Goal: Task Accomplishment & Management: Use online tool/utility

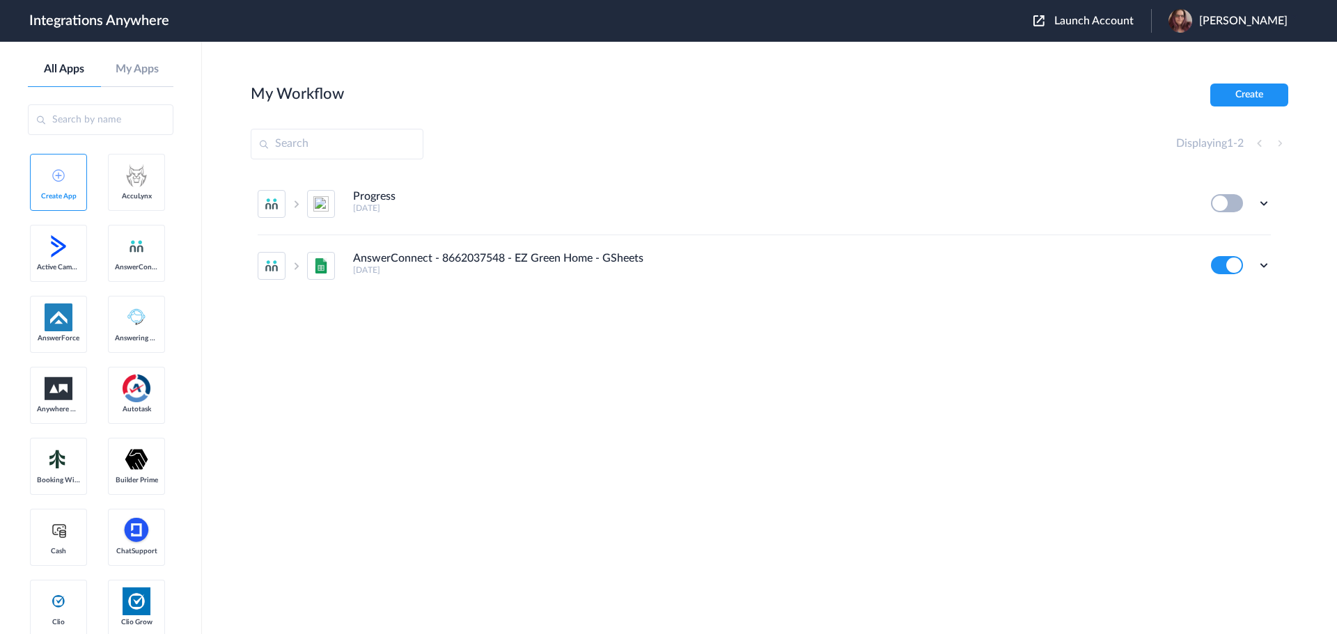
click at [1123, 18] on span "Launch Account" at bounding box center [1093, 20] width 79 height 11
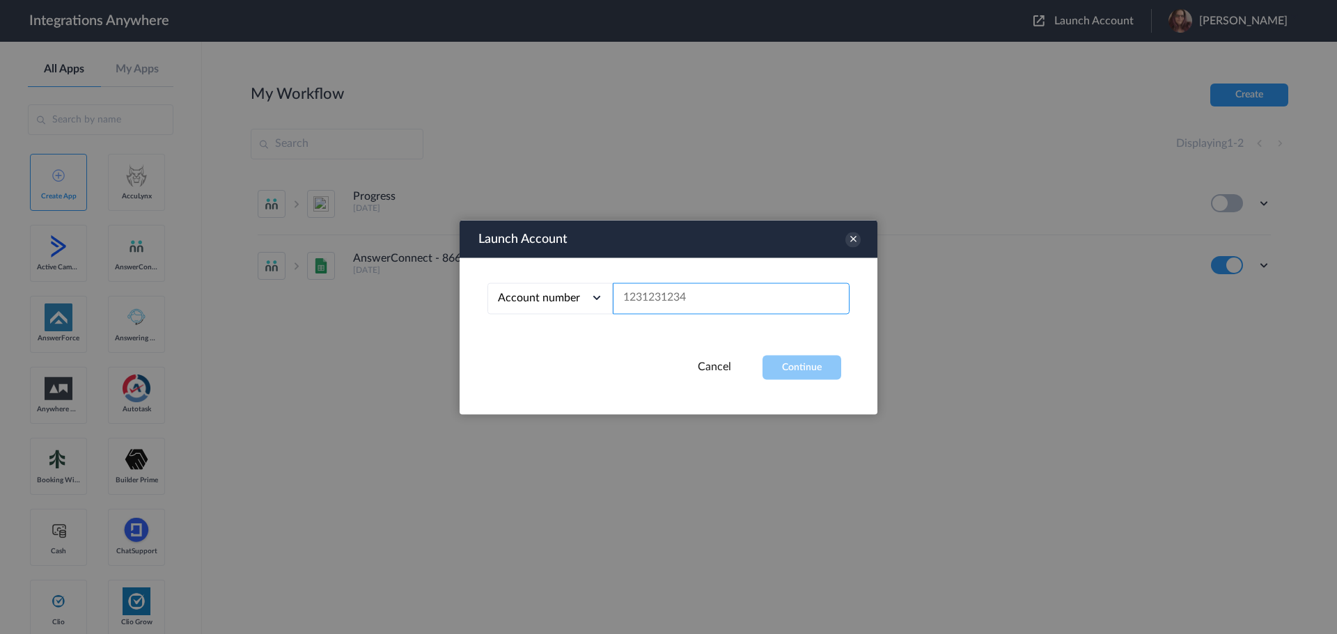
click at [705, 302] on input "text" at bounding box center [731, 298] width 237 height 31
paste input "8662241814"
type input "8662241814"
click at [781, 368] on button "Continue" at bounding box center [801, 367] width 79 height 24
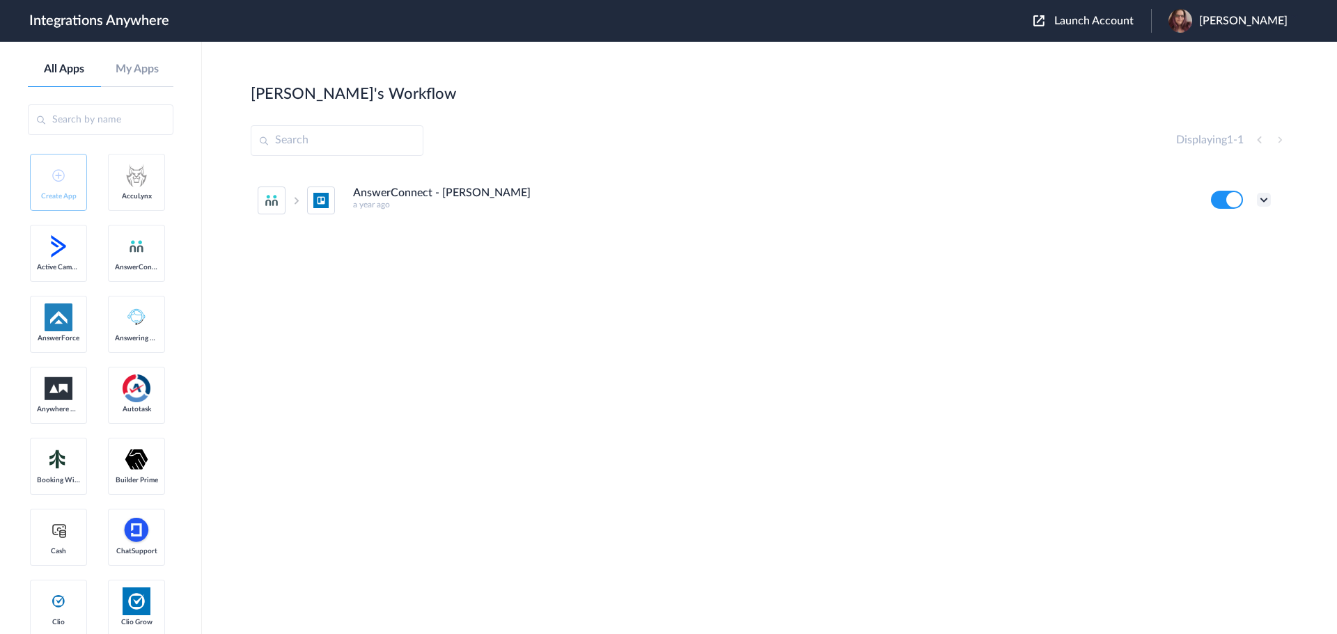
click at [1269, 205] on icon at bounding box center [1264, 200] width 14 height 14
click at [1253, 242] on li "Edit" at bounding box center [1225, 232] width 91 height 26
click at [1267, 201] on icon at bounding box center [1264, 200] width 14 height 14
click at [1254, 259] on link "Task history" at bounding box center [1224, 258] width 67 height 10
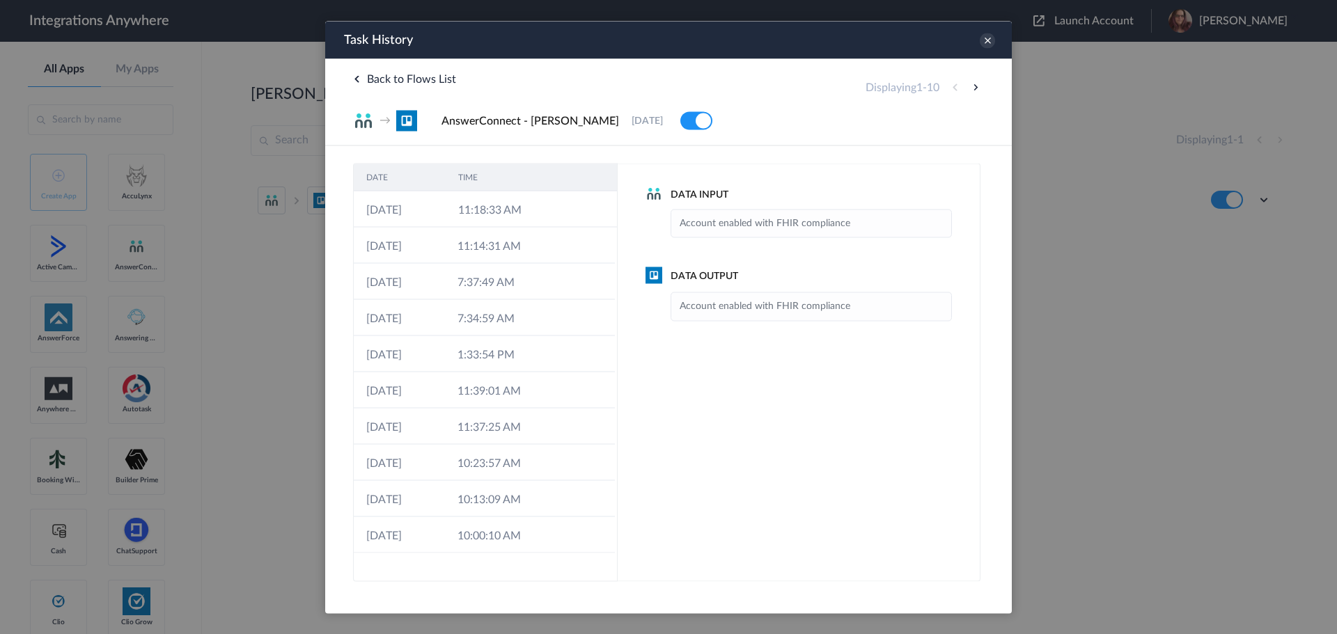
click at [526, 212] on td "11:18:33 AM" at bounding box center [492, 209] width 92 height 36
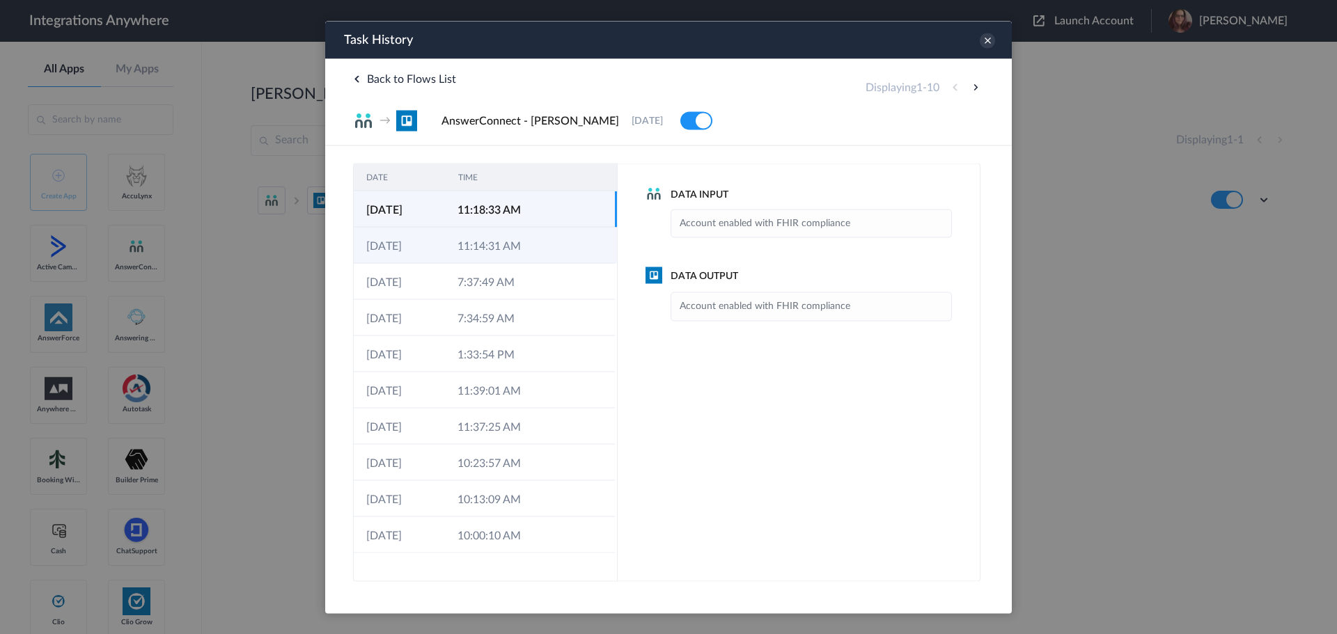
click at [553, 242] on icon at bounding box center [554, 246] width 11 height 11
click at [547, 200] on td at bounding box center [551, 209] width 26 height 36
click at [546, 233] on td at bounding box center [550, 245] width 26 height 36
click at [542, 199] on td at bounding box center [551, 209] width 26 height 36
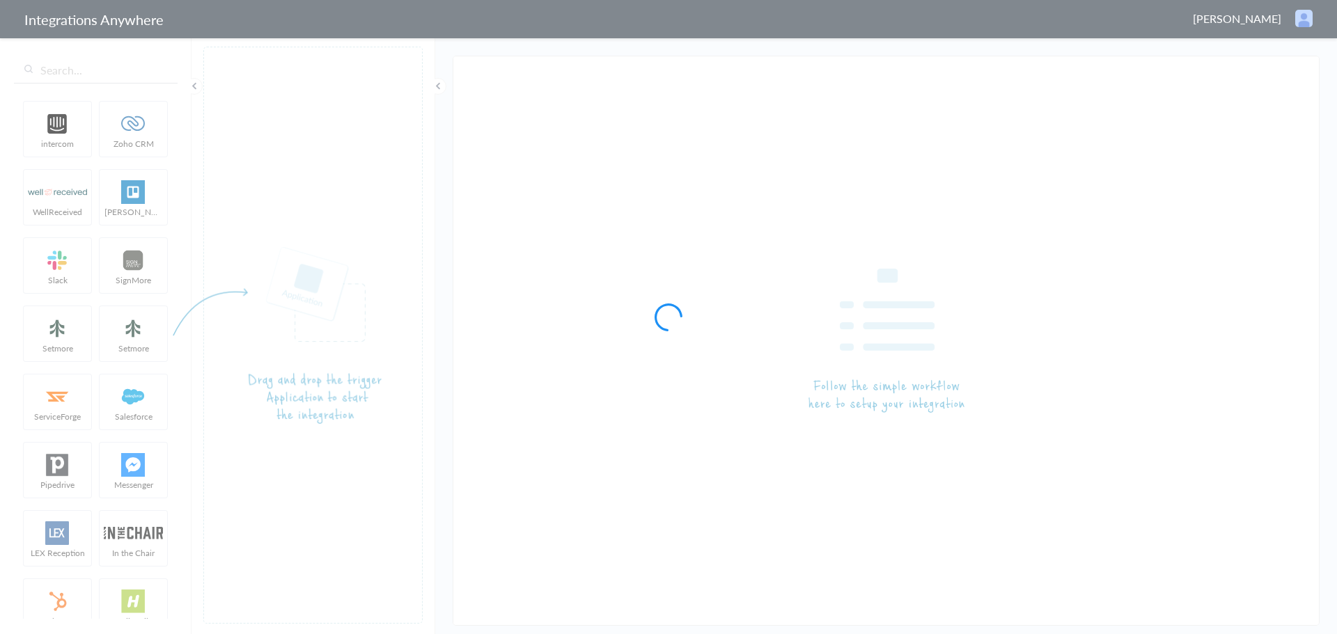
type input "AnswerConnect - [PERSON_NAME]"
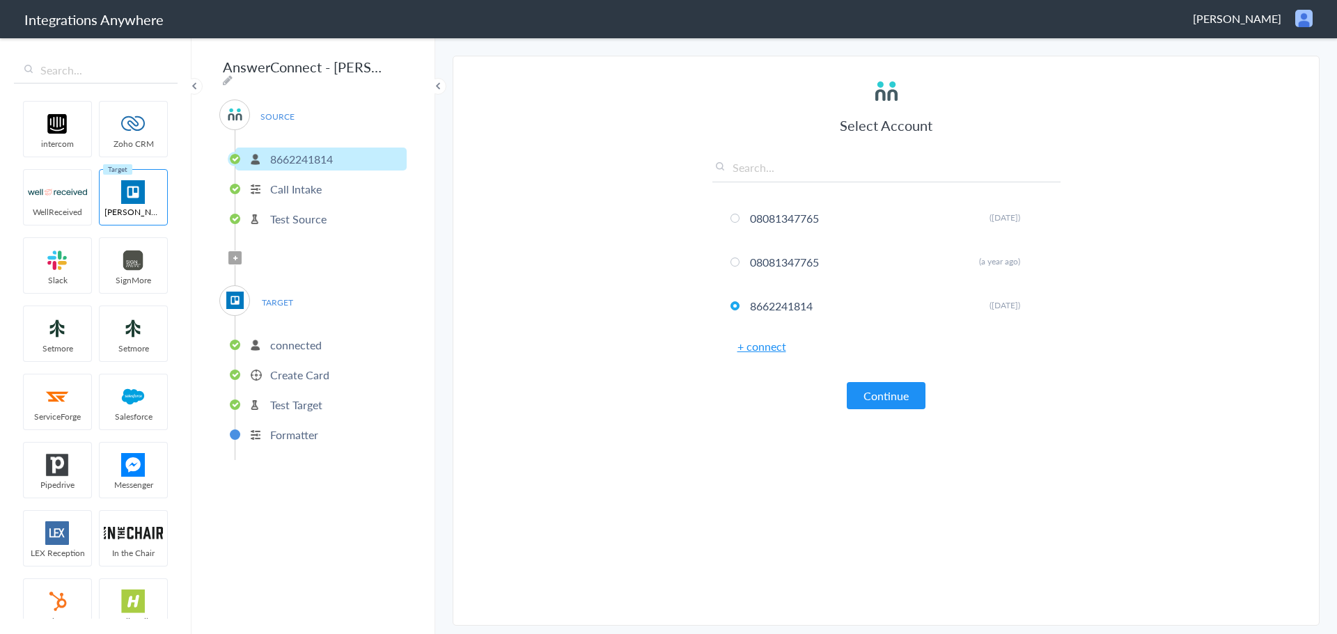
click at [236, 256] on icon at bounding box center [235, 259] width 4 height 6
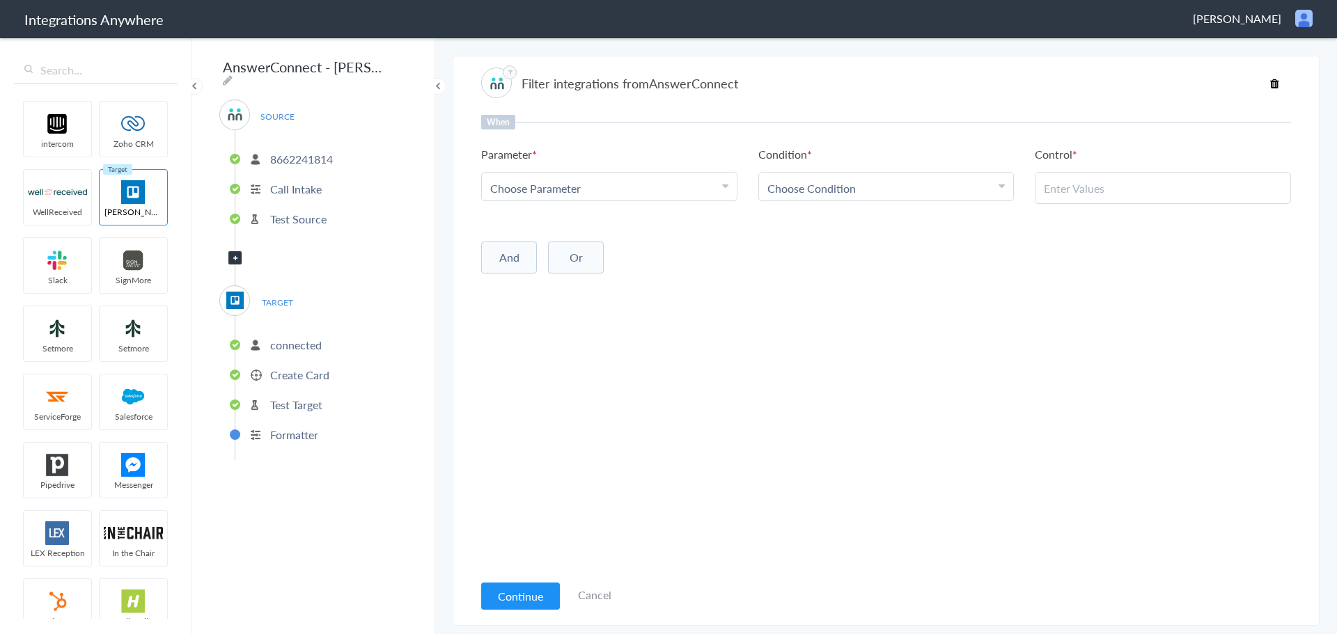
click at [652, 189] on div "Choose Parameter" at bounding box center [609, 188] width 238 height 16
click at [331, 430] on li "Formatter" at bounding box center [320, 434] width 171 height 23
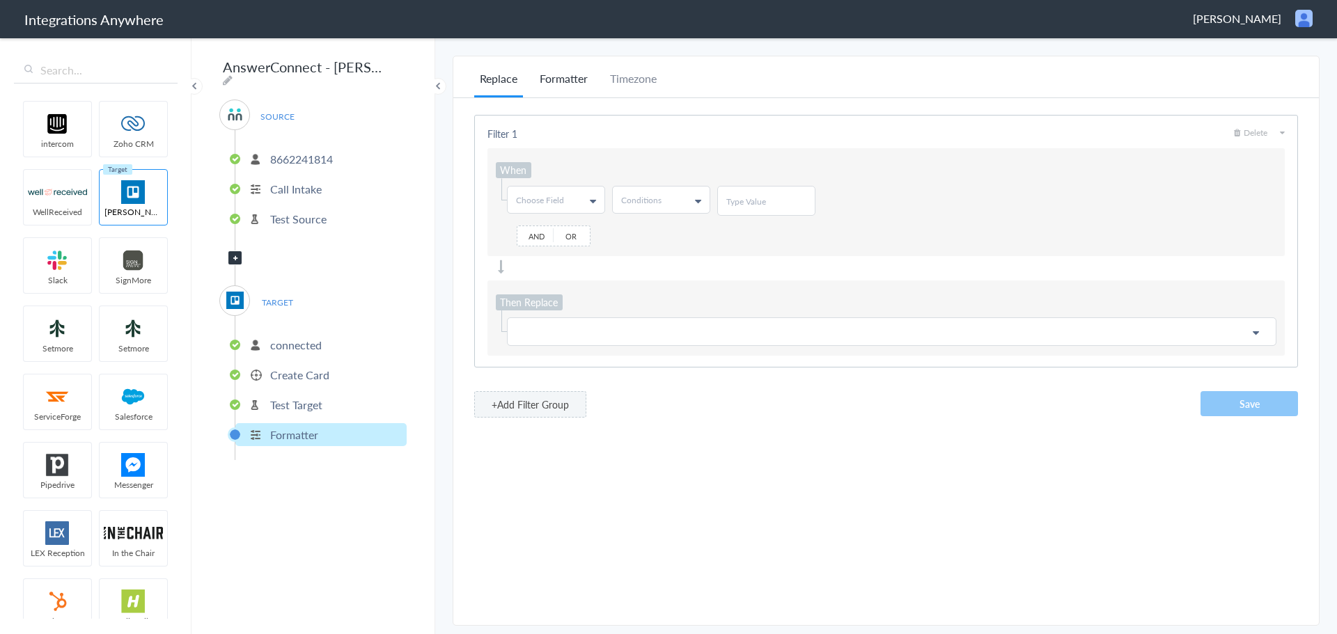
click at [580, 77] on li "Formatter" at bounding box center [563, 83] width 59 height 27
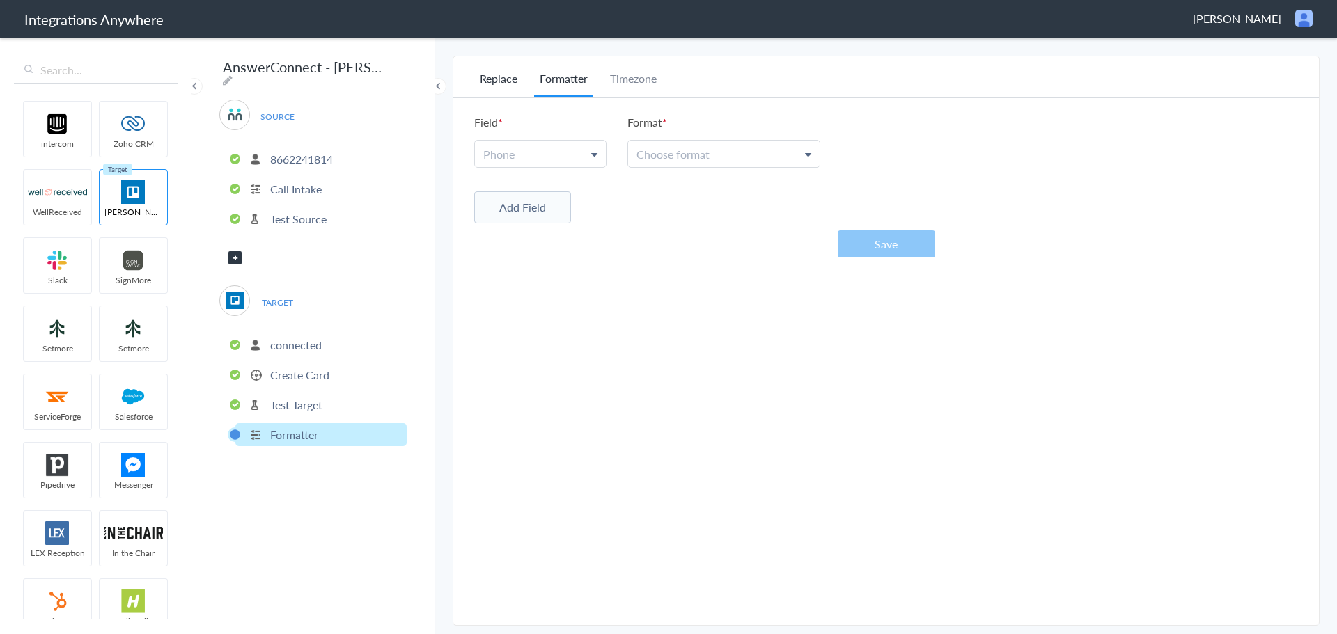
click at [518, 75] on li "Replace" at bounding box center [498, 83] width 49 height 27
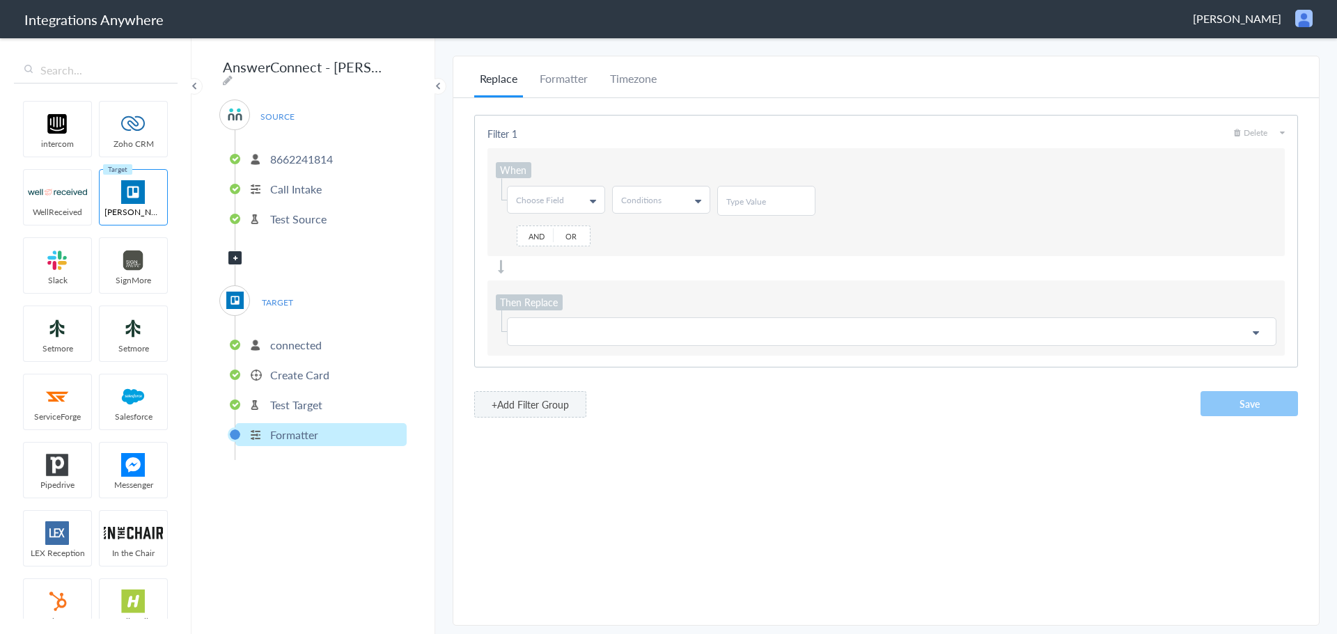
click at [237, 251] on span "Filter Applied" at bounding box center [234, 257] width 13 height 13
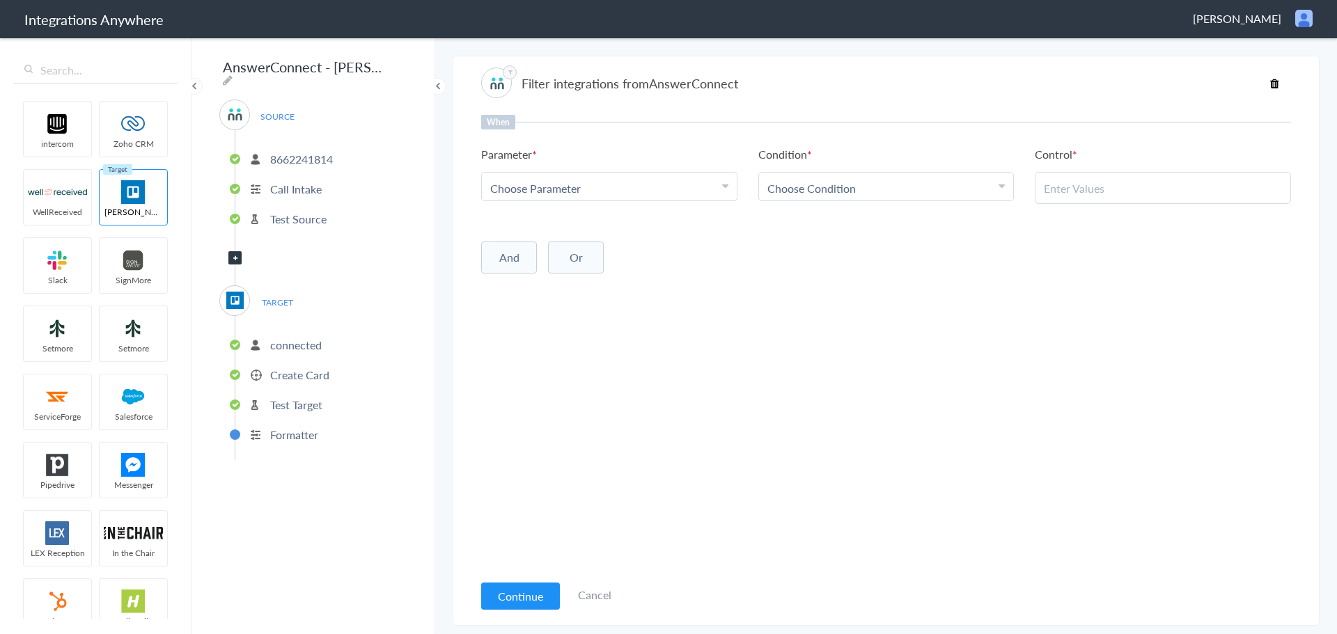
click at [613, 194] on div "Choose Parameter" at bounding box center [609, 188] width 238 height 16
click at [710, 192] on div "Choose Parameter" at bounding box center [609, 188] width 238 height 16
click at [631, 181] on div "Choose Parameter" at bounding box center [609, 188] width 238 height 16
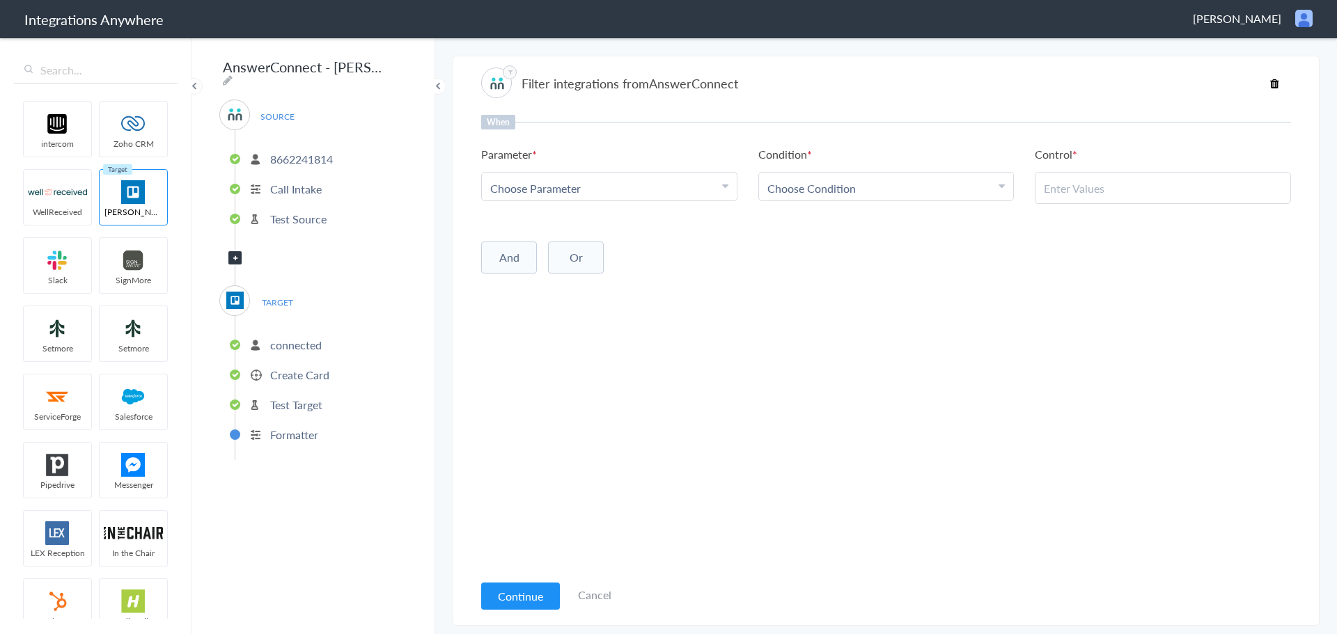
click at [623, 191] on div "Choose Parameter" at bounding box center [609, 188] width 238 height 16
click at [652, 218] on input "text" at bounding box center [609, 227] width 255 height 30
type input "call ty"
click at [643, 334] on div "When Parameter Choose Parameter call ty Name Email Phone Company's Name Request…" at bounding box center [886, 343] width 810 height 457
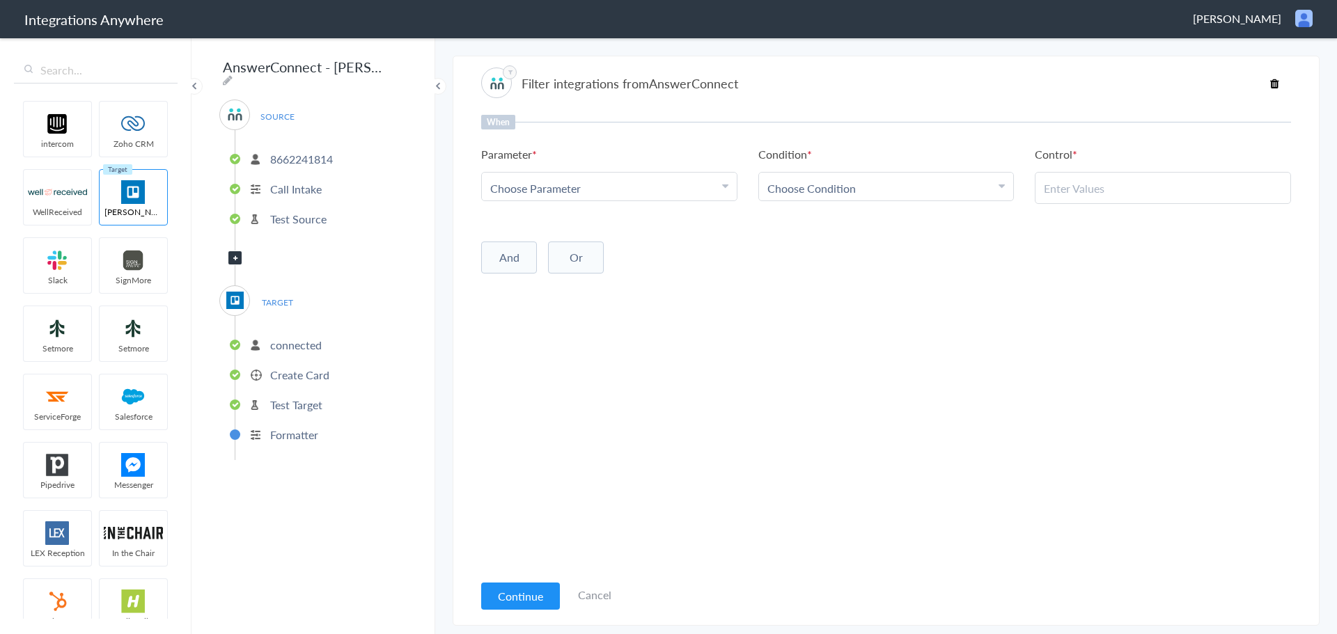
click at [590, 592] on link "Cancel" at bounding box center [594, 595] width 33 height 16
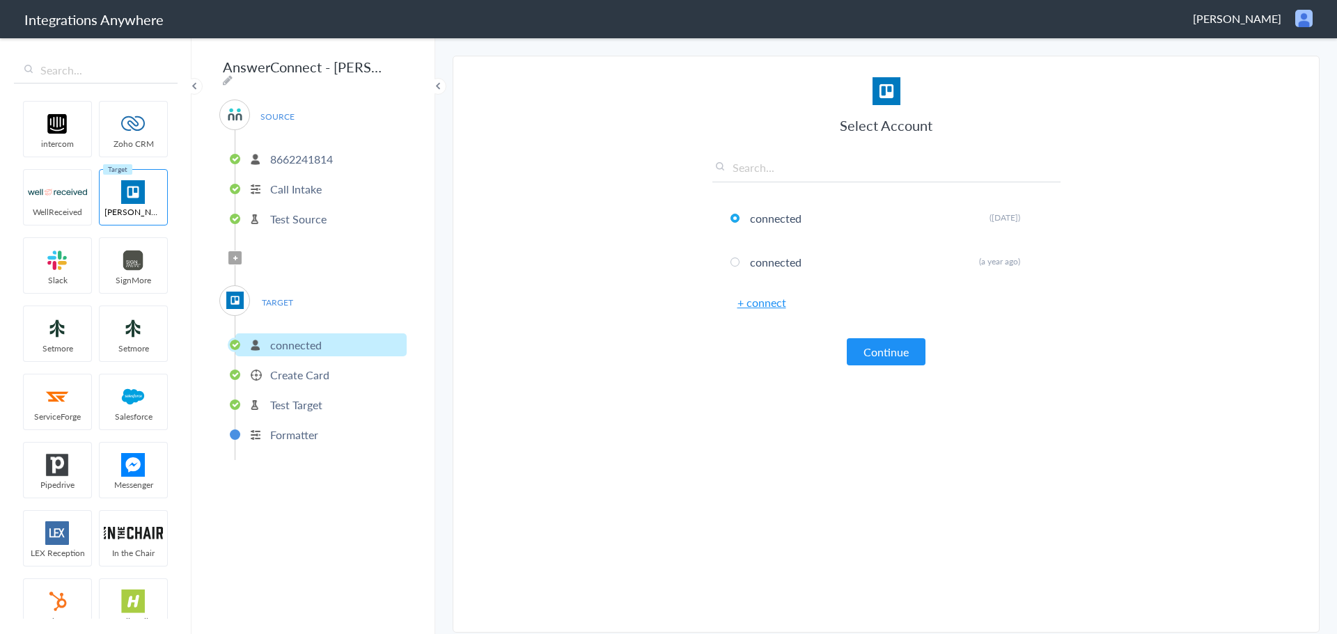
click at [236, 292] on img at bounding box center [234, 300] width 17 height 17
click at [236, 256] on icon at bounding box center [235, 259] width 4 height 6
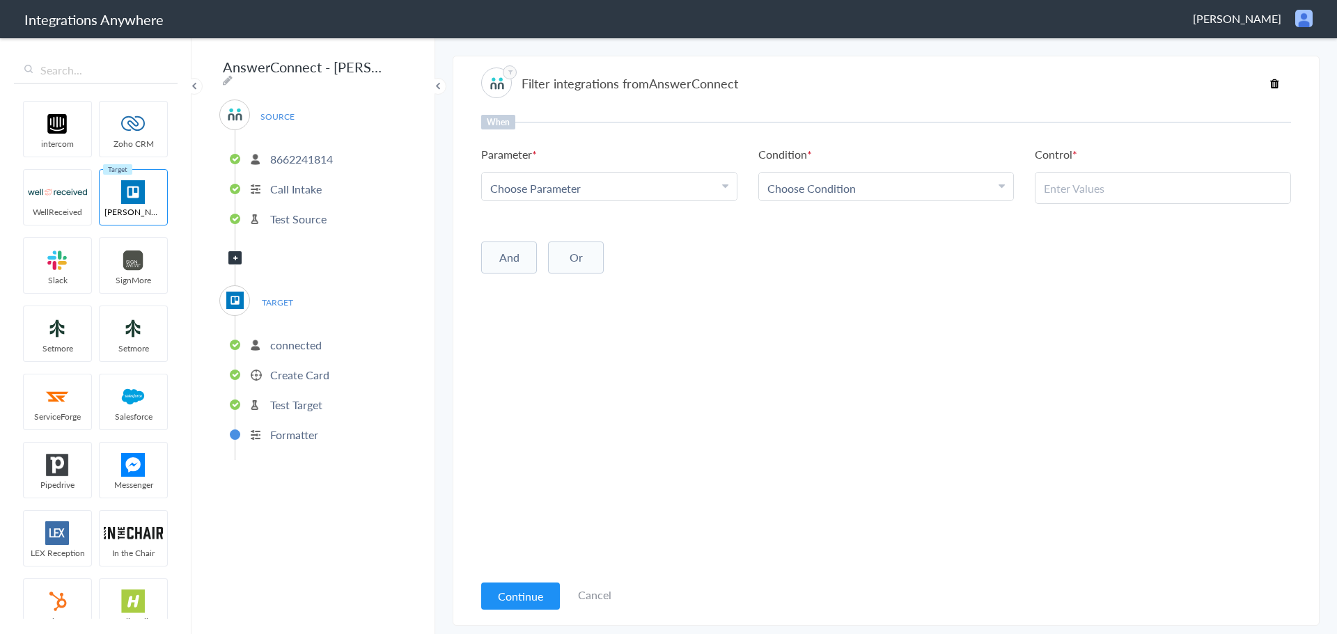
click at [730, 195] on link "Choose Parameter" at bounding box center [609, 187] width 255 height 28
click at [680, 222] on input "text" at bounding box center [609, 227] width 255 height 30
type input "call typ"
click at [311, 151] on p "8662241814" at bounding box center [301, 159] width 63 height 16
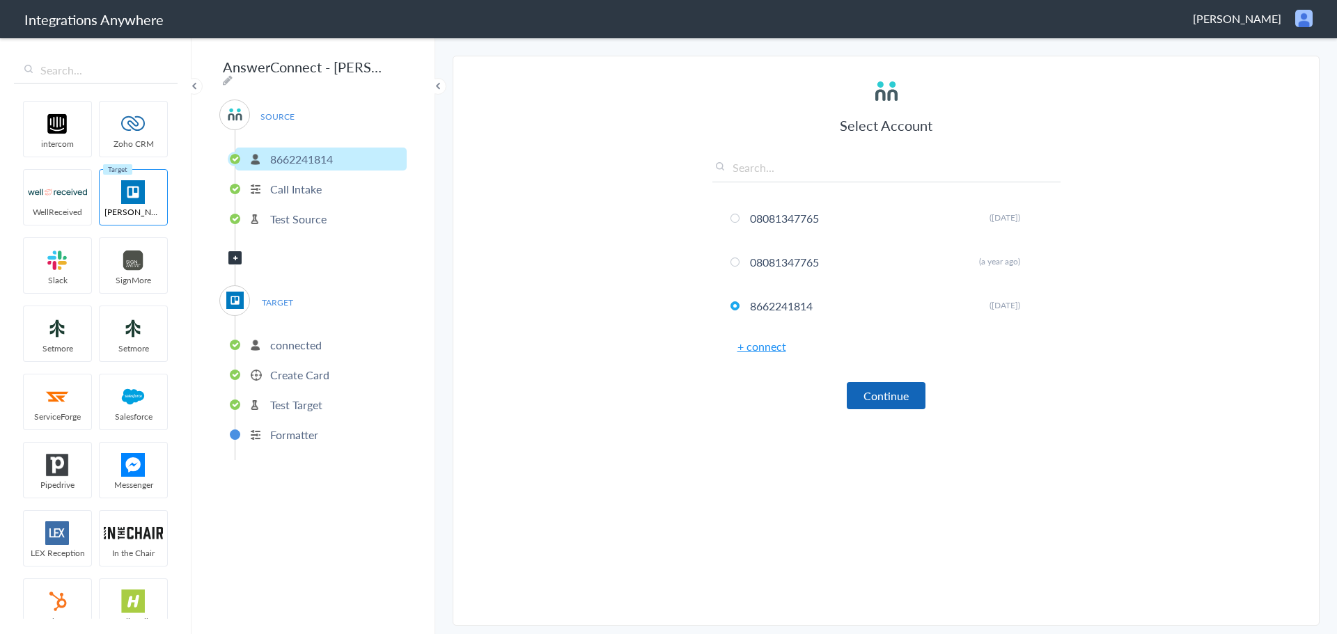
click at [902, 400] on button "Continue" at bounding box center [886, 395] width 79 height 27
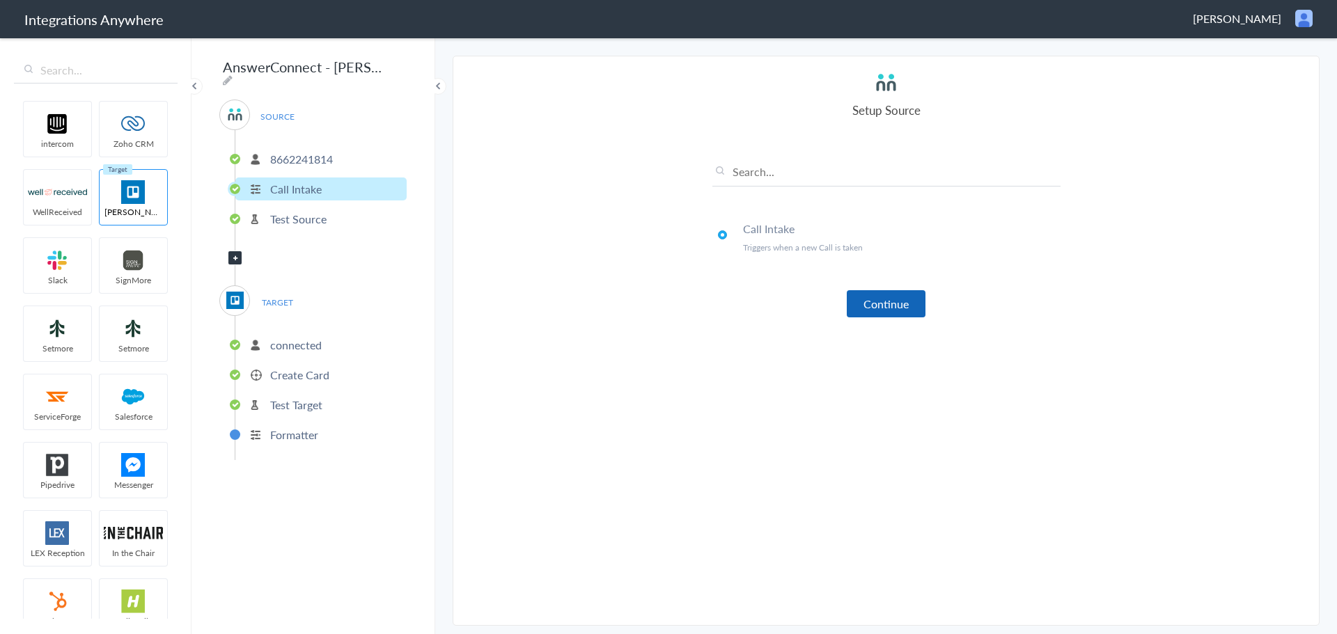
click at [875, 304] on button "Continue" at bounding box center [886, 303] width 79 height 27
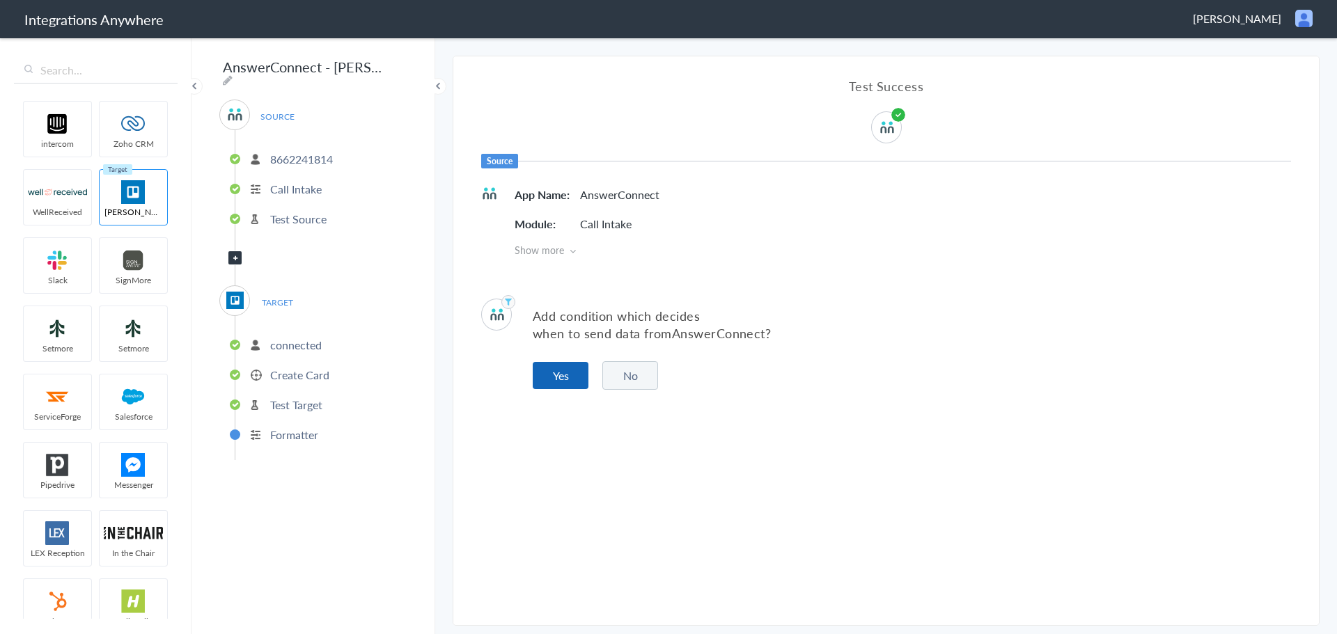
click at [570, 379] on button "Yes" at bounding box center [561, 375] width 56 height 27
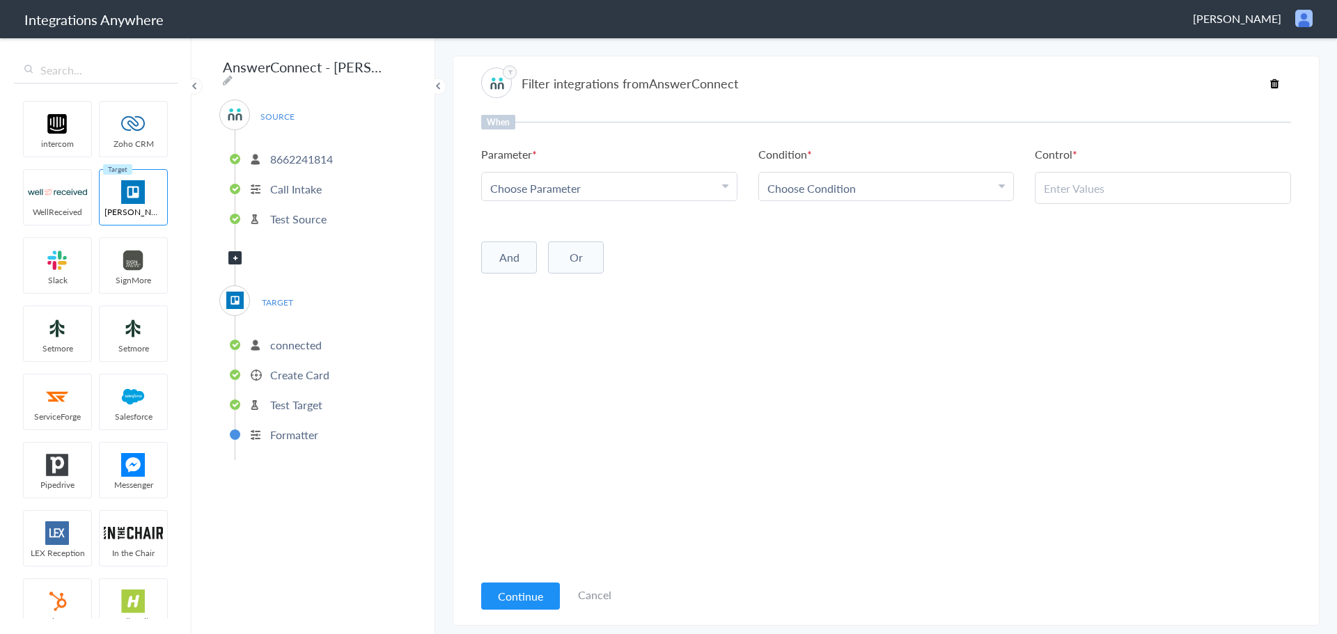
click at [696, 187] on div "Choose Parameter" at bounding box center [609, 188] width 238 height 16
click at [687, 210] on ul "Name Email Phone Company's Name Request ID/ Search Location Date stamp Patient …" at bounding box center [609, 263] width 256 height 111
click at [682, 223] on input "text" at bounding box center [609, 227] width 255 height 30
type input "call"
type input "Call c"
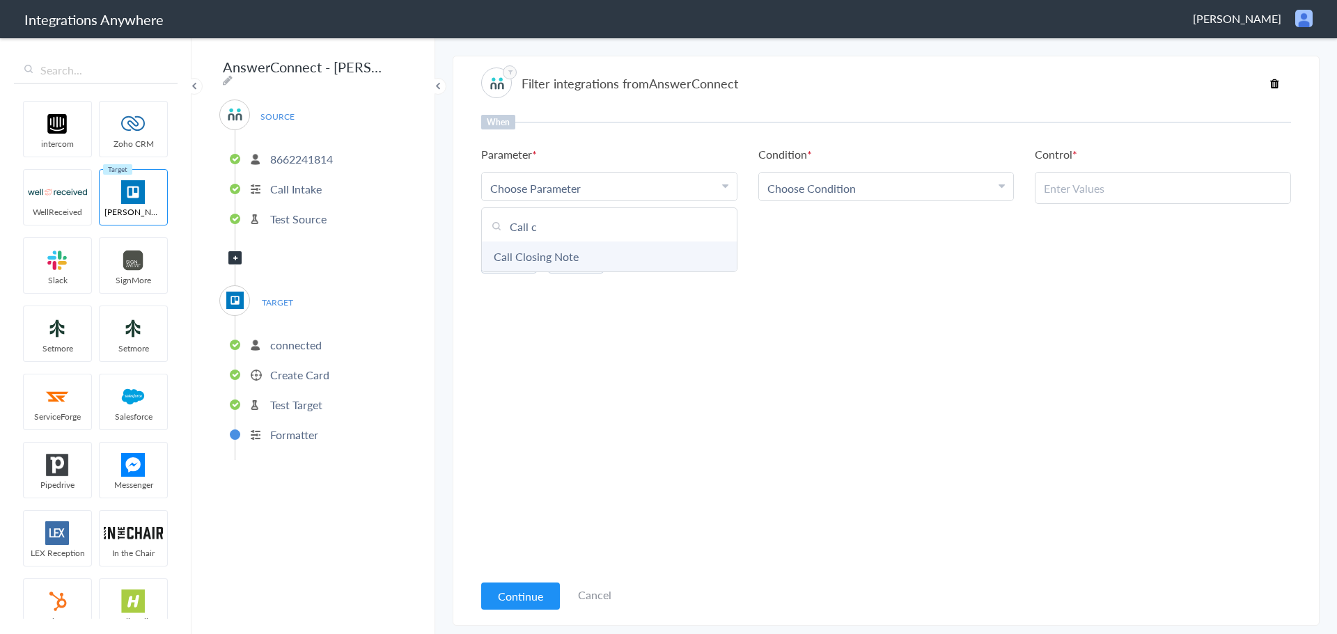
click at [648, 254] on link "Call Closing Note" at bounding box center [609, 257] width 255 height 30
click at [842, 194] on span "Choose Condition" at bounding box center [811, 188] width 88 height 16
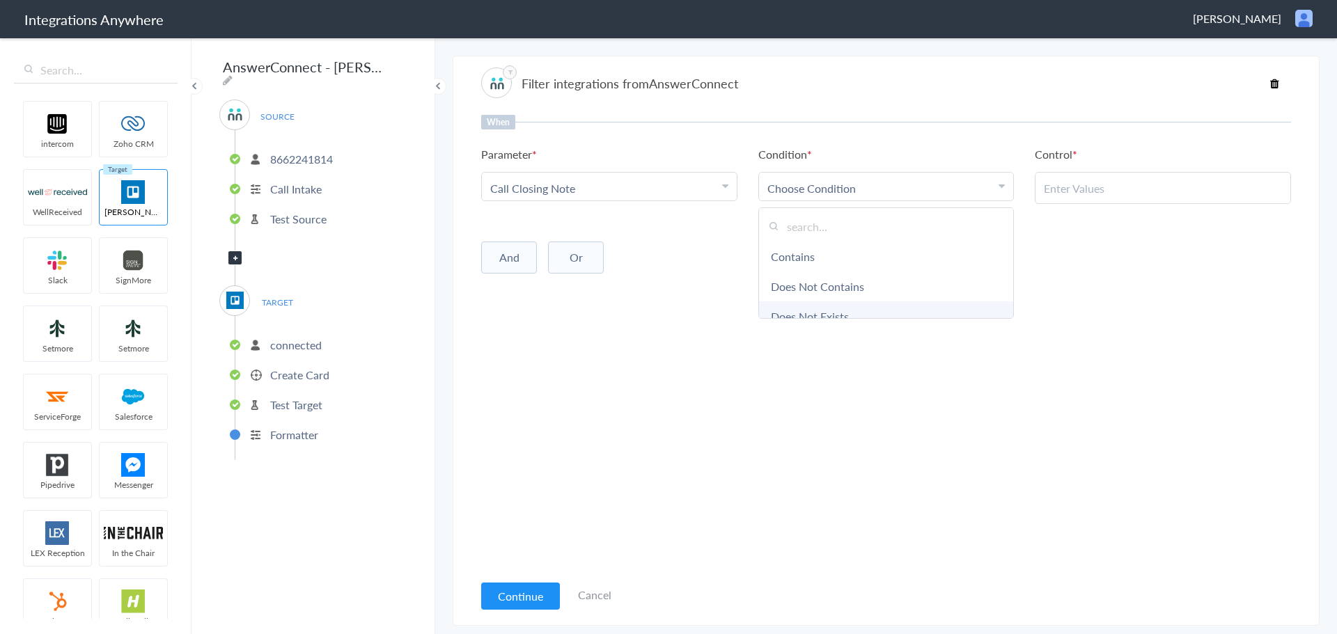
click at [961, 311] on link "Does Not Exists" at bounding box center [886, 317] width 255 height 30
click at [339, 150] on li "8662241814" at bounding box center [320, 159] width 171 height 23
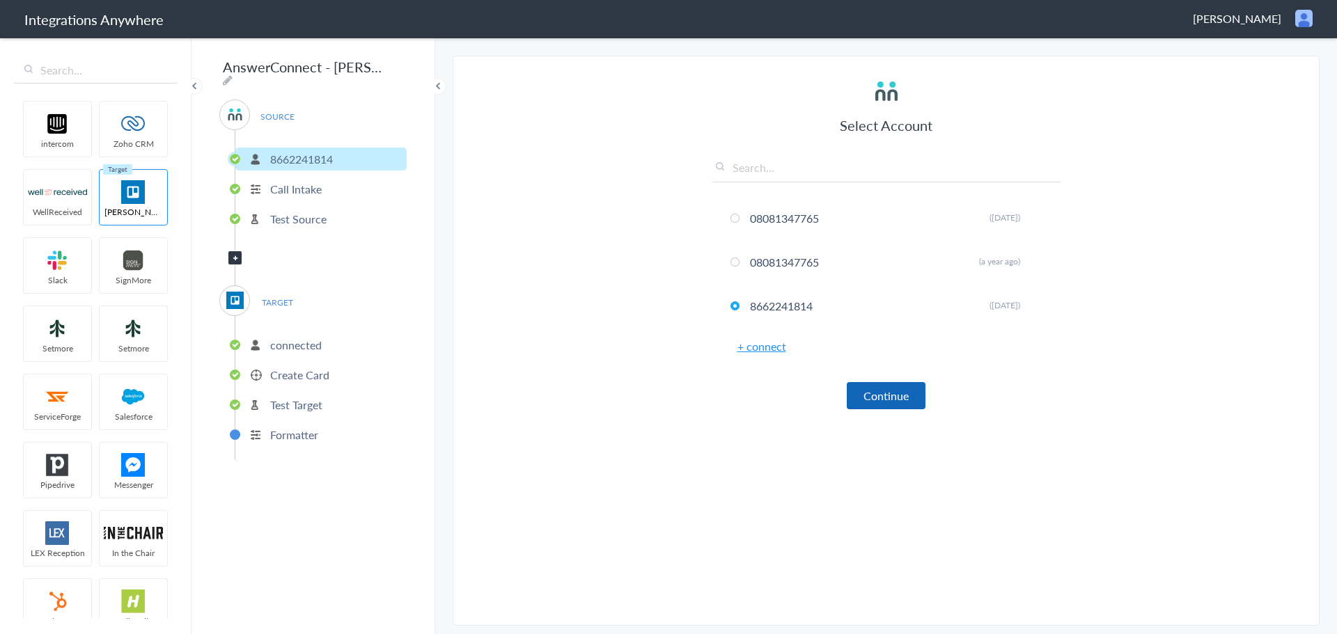
click at [909, 395] on button "Continue" at bounding box center [886, 395] width 79 height 27
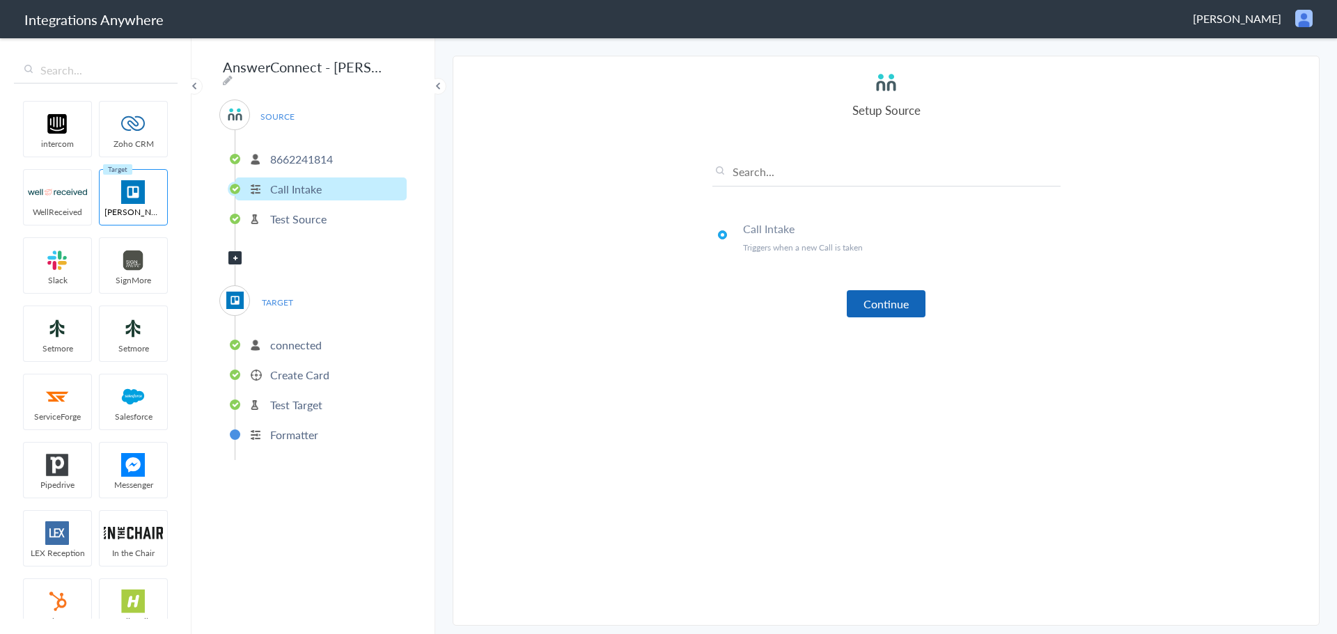
click at [889, 305] on button "Continue" at bounding box center [886, 303] width 79 height 27
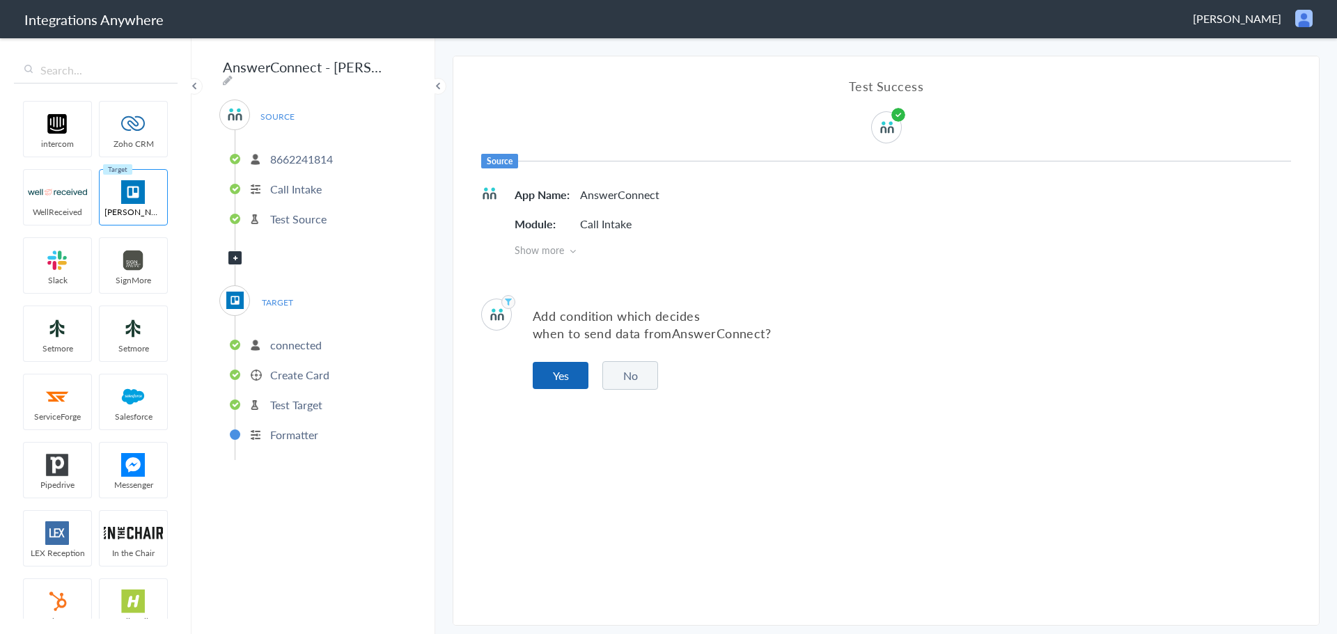
click at [572, 376] on button "Yes" at bounding box center [561, 375] width 56 height 27
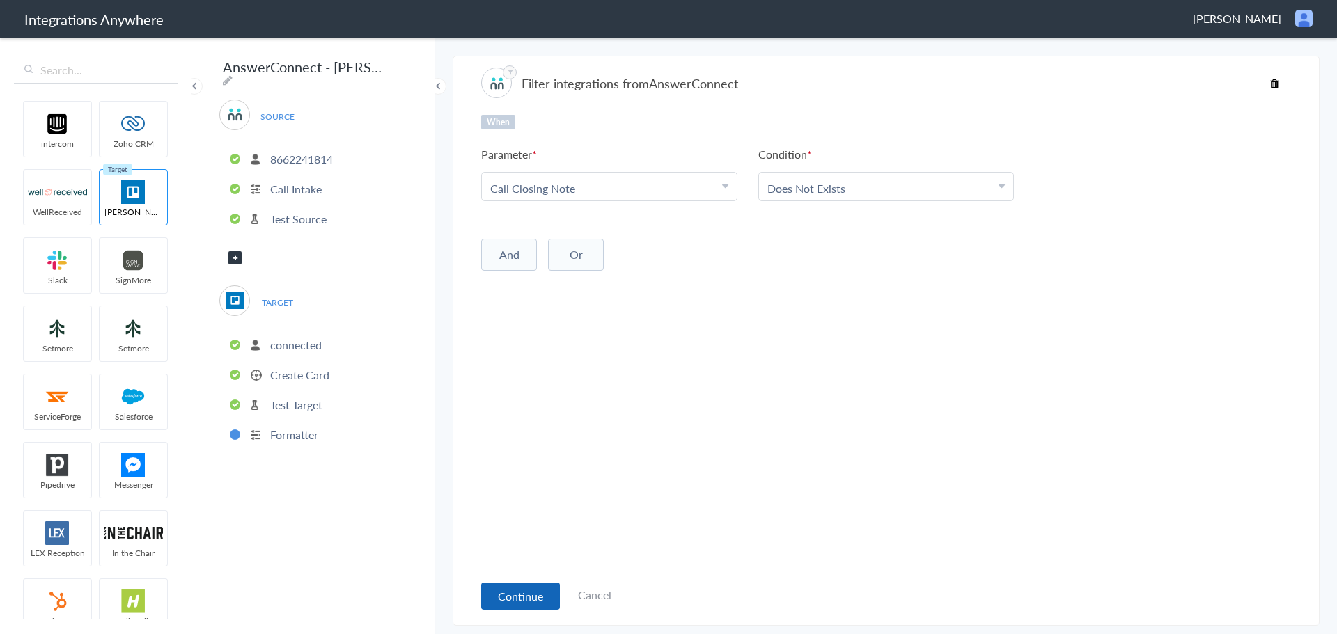
click at [534, 601] on button "Continue" at bounding box center [520, 596] width 79 height 27
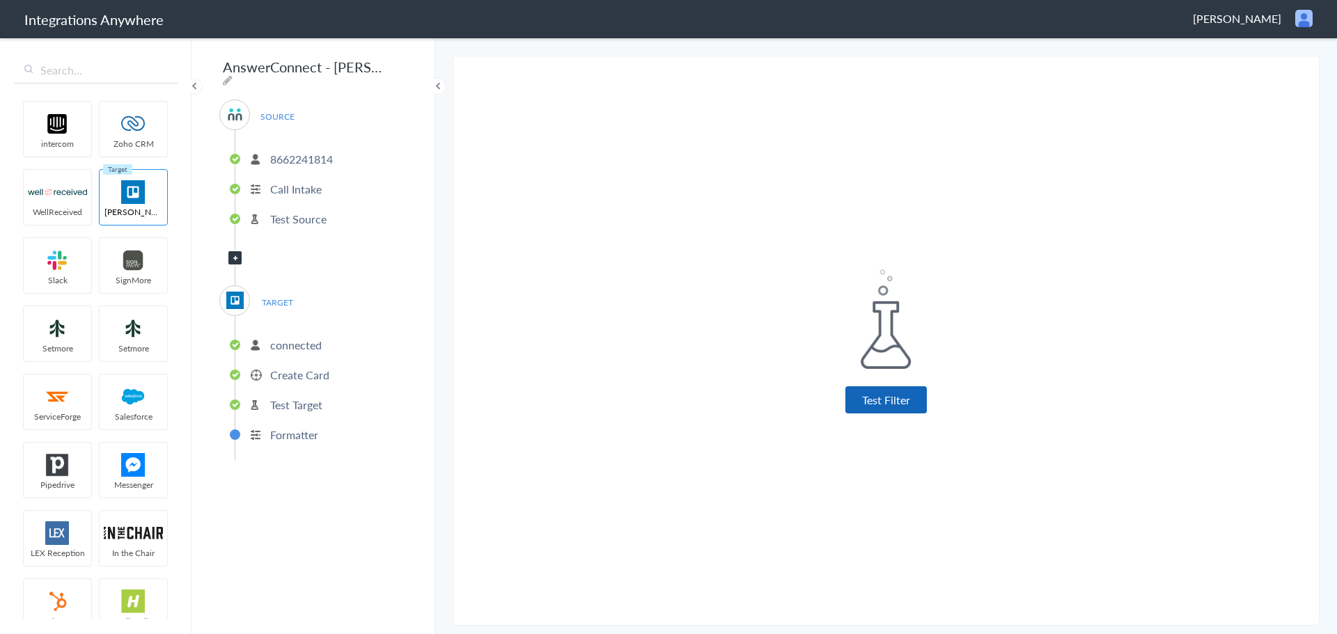
click at [868, 410] on button "Test Filter" at bounding box center [885, 399] width 81 height 27
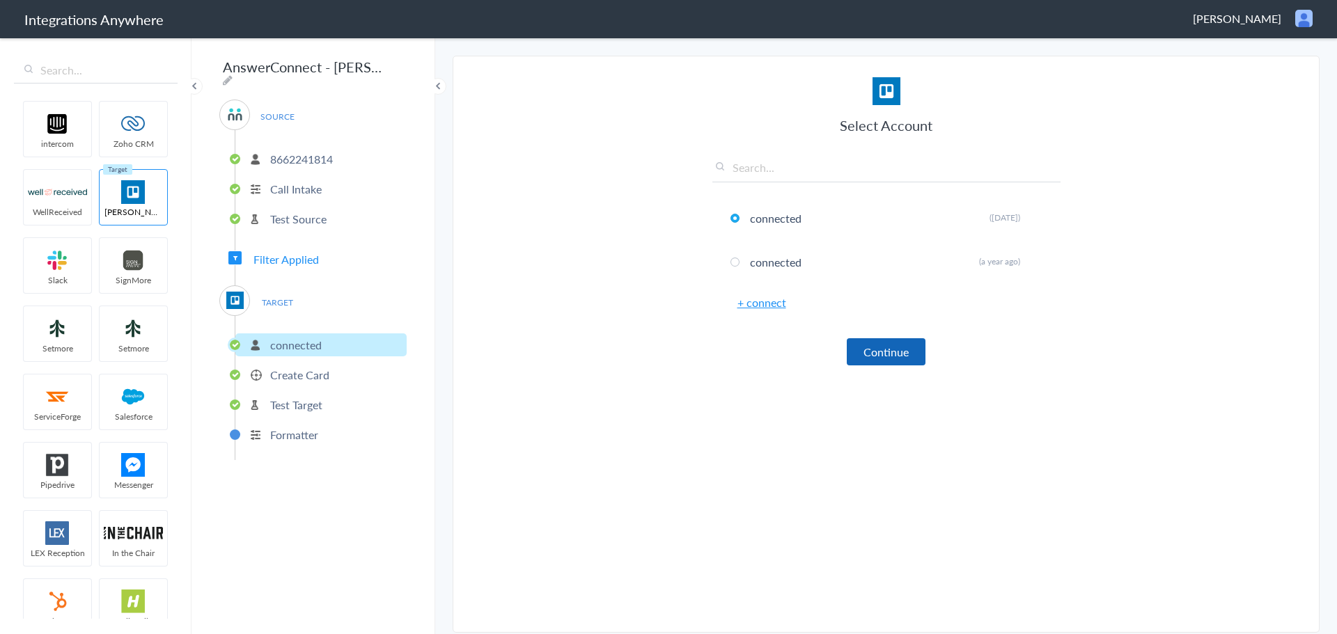
click at [873, 363] on button "Continue" at bounding box center [886, 351] width 79 height 27
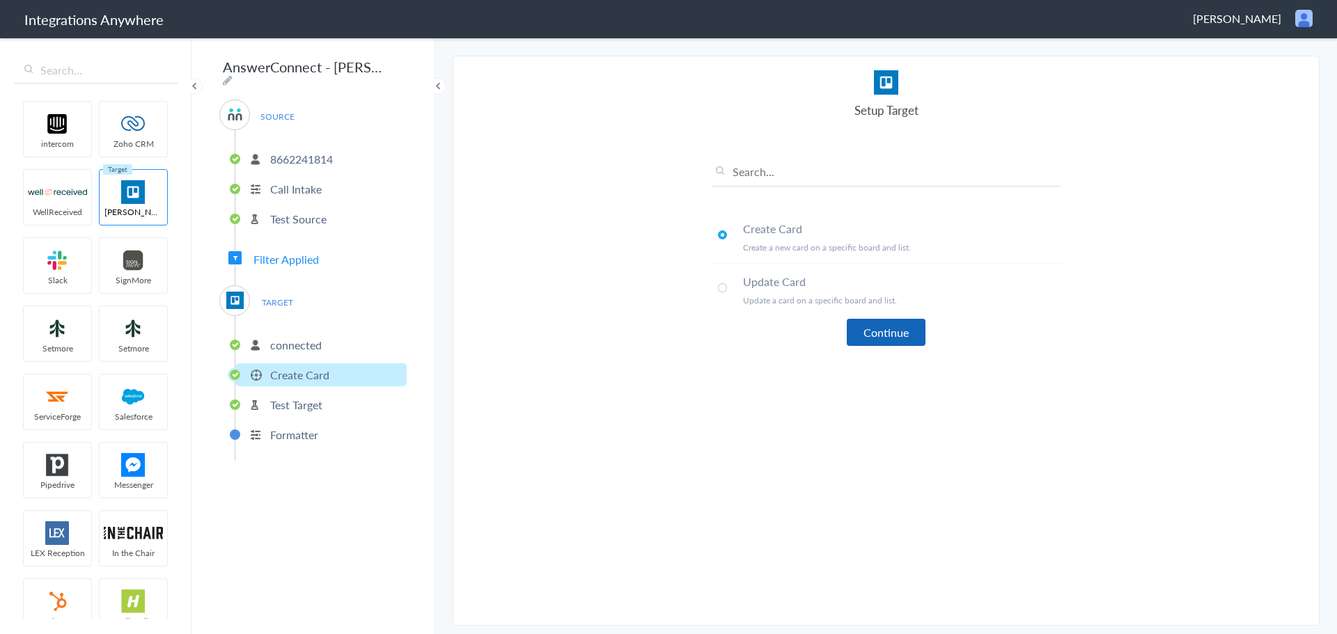
click at [886, 343] on button "Continue" at bounding box center [886, 332] width 79 height 27
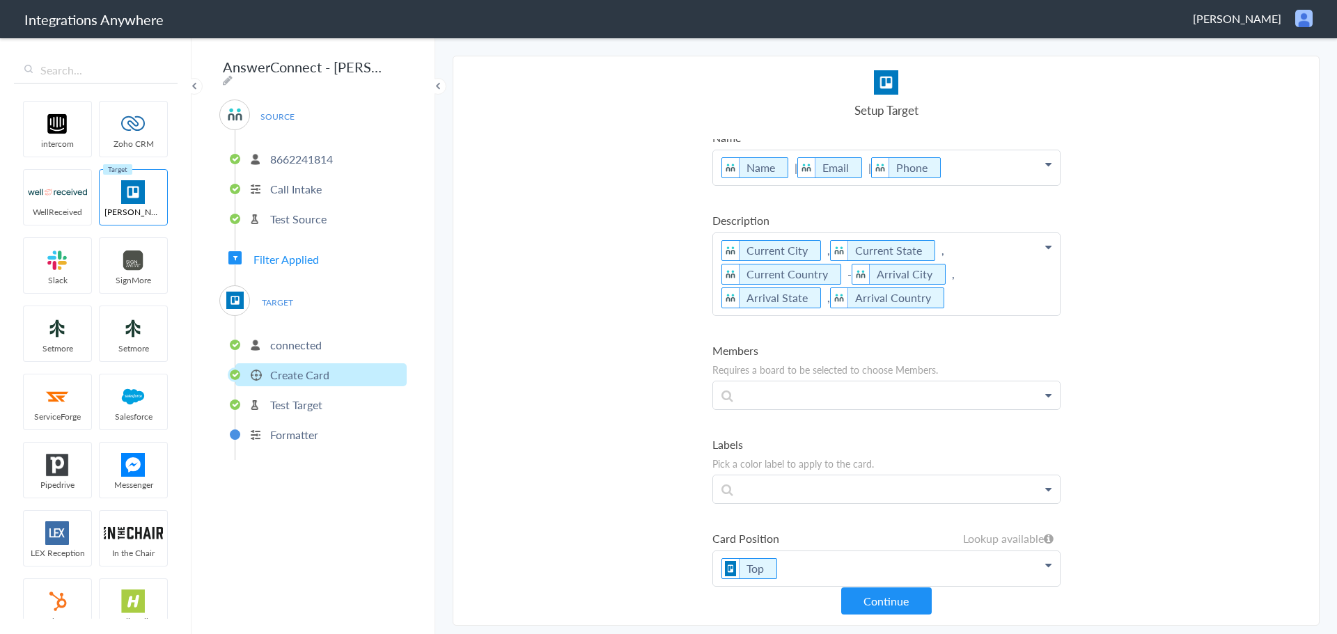
scroll to position [228, 0]
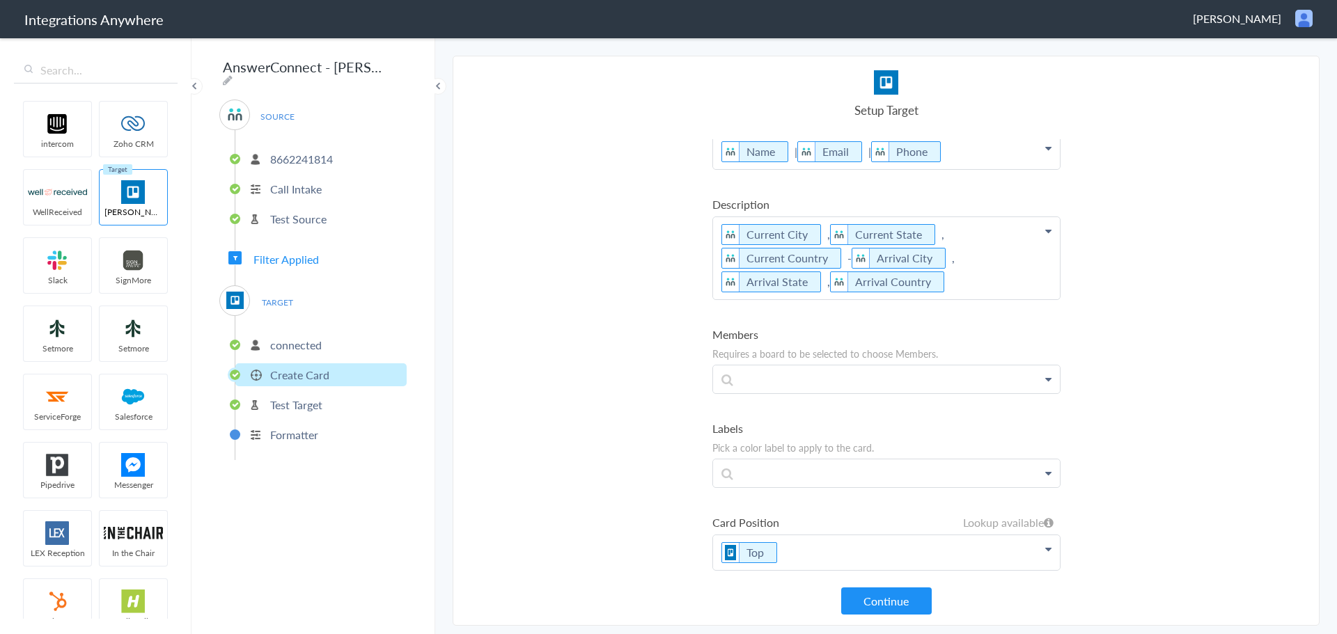
click at [1045, 234] on icon at bounding box center [1048, 231] width 6 height 11
click at [788, 149] on p "Name | Email | Phone" at bounding box center [886, 151] width 347 height 35
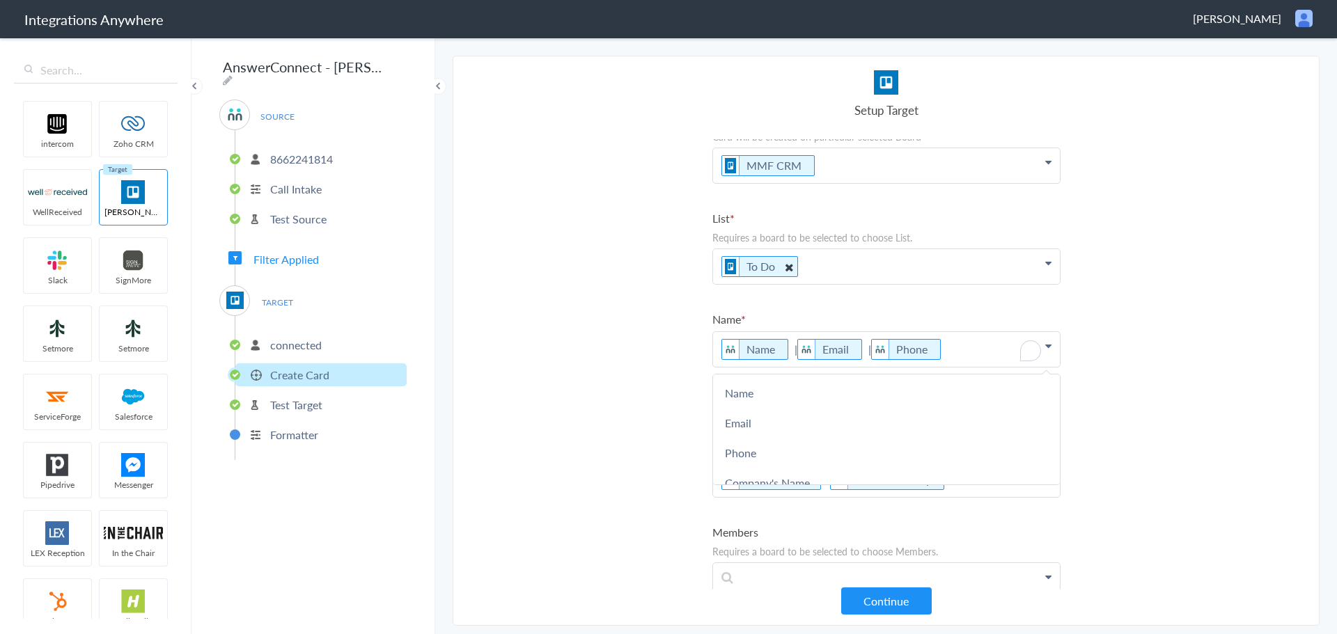
scroll to position [0, 0]
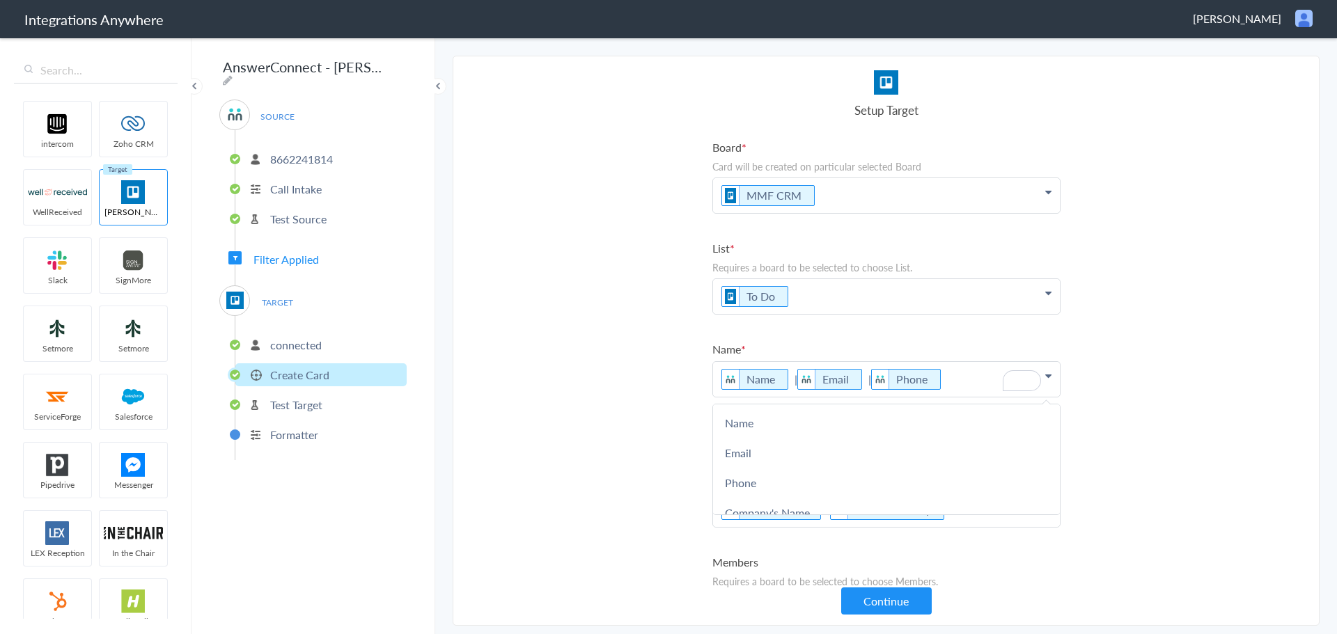
click at [719, 373] on p "Name | Email | Phone" at bounding box center [886, 379] width 347 height 35
click at [825, 381] on p "Name: Name | Email | Phone" at bounding box center [886, 379] width 347 height 35
click at [930, 378] on p "Name: Name |Email: Email | Phone" at bounding box center [886, 379] width 347 height 35
click at [1031, 386] on p "Name: Name |Email: Email |Phone: Phone" at bounding box center [886, 379] width 347 height 35
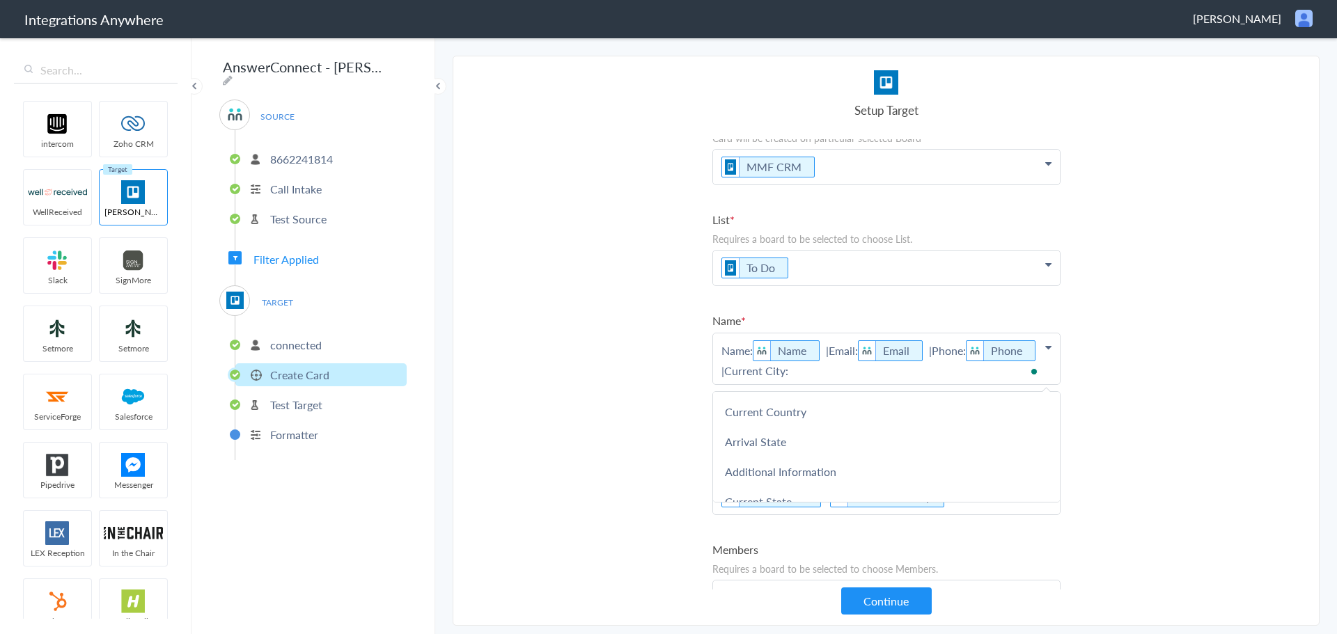
scroll to position [557, 0]
click at [1141, 402] on section "Select Account 08081347765 Rename Delete (8 months ago) 08081347765 Rename Dele…" at bounding box center [886, 341] width 867 height 570
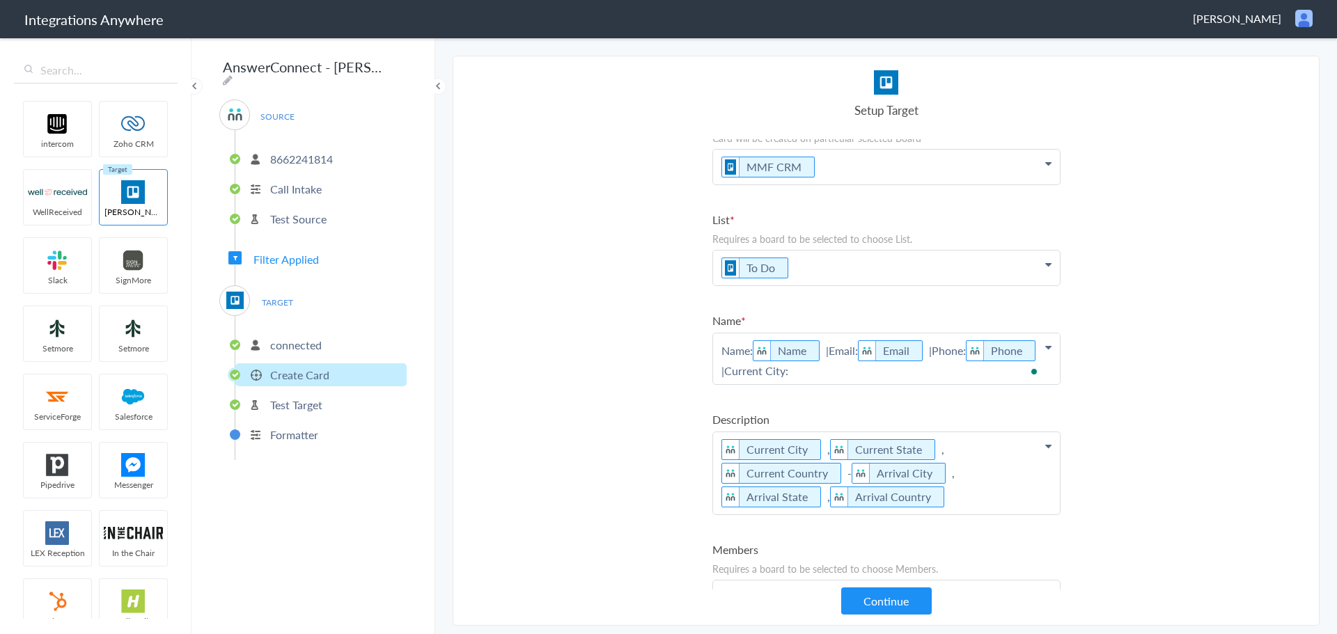
click at [1045, 347] on icon at bounding box center [1048, 347] width 6 height 11
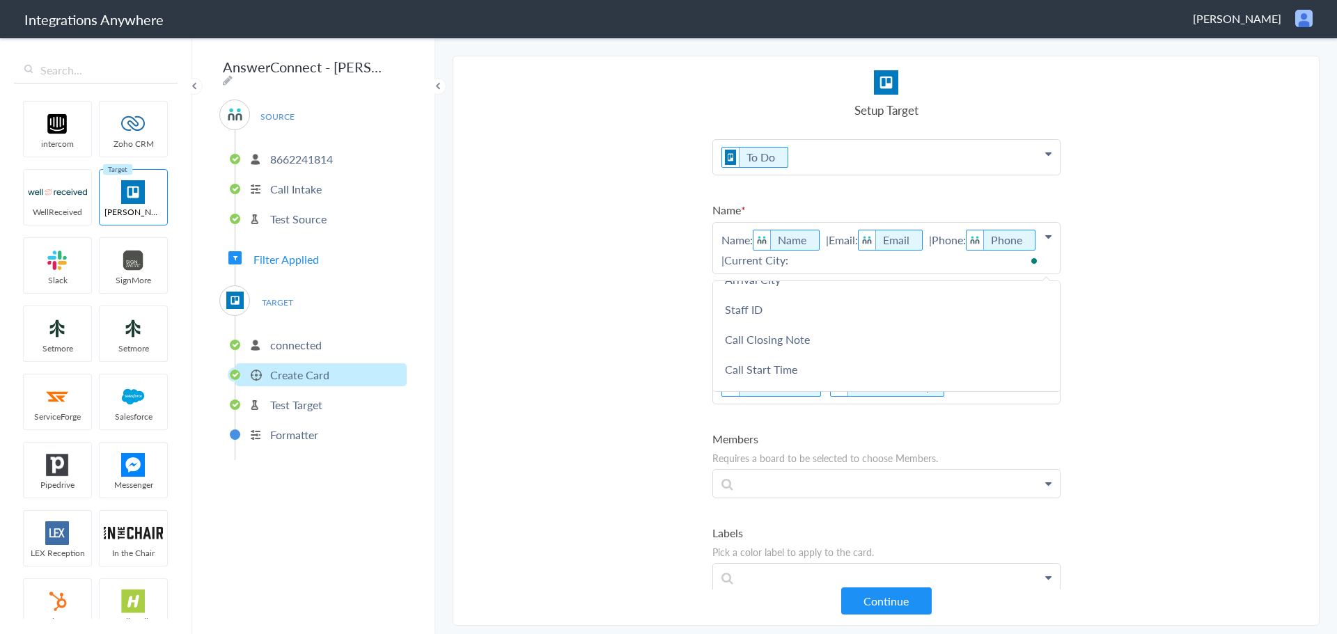
scroll to position [696, 0]
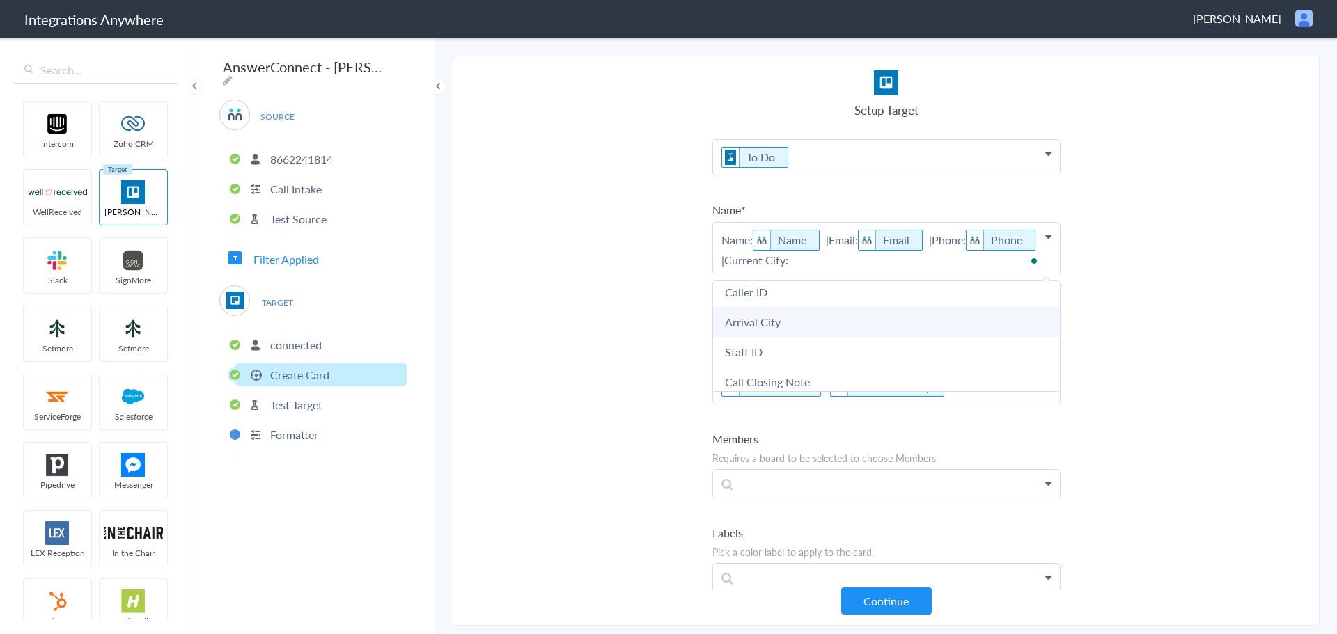
click at [807, 328] on link "Arrival City" at bounding box center [886, 322] width 347 height 30
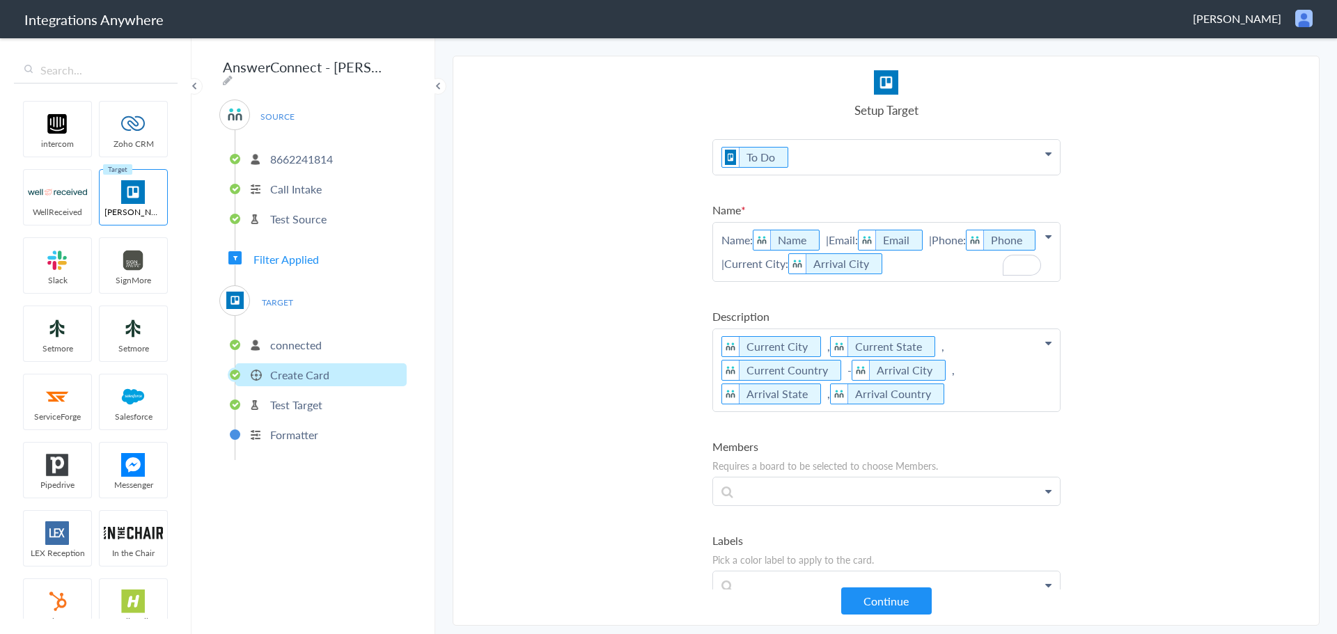
click at [787, 263] on p "Name: Name |Email: Email |Phone: Phone |Current City: Arrival City" at bounding box center [886, 252] width 347 height 58
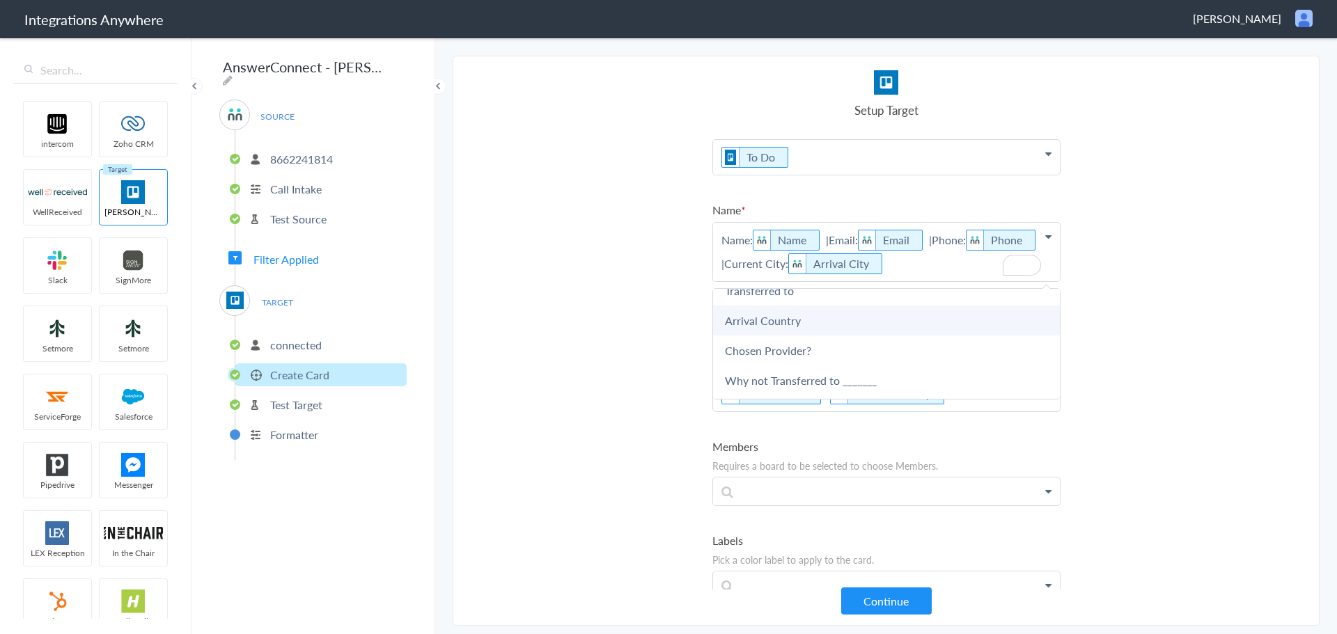
scroll to position [1114, 0]
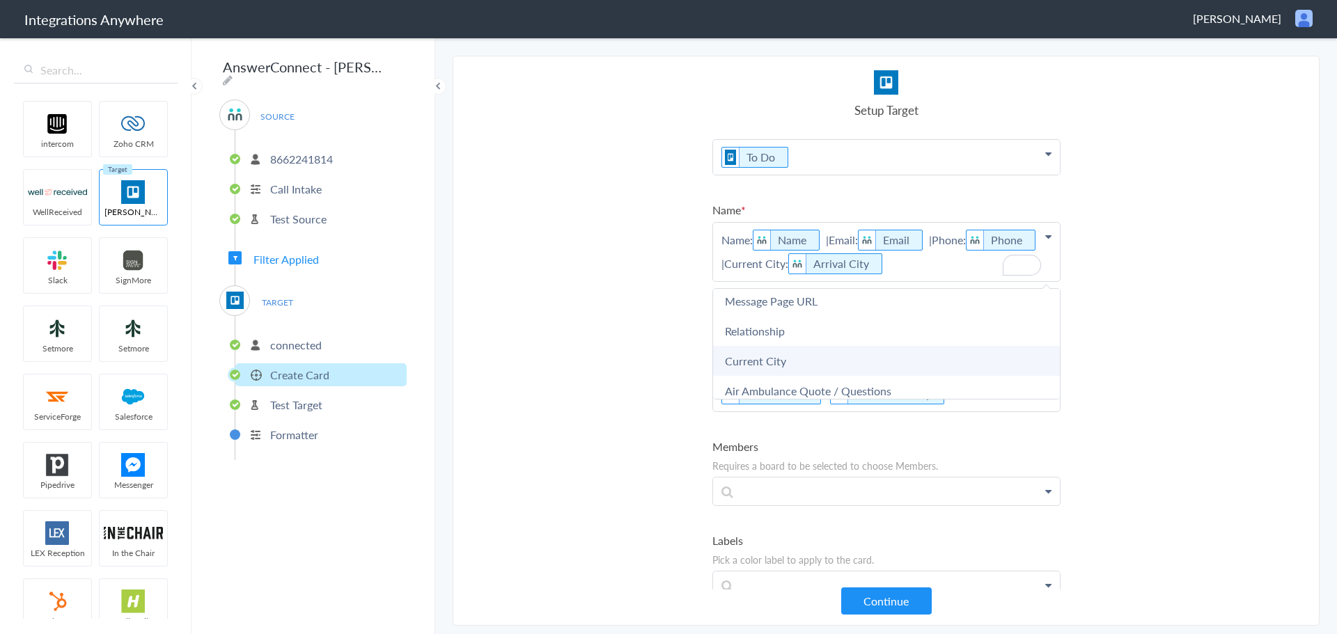
click at [813, 365] on link "Current City" at bounding box center [886, 361] width 347 height 30
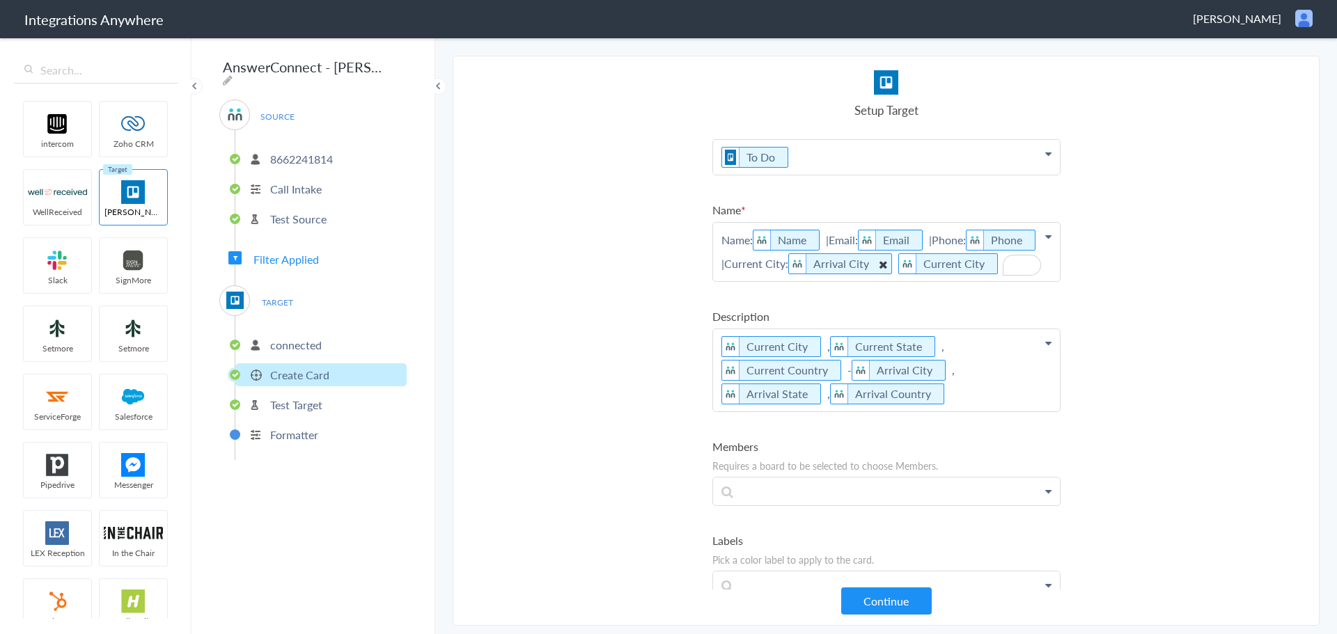
click at [884, 265] on icon "To enrich screen reader interactions, please activate Accessibility in Grammarl…" at bounding box center [882, 264] width 15 height 17
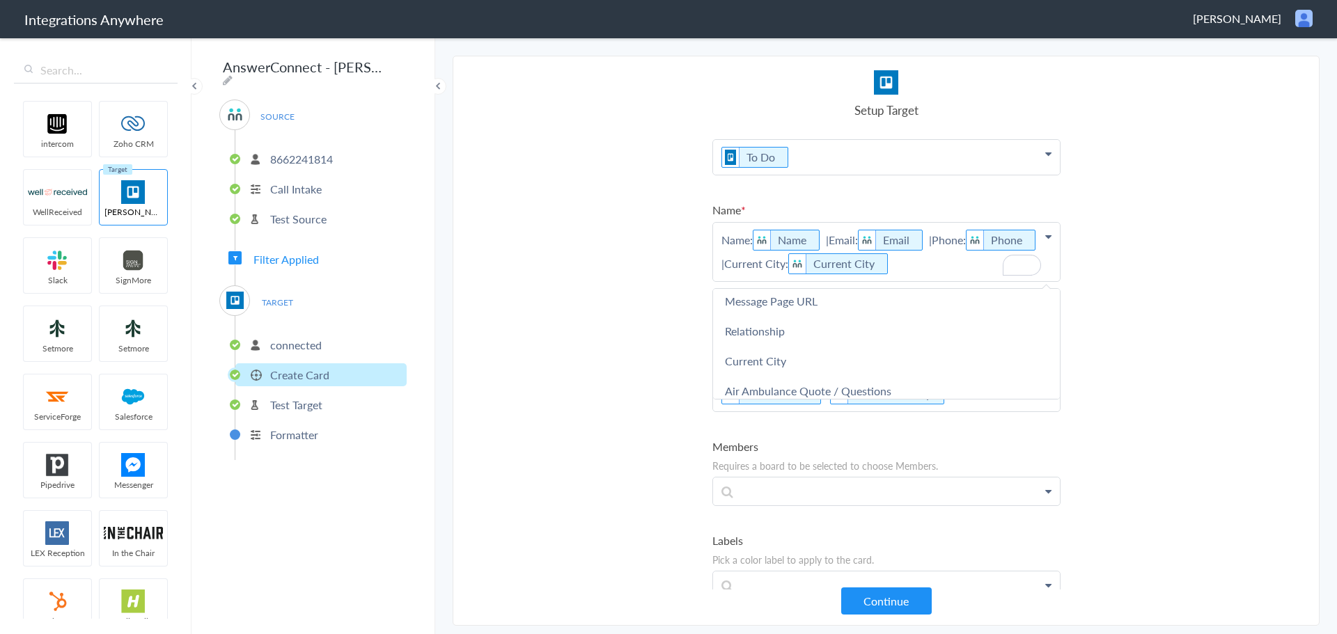
click at [916, 263] on p "Name: Name |Email: Email |Phone: Phone |Current City: Current City" at bounding box center [886, 252] width 347 height 58
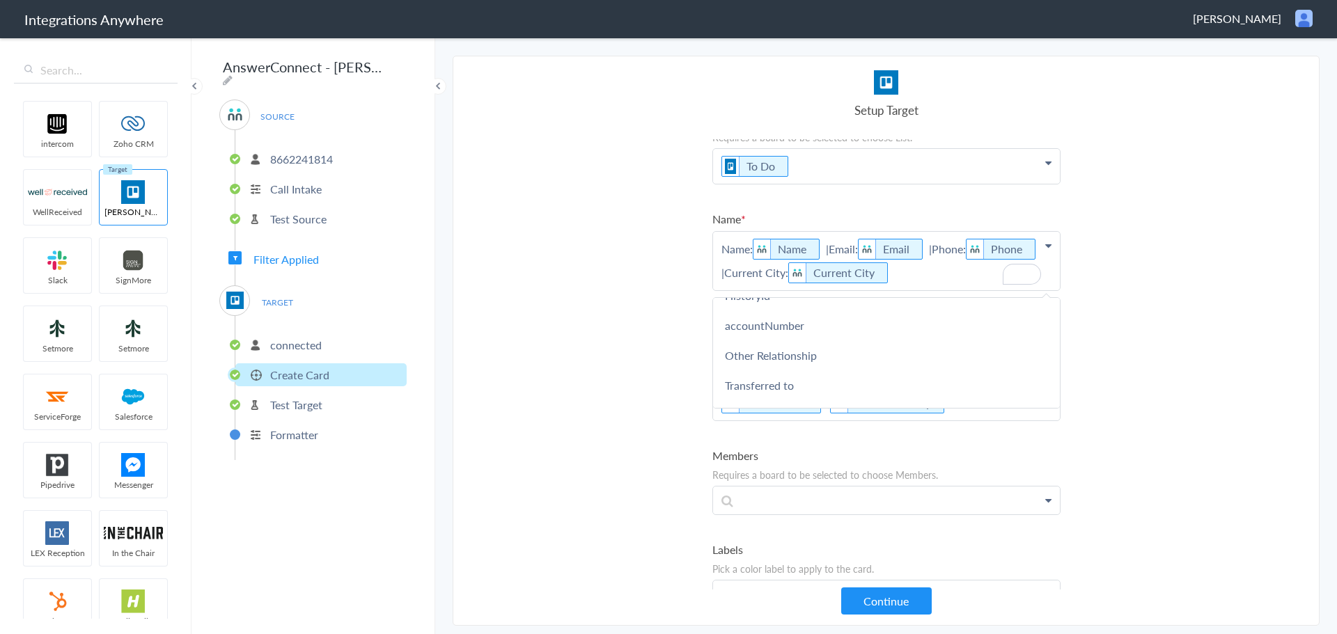
scroll to position [0, 0]
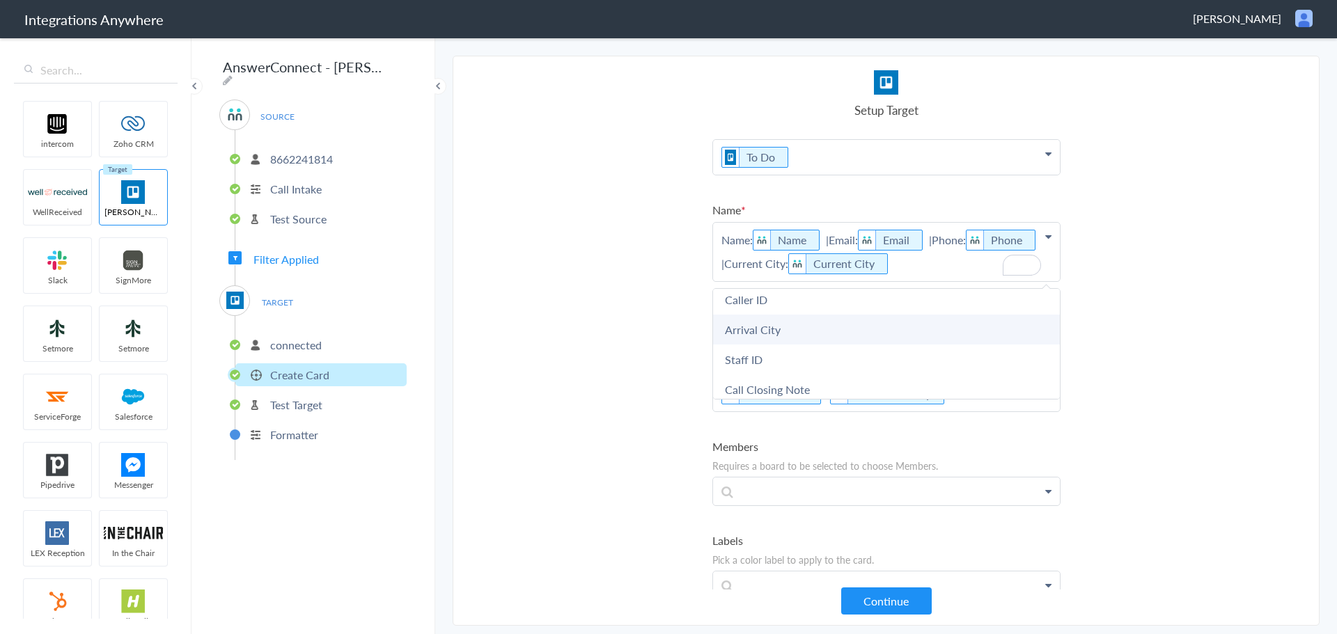
click at [875, 329] on link "Arrival City" at bounding box center [886, 330] width 347 height 30
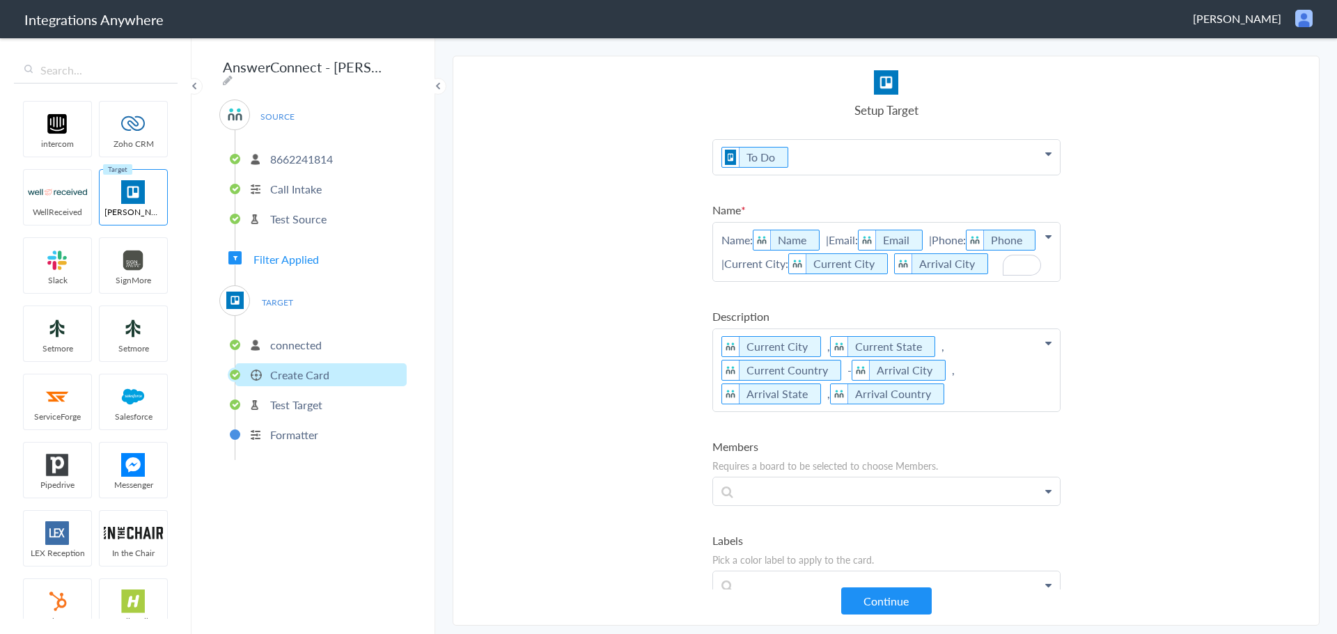
click at [886, 267] on p "Name: Name |Email: Email |Phone: Phone |Current City: Current City Arrival City" at bounding box center [886, 252] width 347 height 58
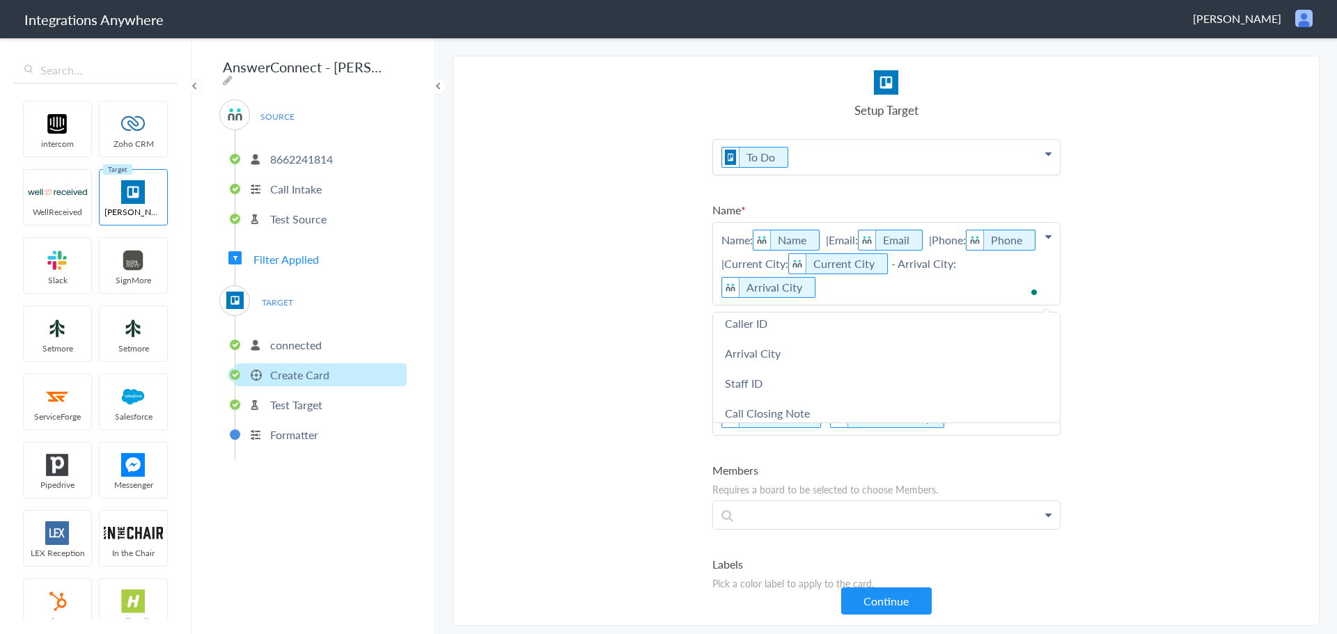
click at [1134, 274] on section "Select Account 08081347765 Rename Delete (8 months ago) 08081347765 Rename Dele…" at bounding box center [886, 341] width 867 height 570
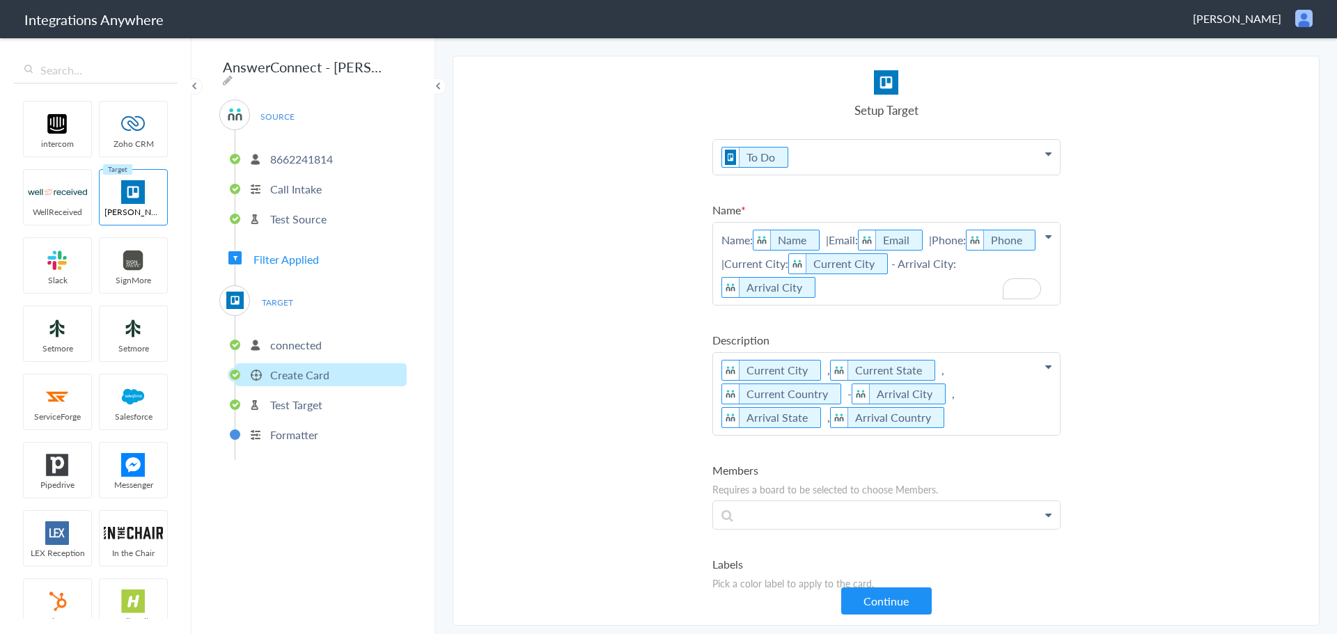
click at [991, 289] on p "Name: Name |Email: Email |Phone: Phone |Current City: Current City - Arrival Ci…" at bounding box center [886, 264] width 347 height 82
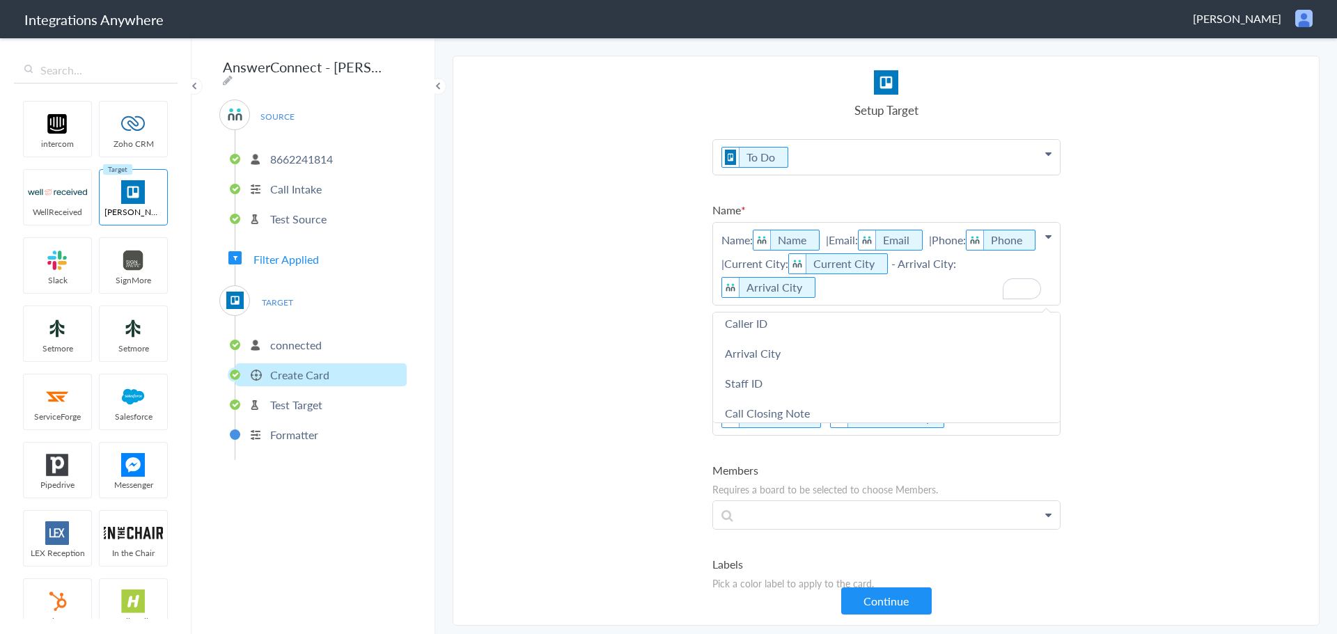
click at [1116, 336] on section "Select Account 08081347765 Rename Delete (8 months ago) 08081347765 Rename Dele…" at bounding box center [886, 341] width 867 height 570
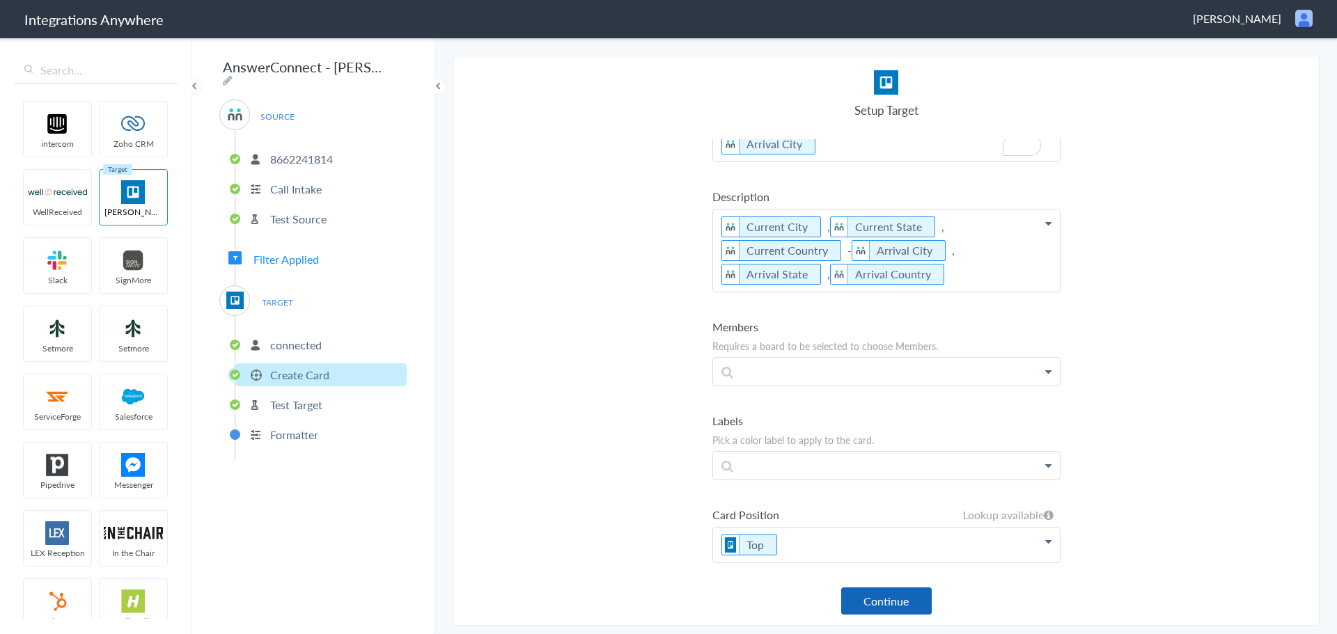
click at [898, 591] on button "Continue" at bounding box center [886, 601] width 91 height 27
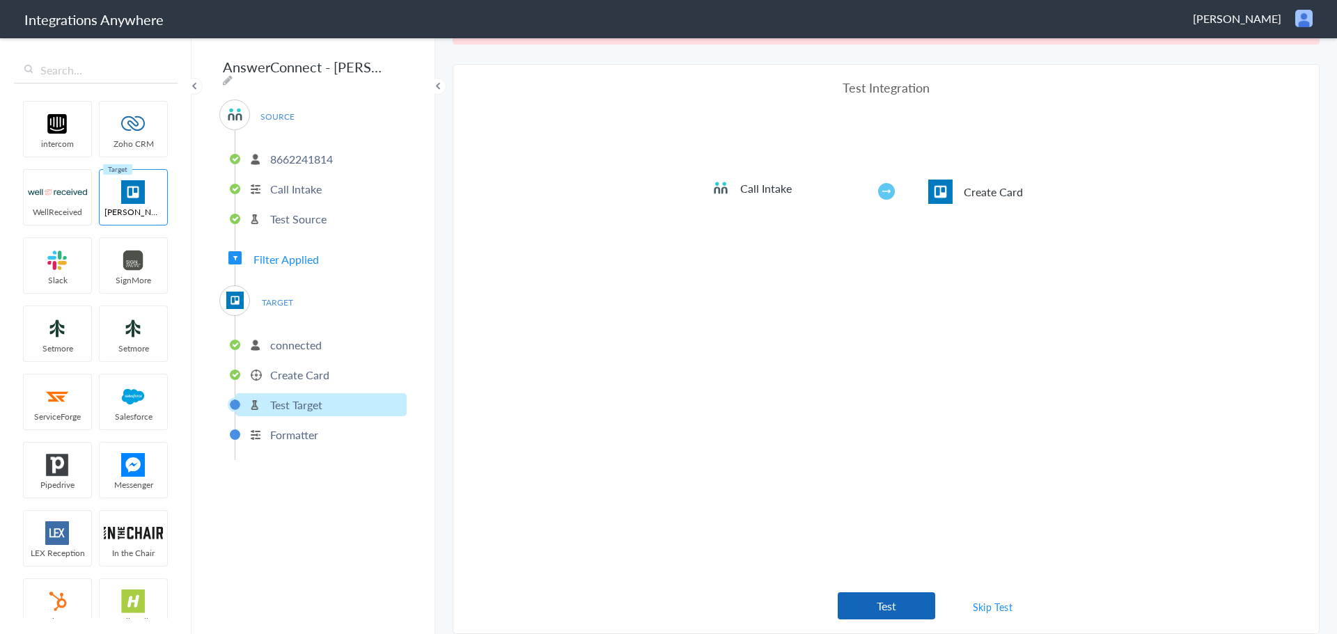
click at [891, 611] on button "Test" at bounding box center [886, 606] width 97 height 27
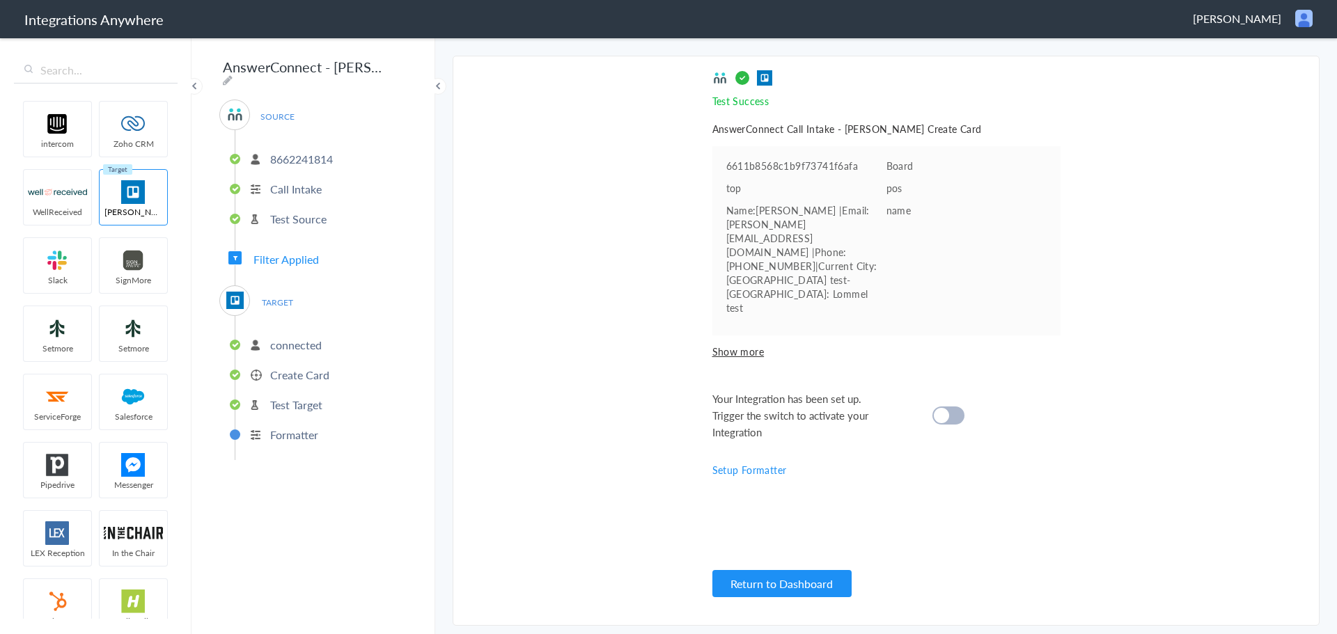
click at [947, 408] on cite at bounding box center [941, 415] width 15 height 15
click at [291, 298] on span "TARGET" at bounding box center [277, 302] width 53 height 19
click at [304, 343] on p "connected" at bounding box center [296, 345] width 52 height 16
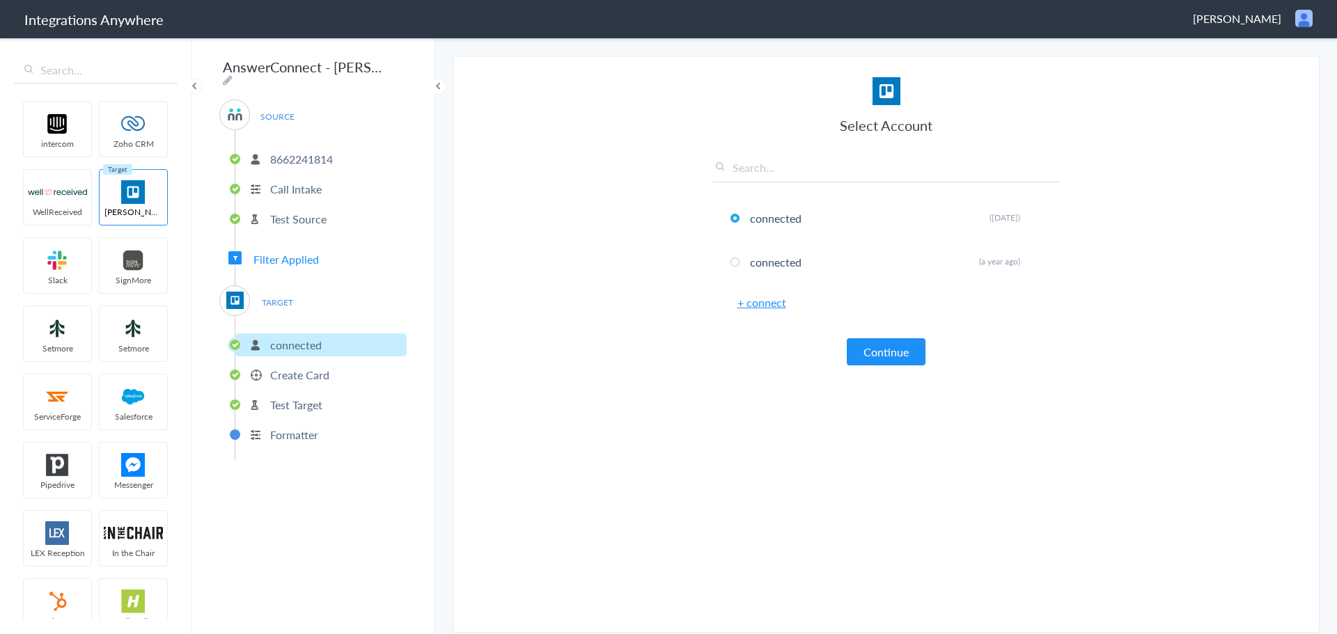
click at [304, 370] on p "Create Card" at bounding box center [299, 375] width 59 height 16
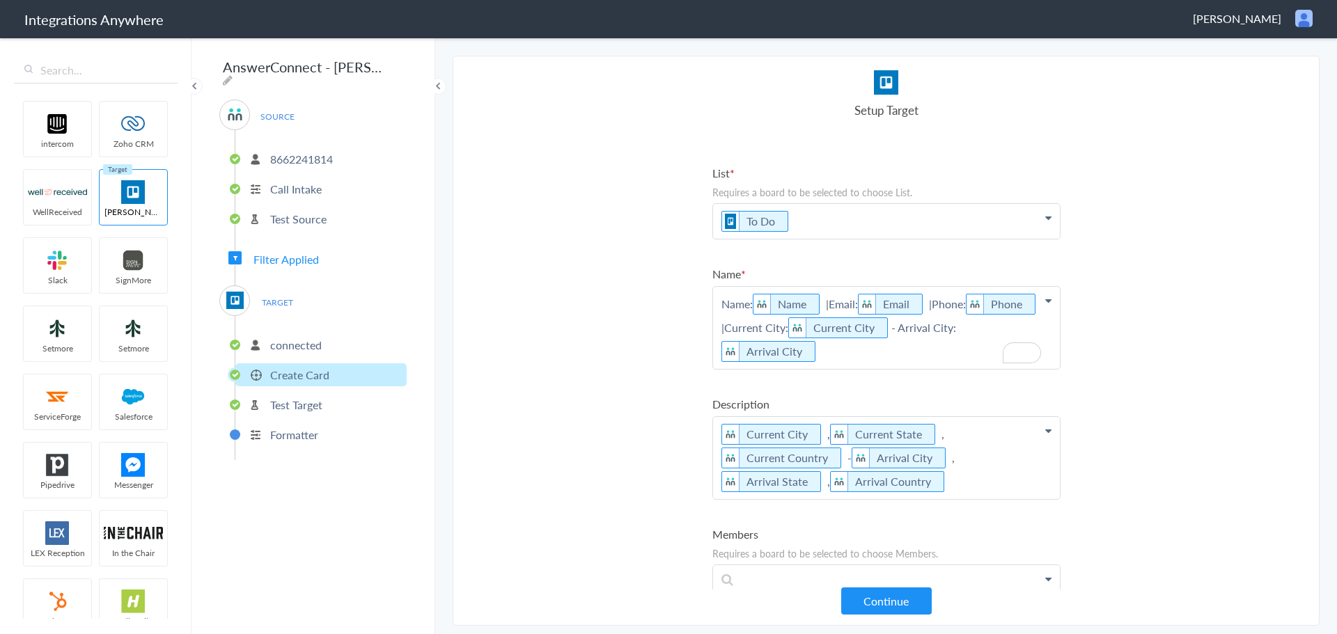
click at [315, 432] on p "Formatter" at bounding box center [294, 435] width 48 height 16
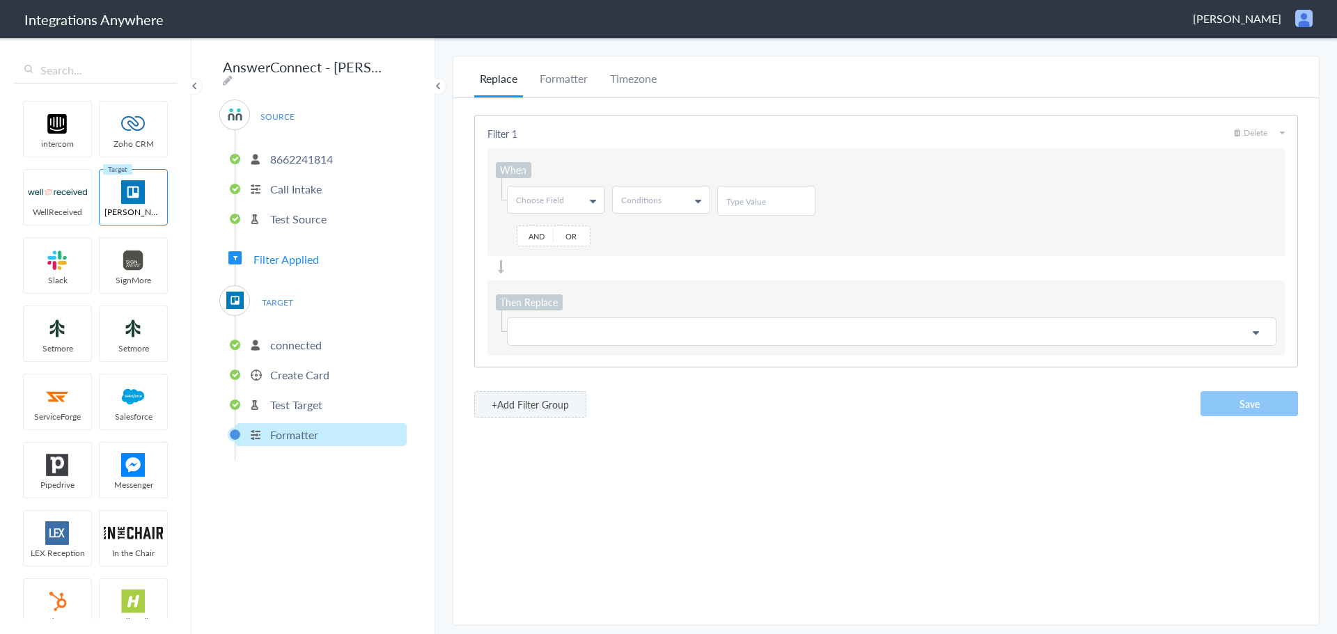
click at [331, 404] on li "Test Target" at bounding box center [320, 404] width 171 height 23
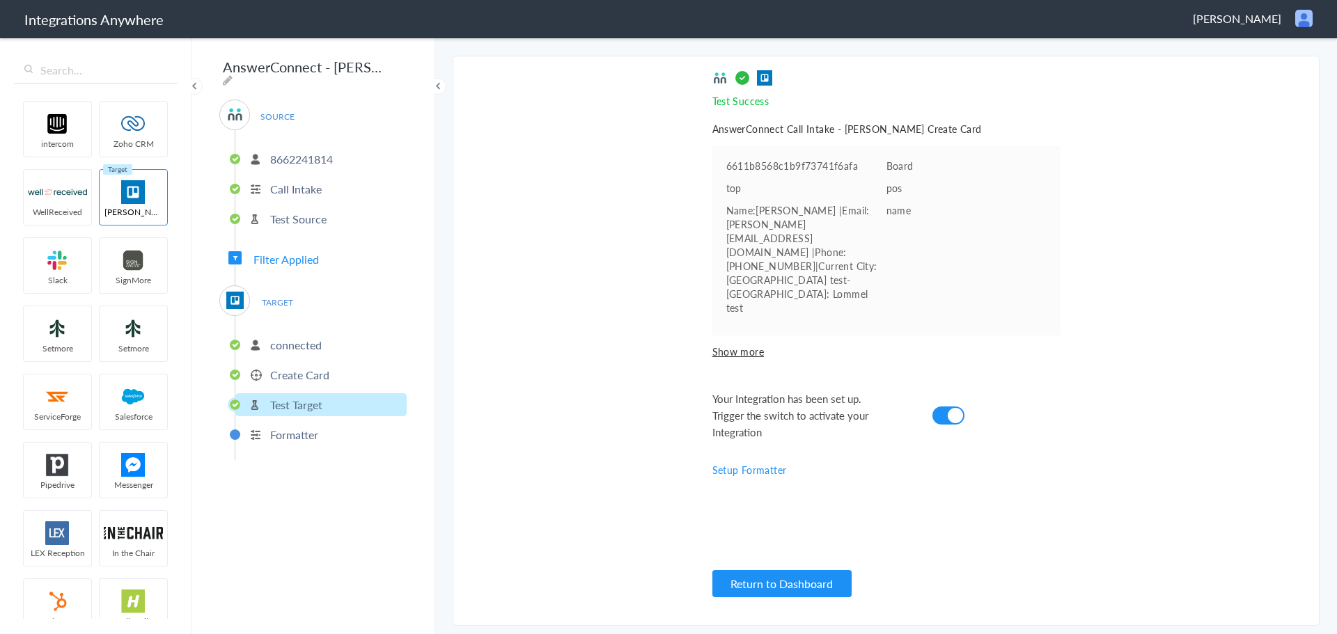
click at [369, 363] on li "Create Card" at bounding box center [320, 374] width 171 height 23
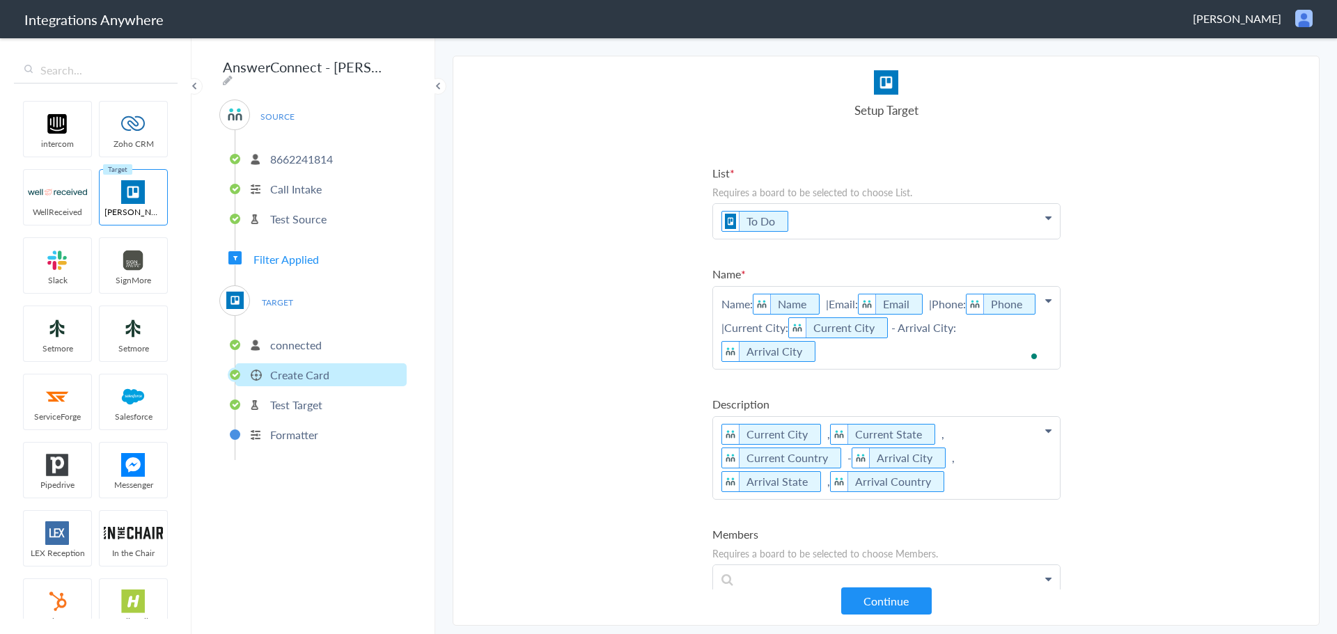
scroll to position [157, 0]
drag, startPoint x: 720, startPoint y: 308, endPoint x: 753, endPoint y: 311, distance: 32.8
click at [753, 311] on p "Name: Name |Email: Email |Phone: Phone |Current City: Current City - Arrival Ci…" at bounding box center [886, 328] width 347 height 82
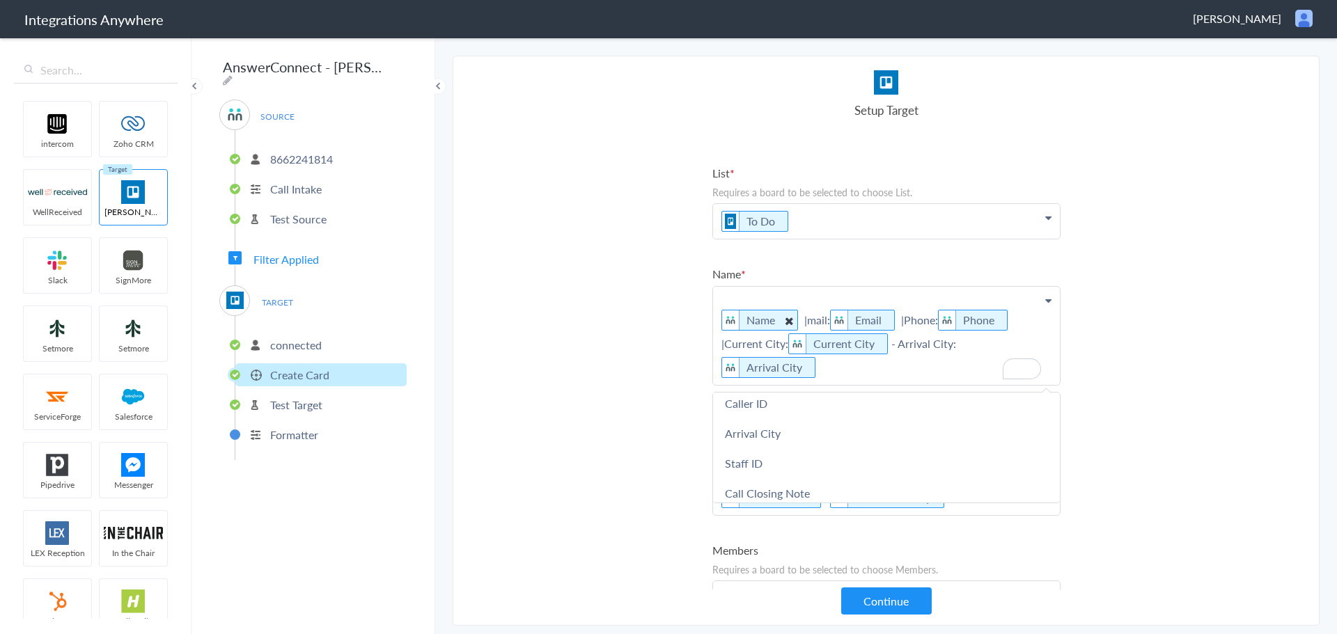
scroll to position [150, 0]
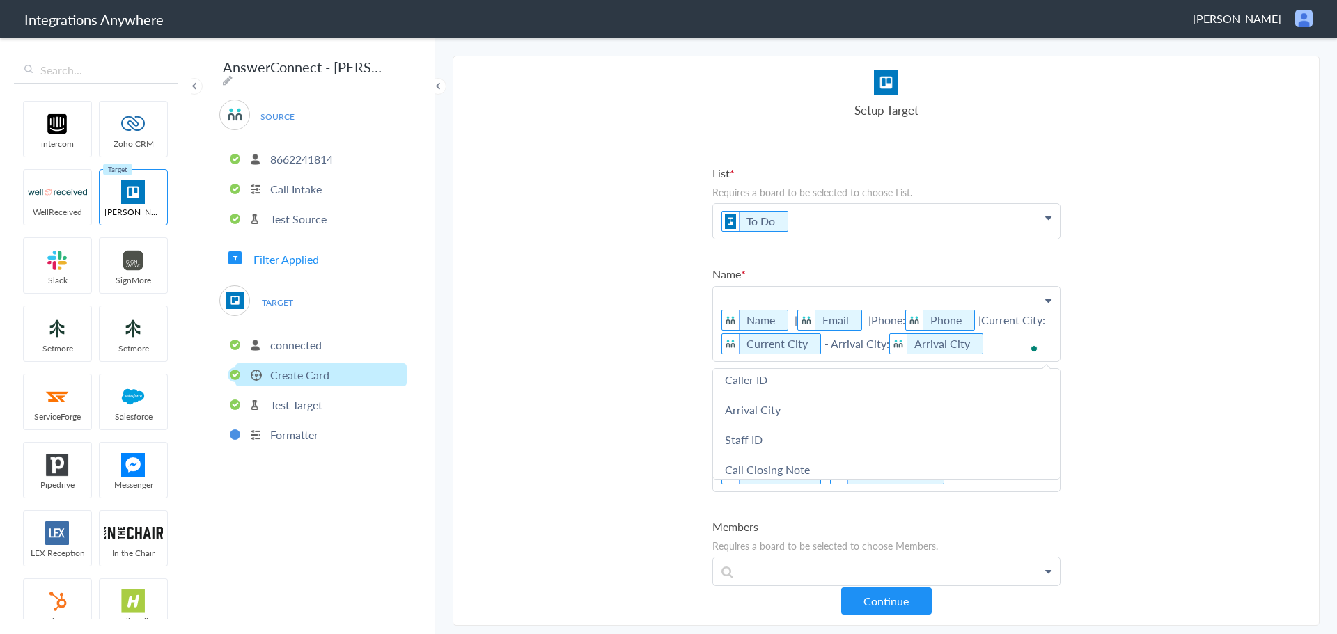
click at [872, 318] on p "Name | Email |Phone: Phone |Current City: Current City - Arrival City: Arrival …" at bounding box center [886, 324] width 347 height 75
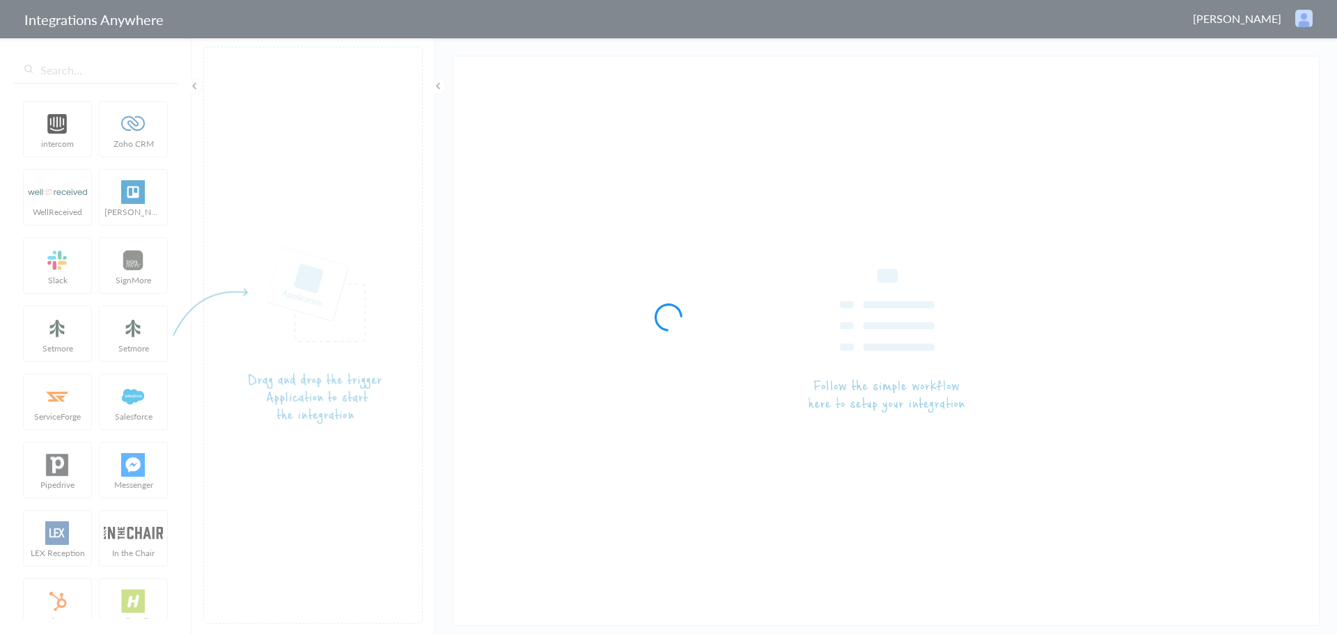
type input "AnswerConnect - [PERSON_NAME]"
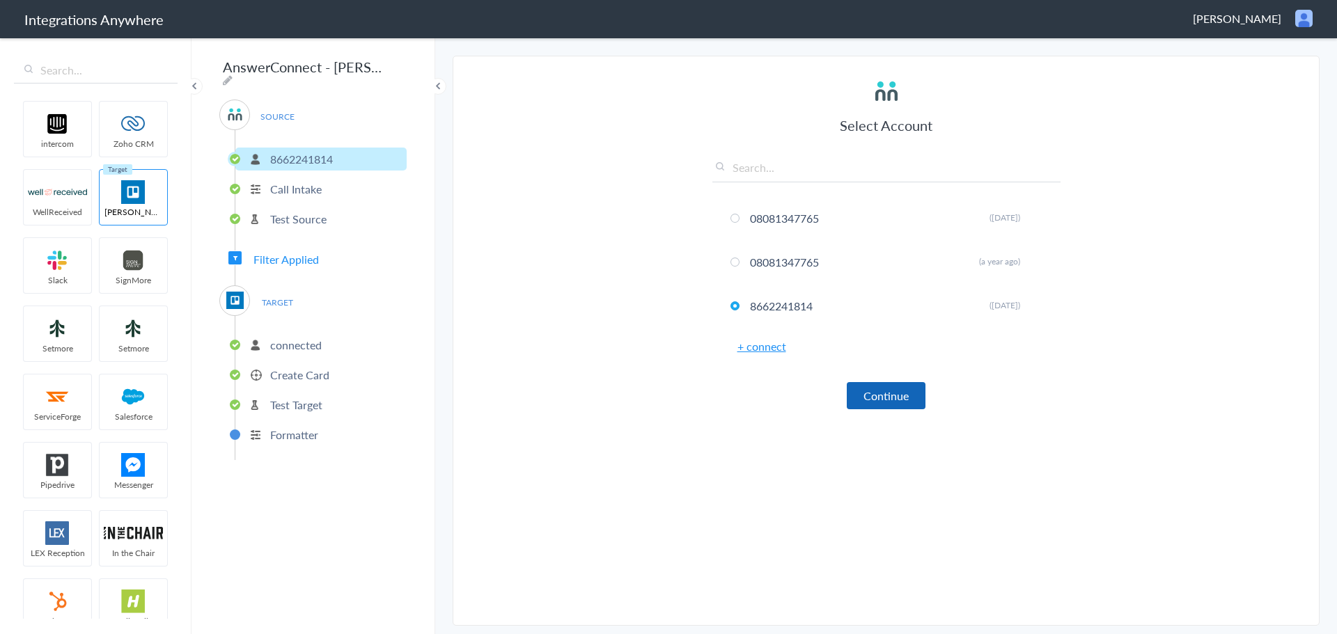
click at [877, 395] on button "Continue" at bounding box center [886, 395] width 79 height 27
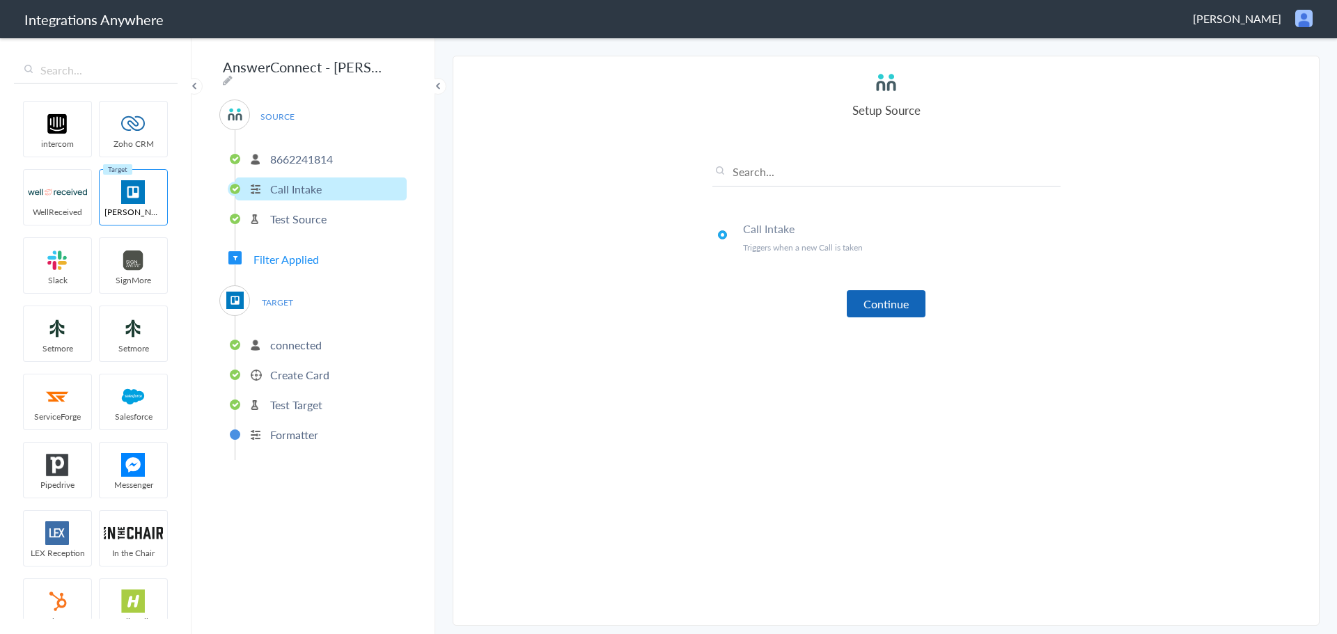
click at [886, 305] on button "Continue" at bounding box center [886, 303] width 79 height 27
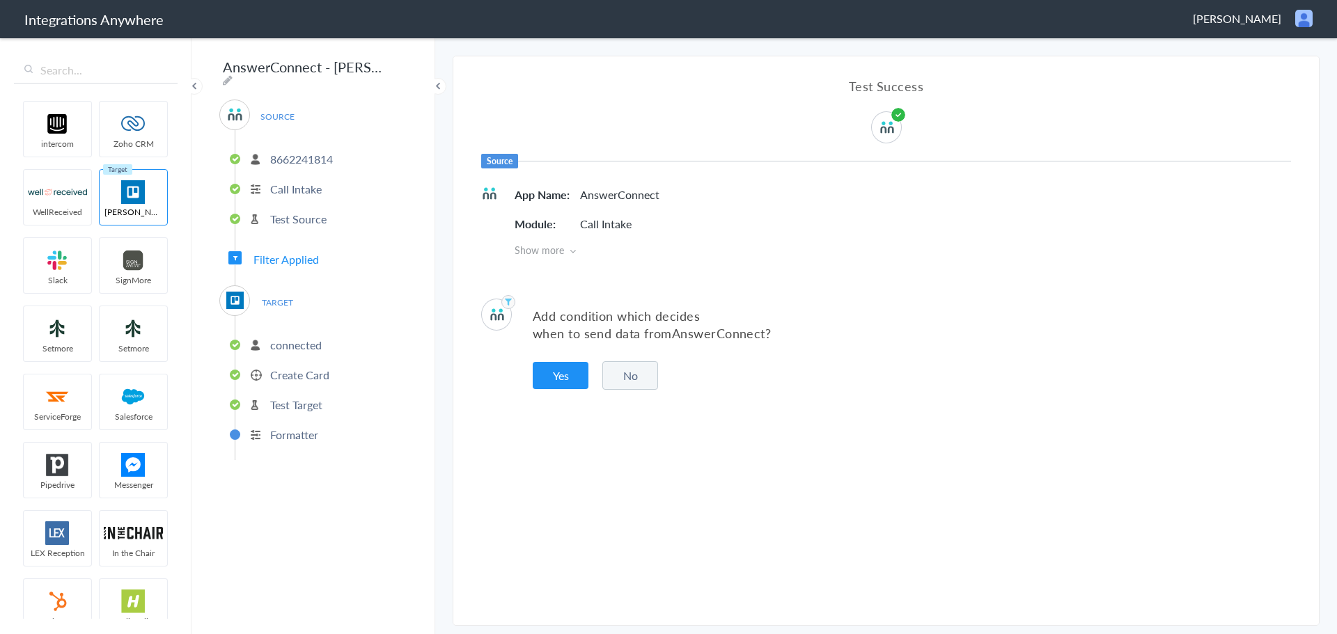
click at [307, 340] on p "connected" at bounding box center [296, 345] width 52 height 16
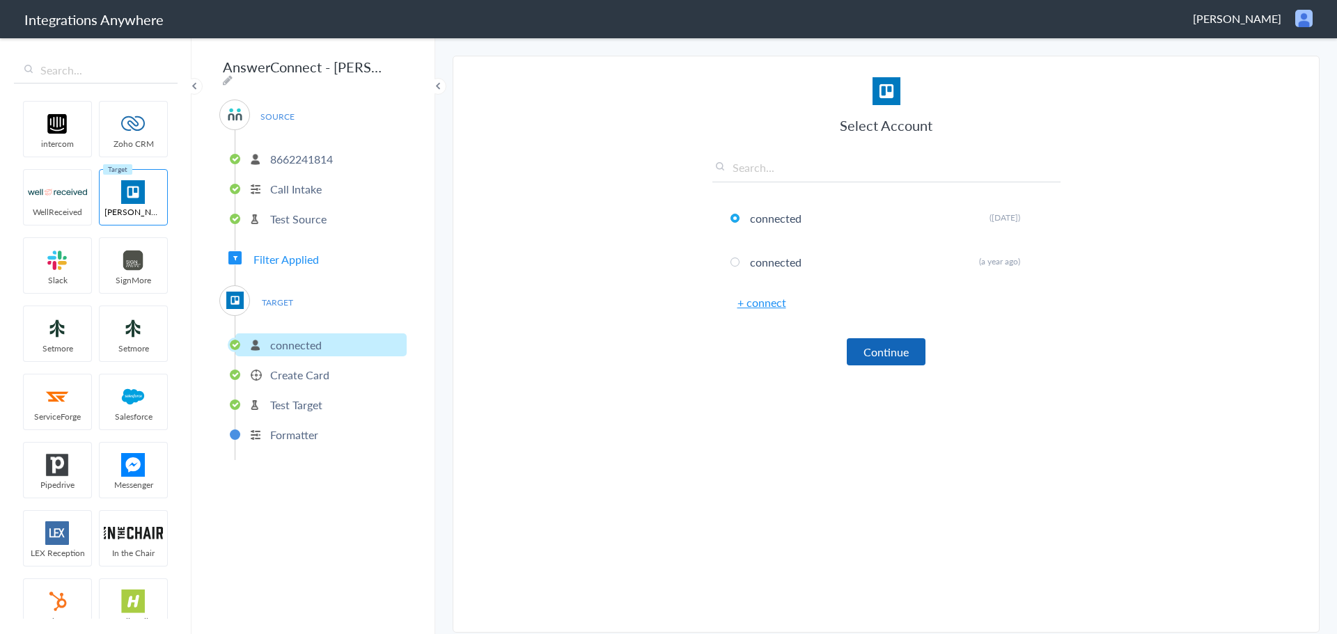
click at [898, 347] on button "Continue" at bounding box center [886, 351] width 79 height 27
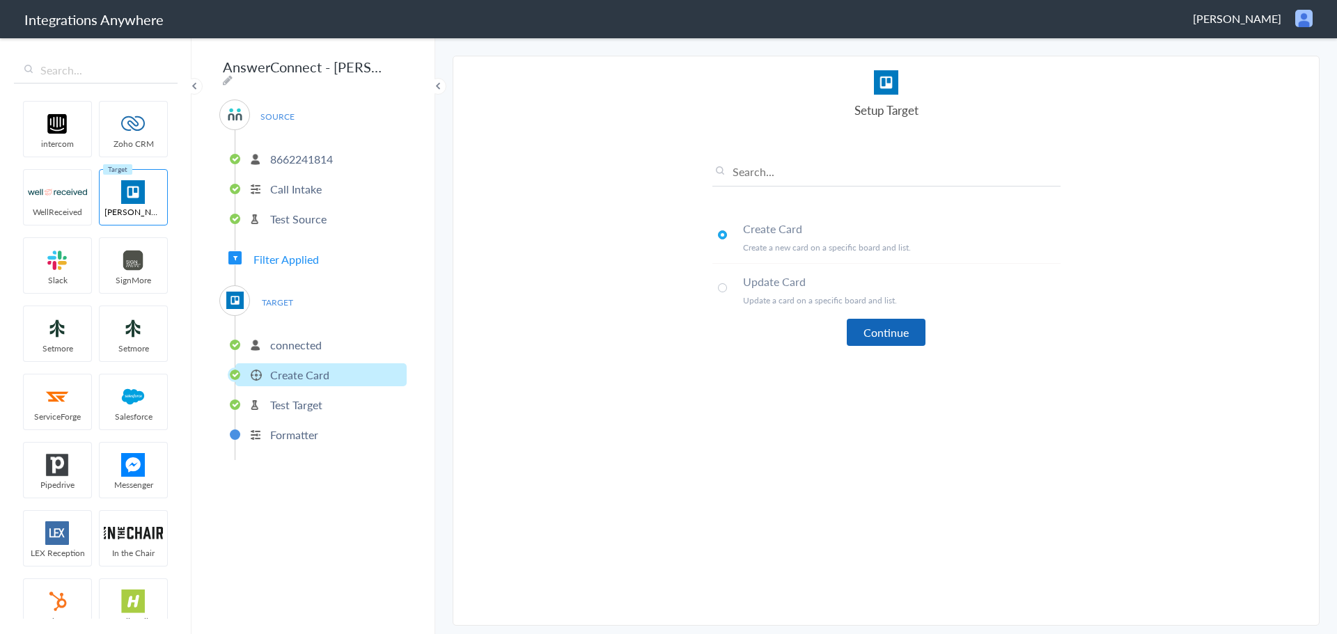
click at [898, 336] on button "Continue" at bounding box center [886, 332] width 79 height 27
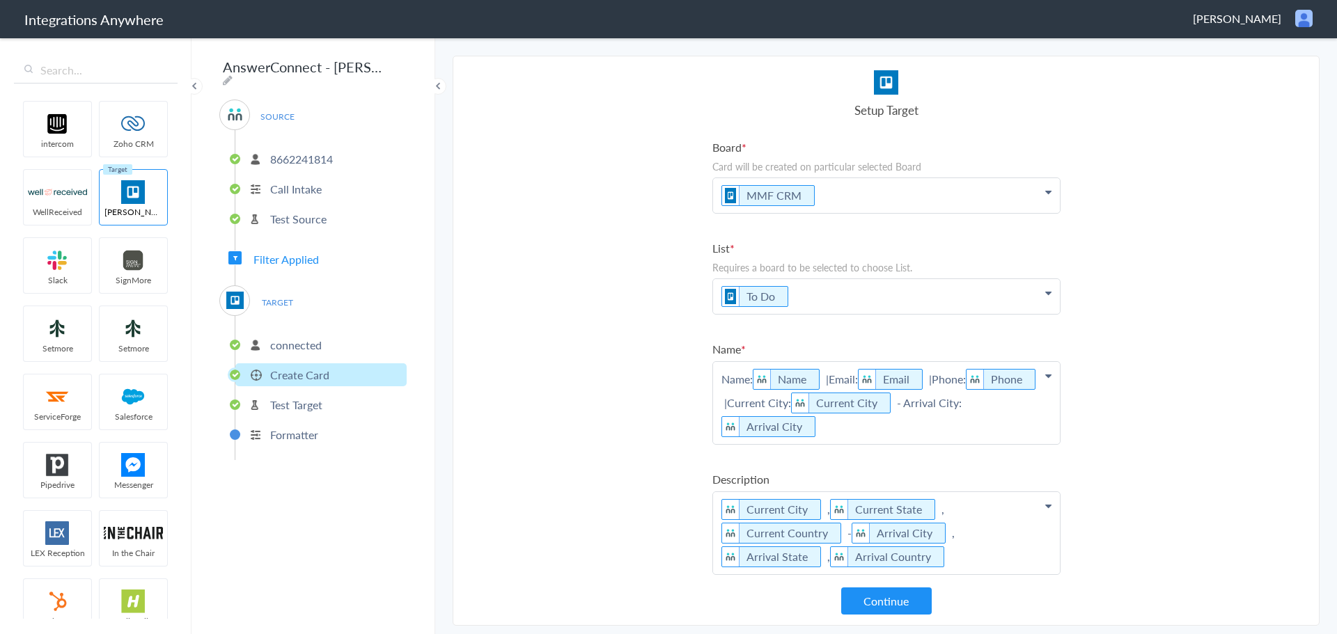
click at [929, 428] on p "Name: Name |Email: Email |Phone: Phone |Current City: Current City - Arrival Ci…" at bounding box center [886, 403] width 347 height 82
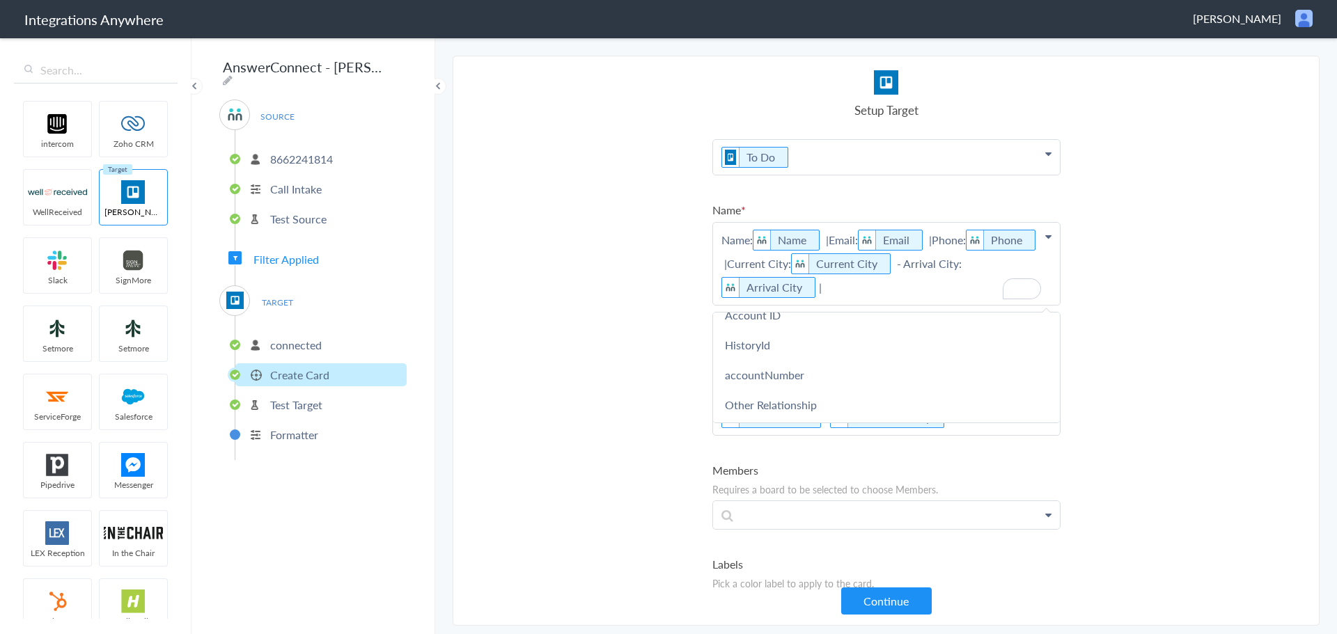
scroll to position [823, 0]
click at [891, 324] on link "Call Start Time" at bounding box center [886, 317] width 347 height 30
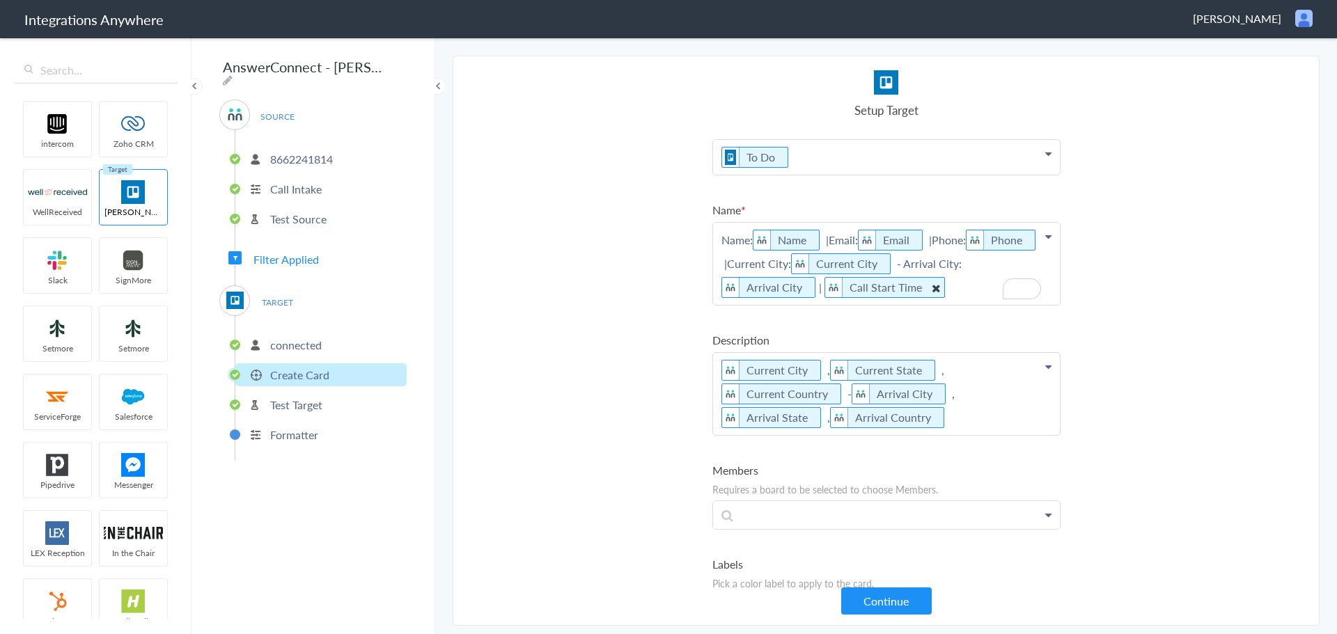
click at [822, 283] on p "Name: Name |Email: Email |Phone: Phone |Current City: Current City - Arrival Ci…" at bounding box center [886, 264] width 347 height 82
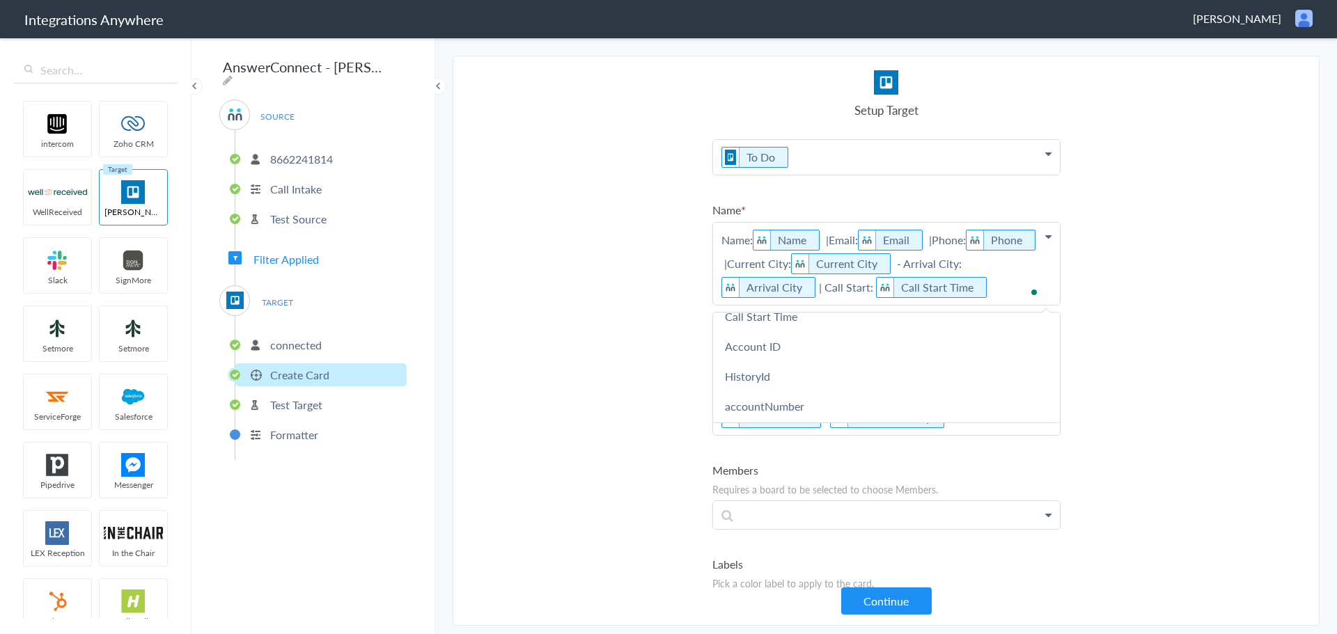
click at [912, 615] on section "Select Account 08081347765 Rename Delete (8 months ago) 08081347765 Rename Dele…" at bounding box center [886, 341] width 867 height 570
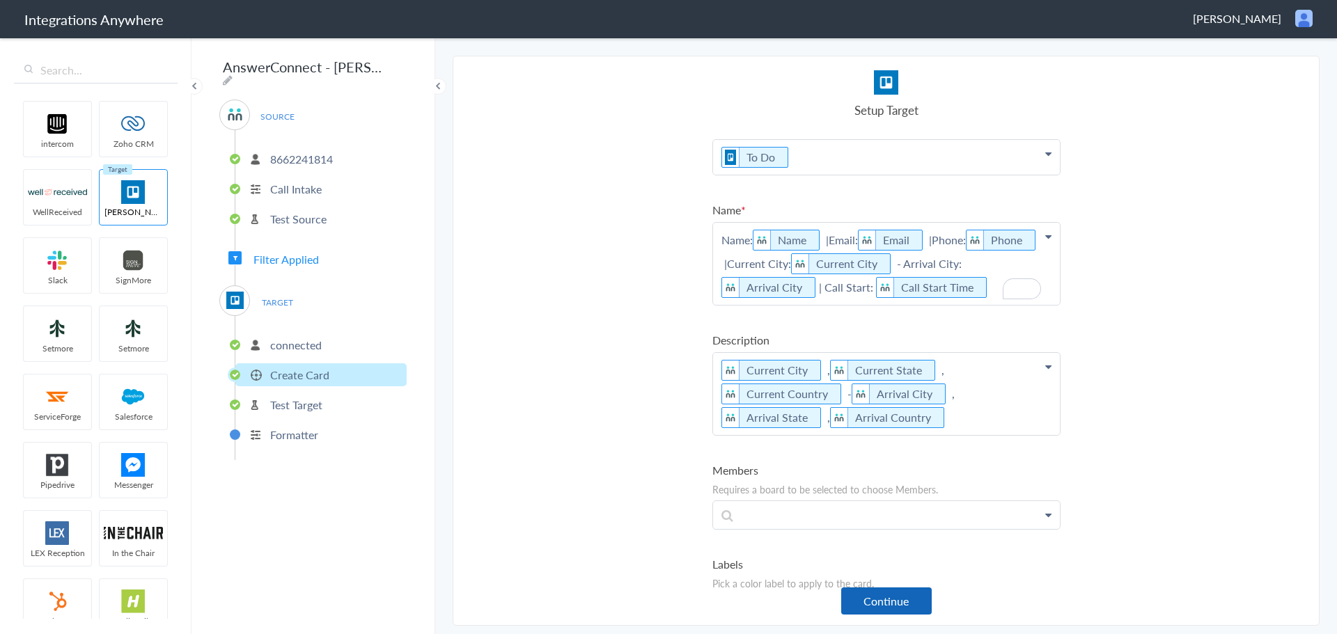
click at [912, 609] on button "Continue" at bounding box center [886, 601] width 91 height 27
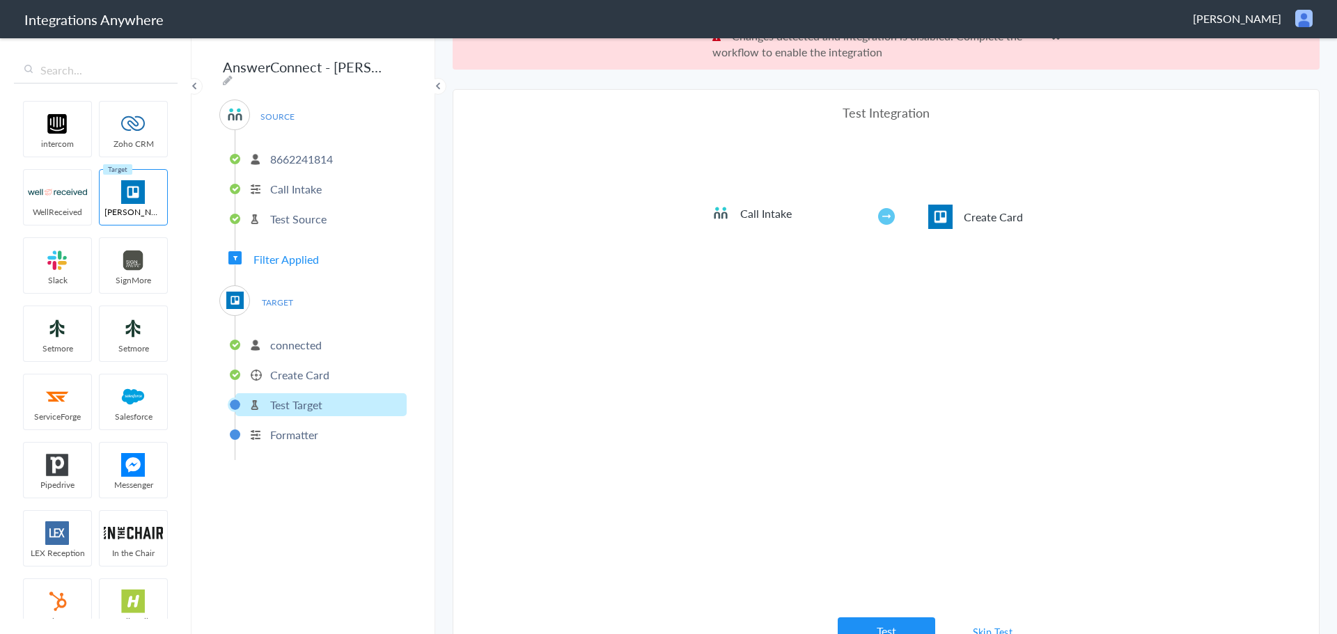
scroll to position [52, 0]
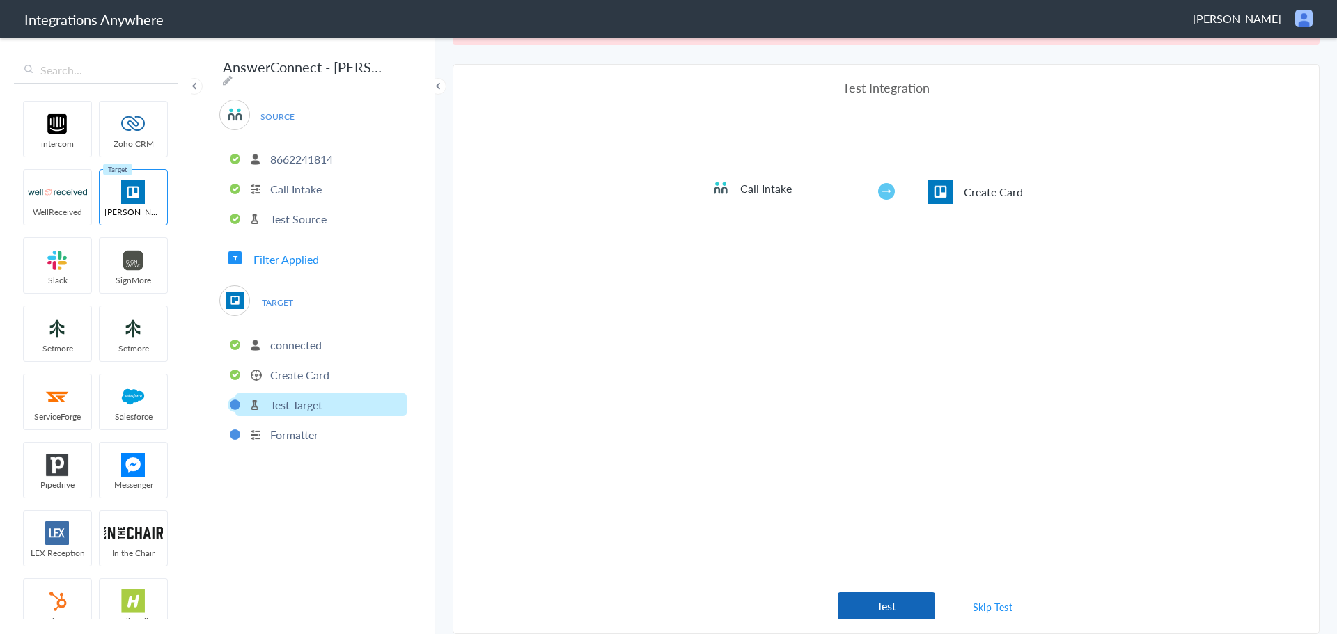
click at [883, 598] on button "Test" at bounding box center [886, 606] width 97 height 27
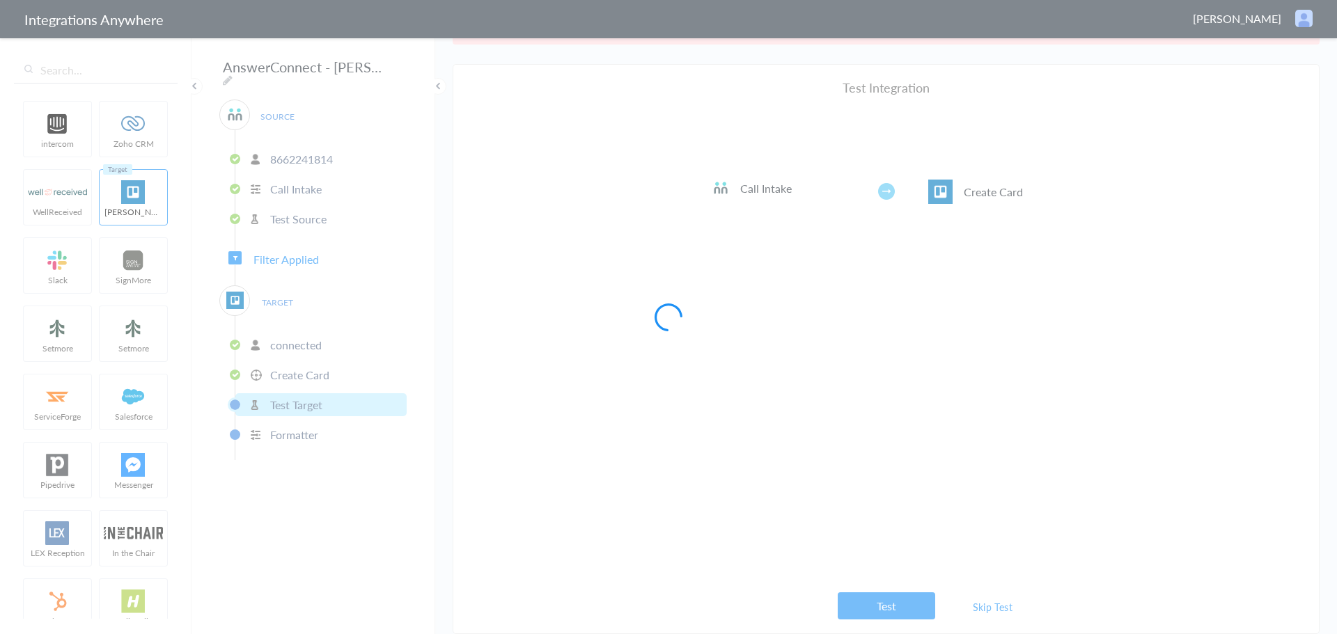
scroll to position [0, 0]
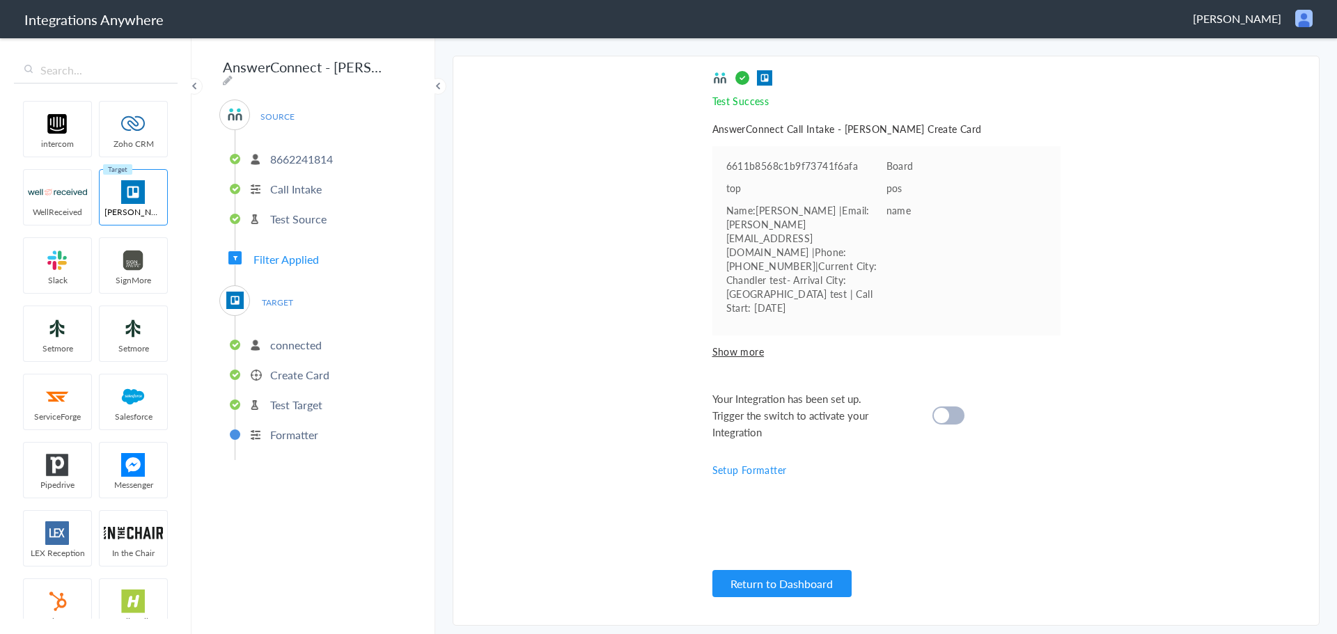
click at [276, 384] on ul "connected Create Card Test Target Formatter" at bounding box center [321, 388] width 172 height 144
click at [286, 372] on p "Create Card" at bounding box center [299, 375] width 59 height 16
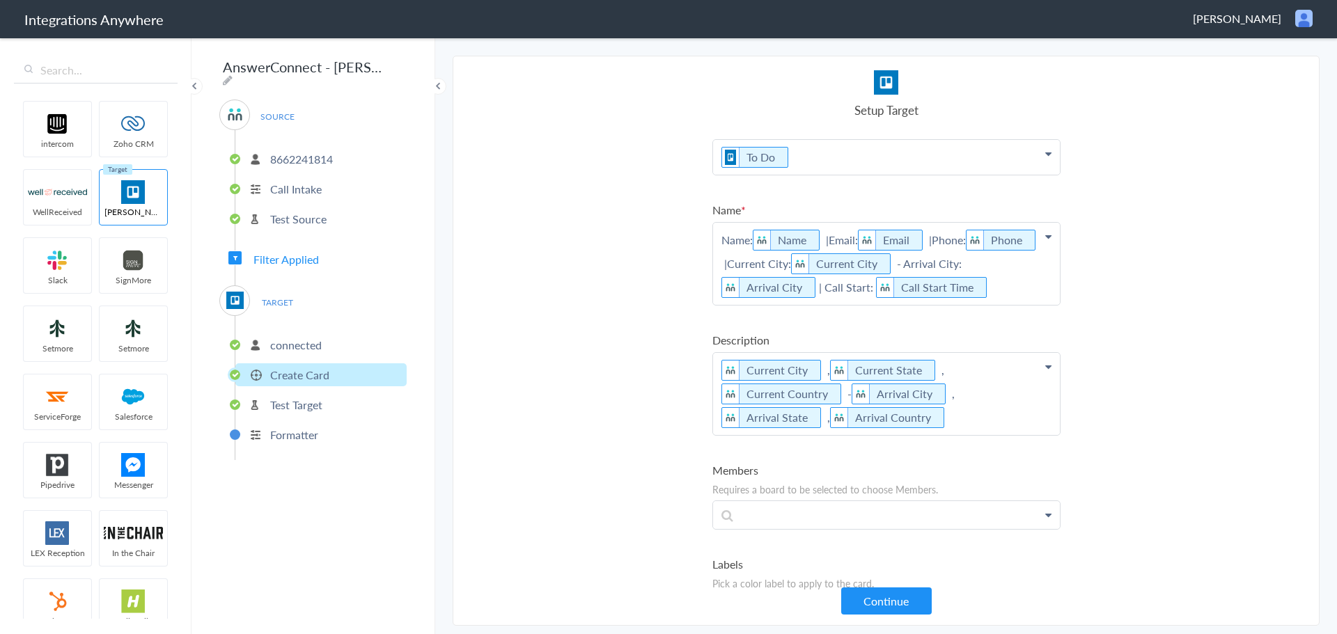
scroll to position [221, 0]
click at [0, 0] on div "Rewrite with Grammarly" at bounding box center [0, 0] width 0 height 0
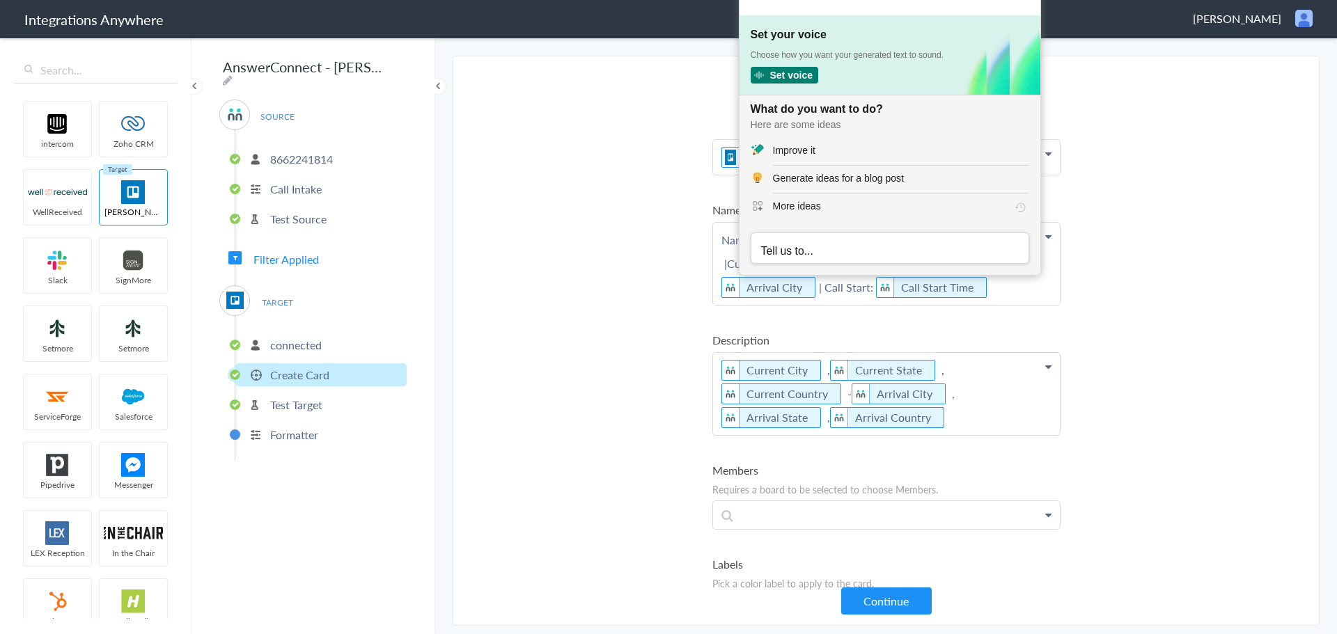
scroll to position [0, 0]
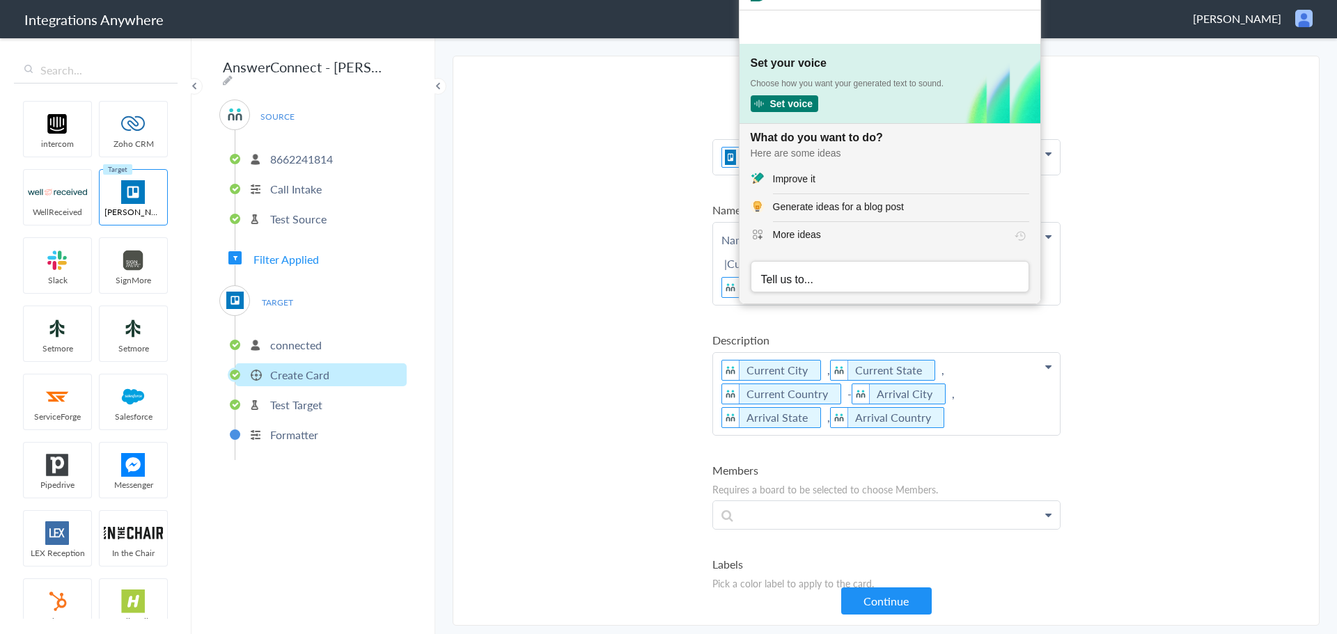
click at [1145, 292] on section "Select Account 08081347765 Rename Delete (8 months ago) 08081347765 Rename Dele…" at bounding box center [886, 341] width 867 height 570
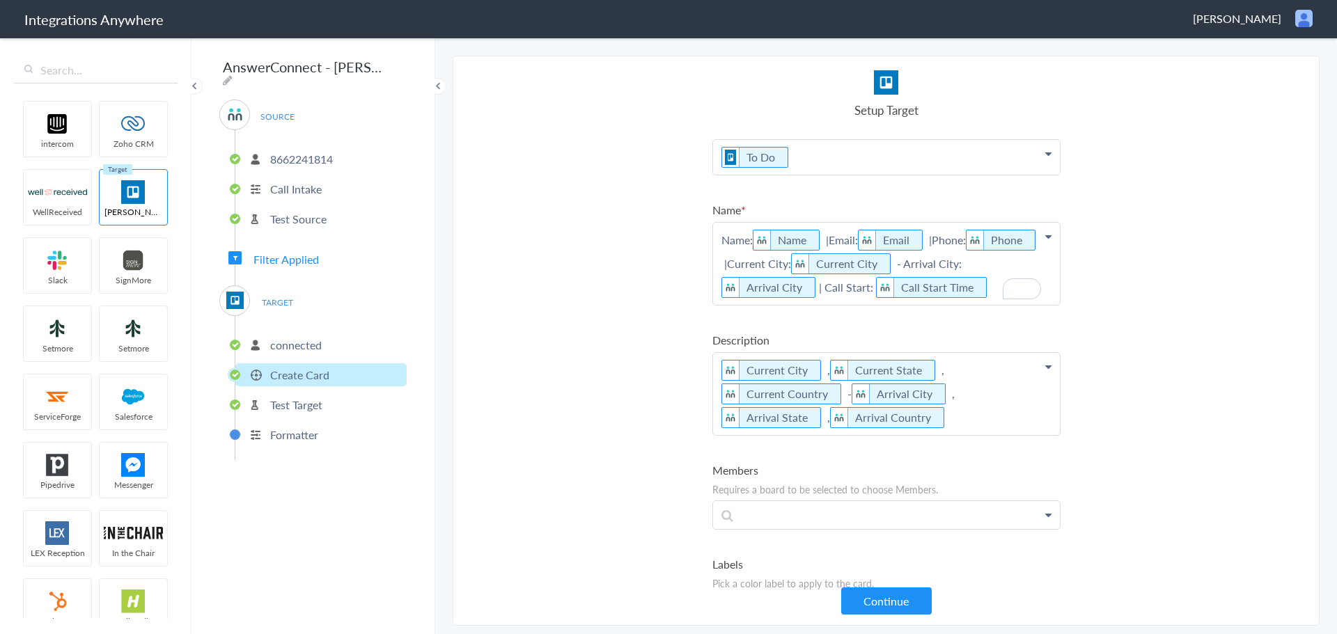
click at [994, 288] on p "Name: Name |Email: Email |Phone: Phone |Current City: Current City - Arrival Ci…" at bounding box center [886, 264] width 347 height 82
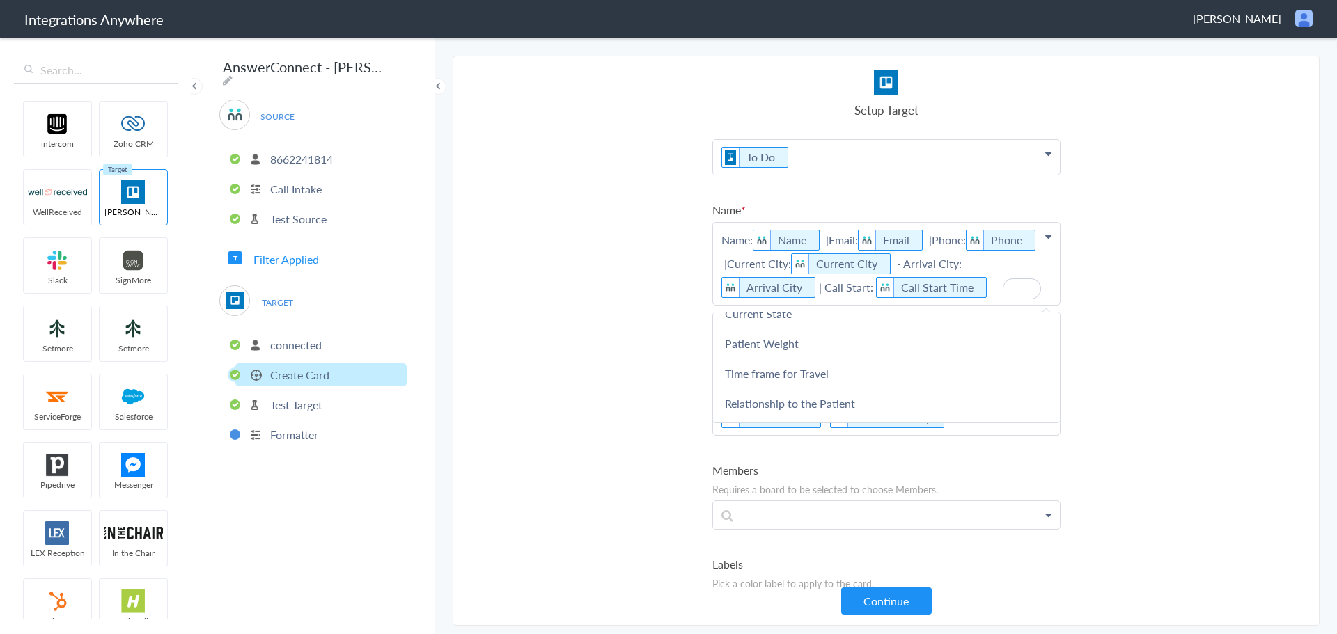
scroll to position [557, 0]
click at [826, 403] on link "Call End Time" at bounding box center [886, 403] width 347 height 30
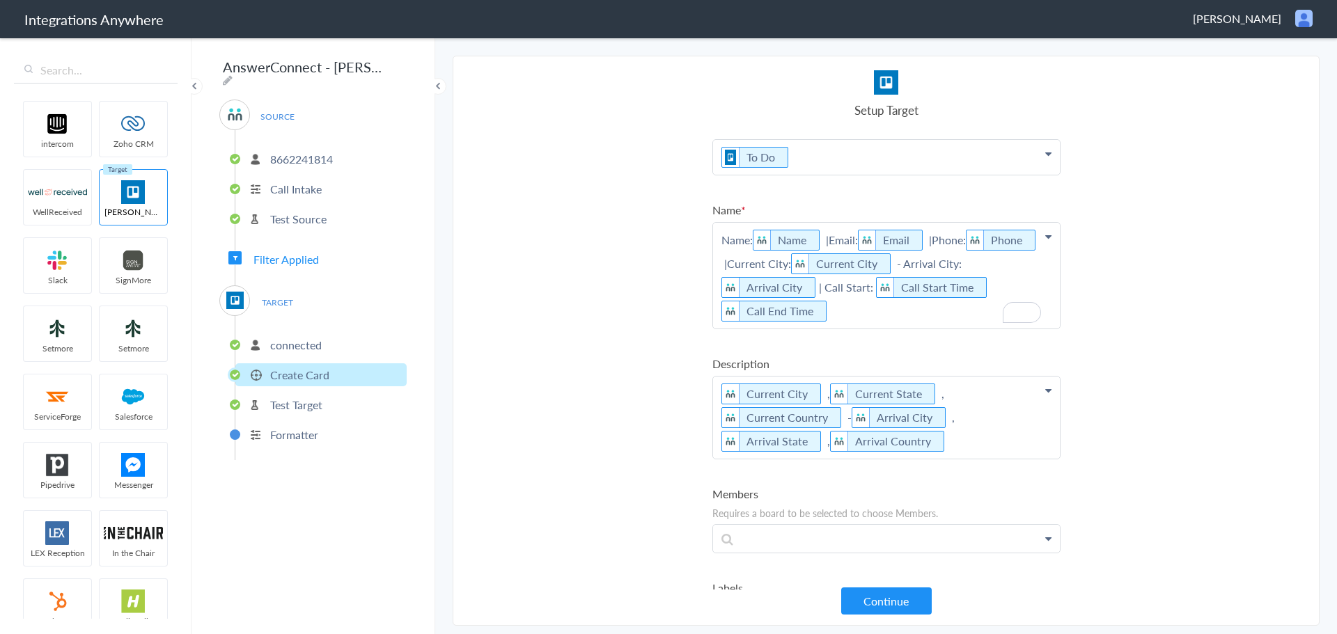
click at [866, 291] on p "Name: Name |Email: Email |Phone: Phone |Current City: Current City - Arrival Ci…" at bounding box center [886, 276] width 347 height 106
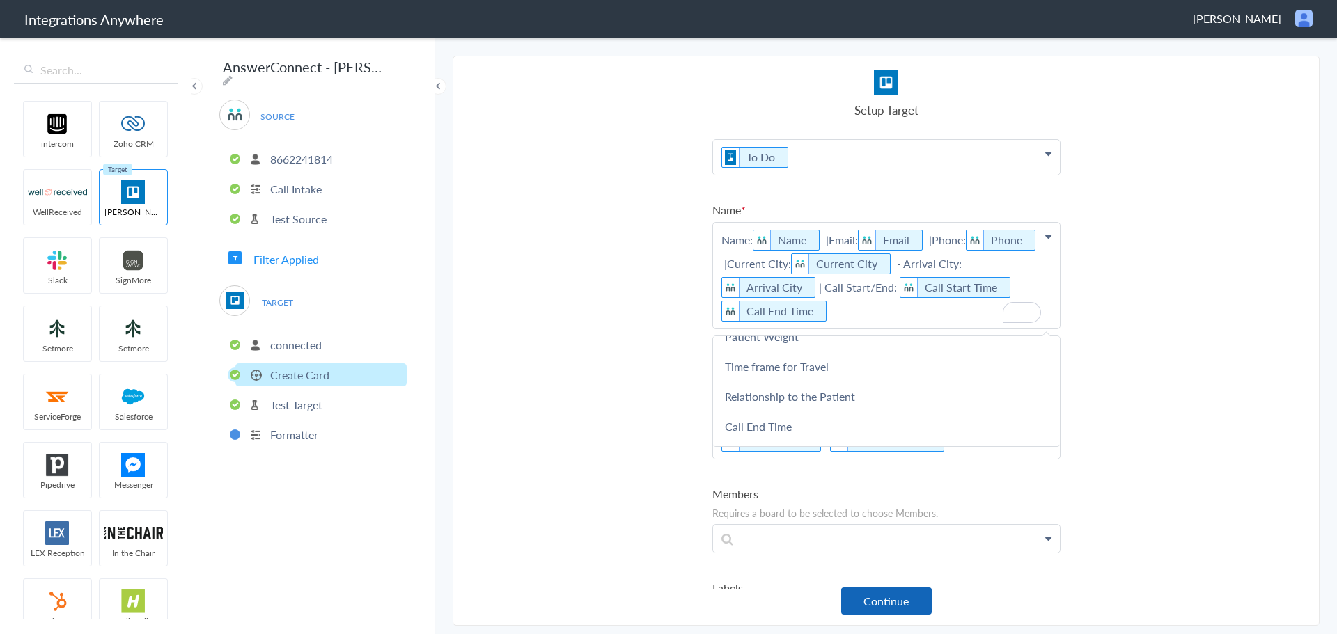
click at [904, 596] on button "Continue" at bounding box center [886, 601] width 91 height 27
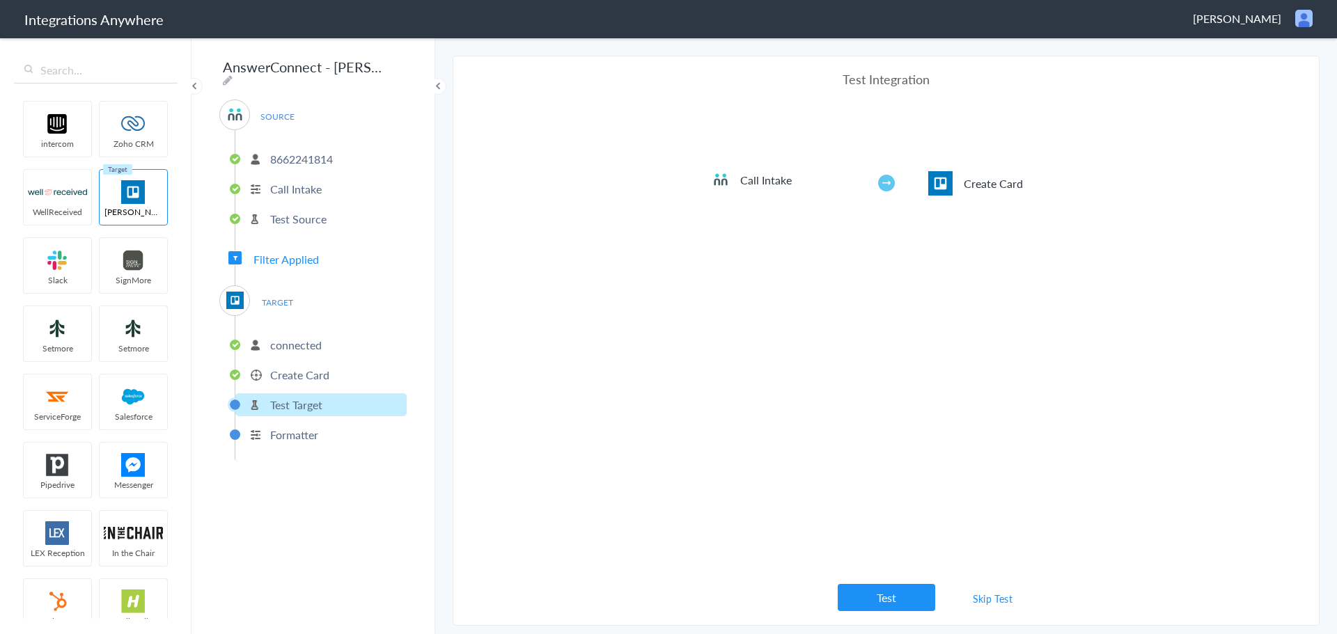
click at [904, 596] on button "Test" at bounding box center [886, 597] width 97 height 27
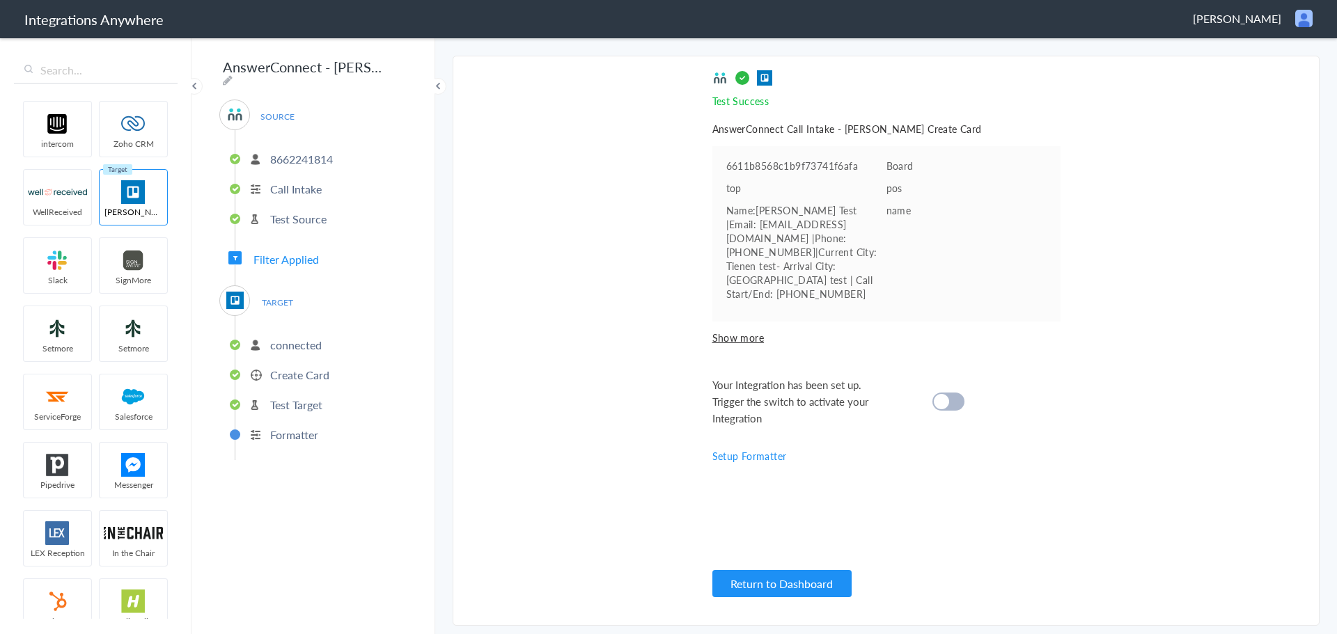
click at [306, 344] on p "connected" at bounding box center [296, 345] width 52 height 16
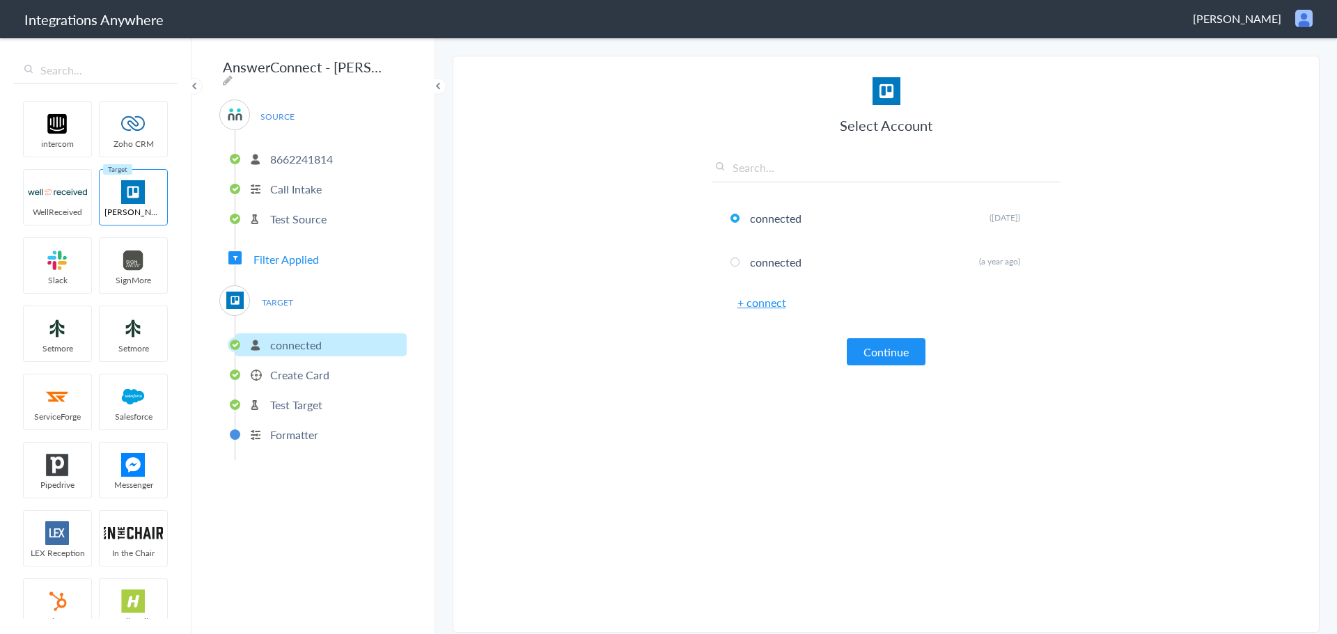
click at [317, 400] on p "Test Target" at bounding box center [296, 405] width 52 height 16
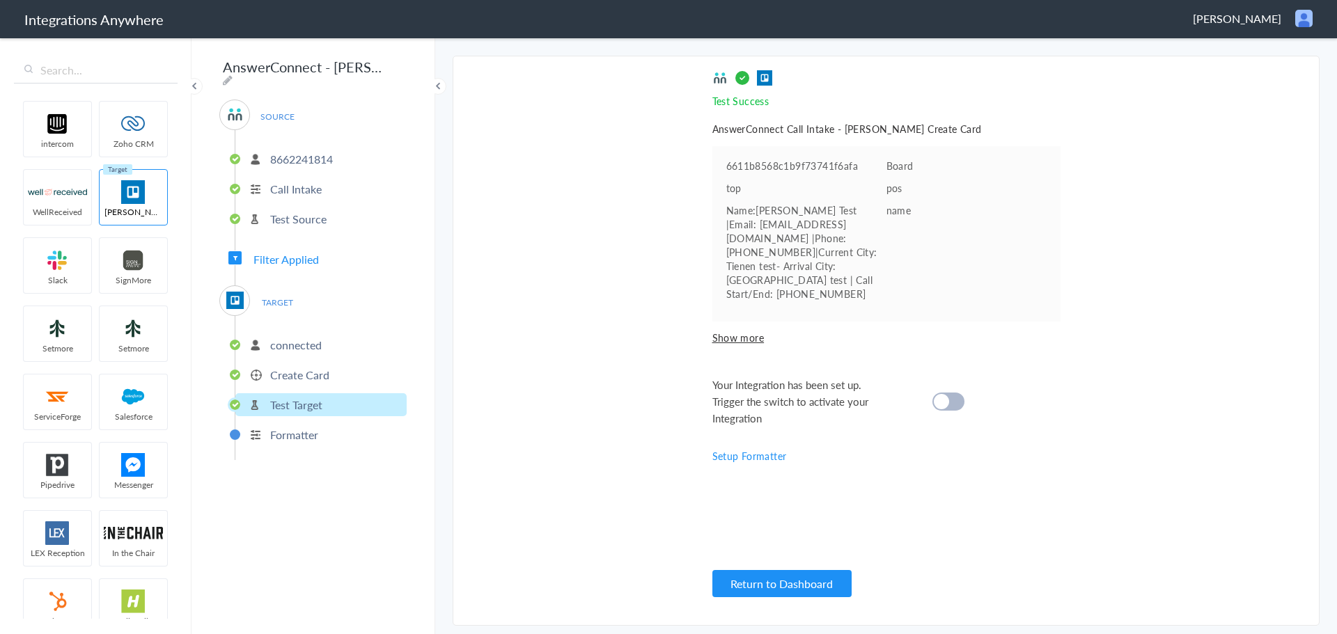
click at [274, 371] on p "Create Card" at bounding box center [299, 375] width 59 height 16
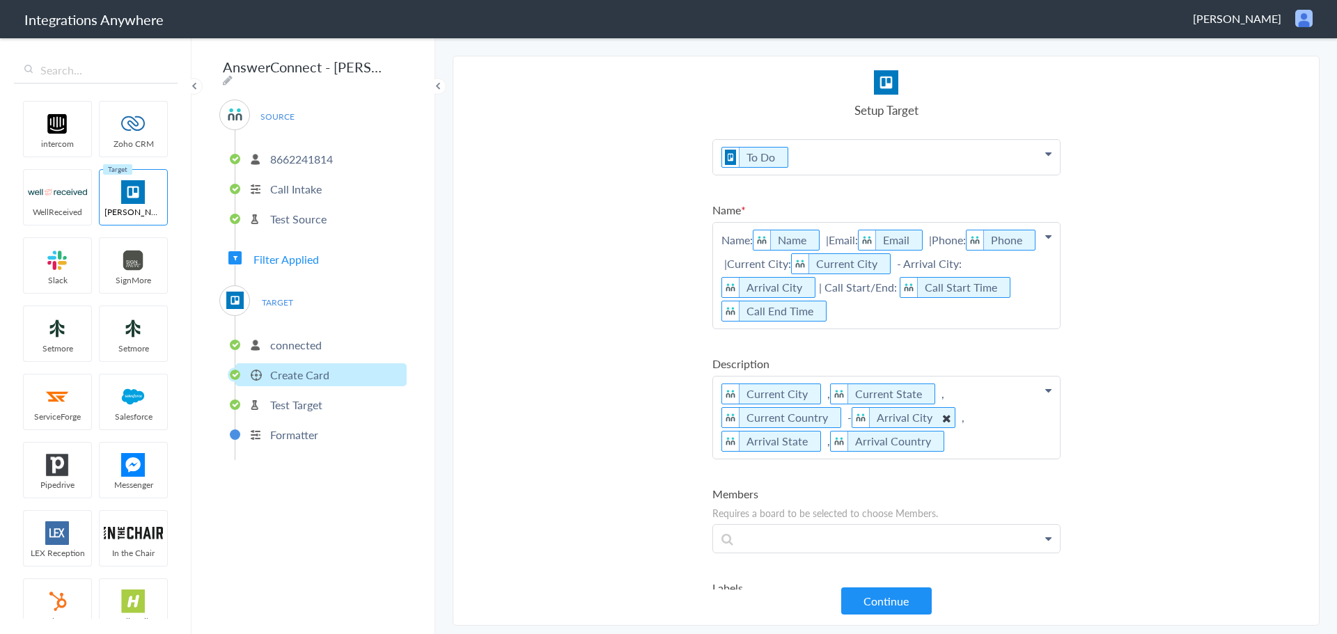
scroll to position [245, 0]
click at [1018, 285] on p "Name: Name |Email: Email |Phone: Phone |Current City: Current City - Arrival Ci…" at bounding box center [886, 276] width 347 height 106
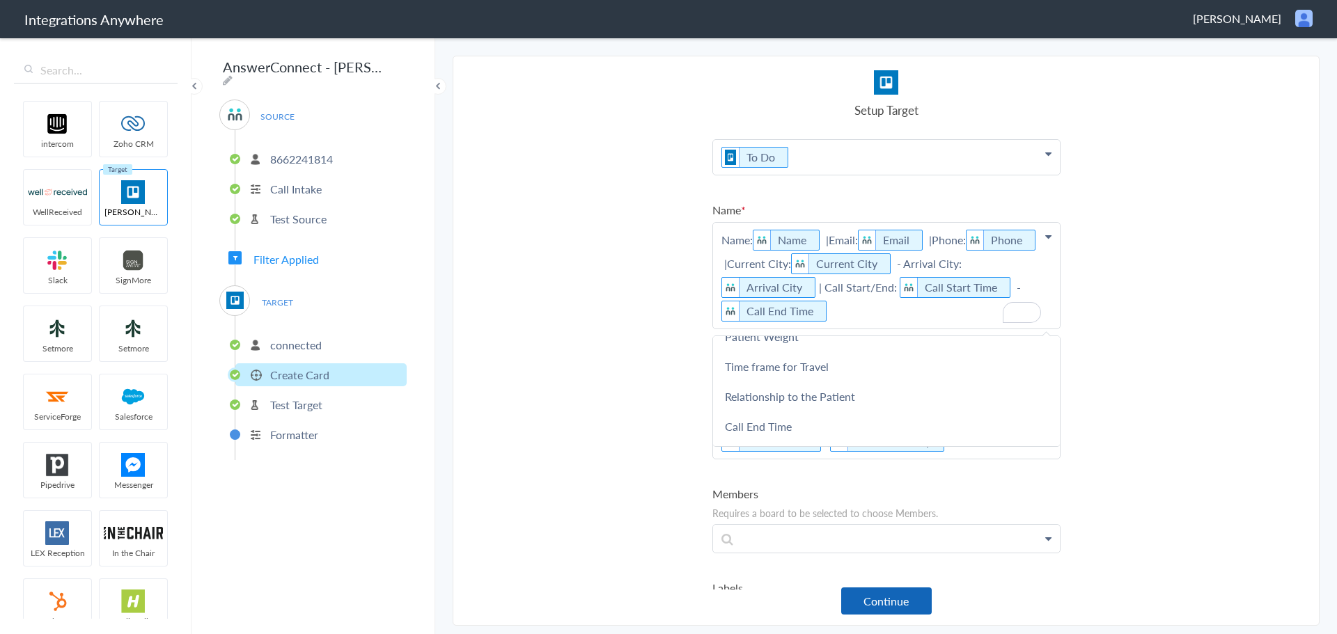
click at [926, 608] on button "Continue" at bounding box center [886, 601] width 91 height 27
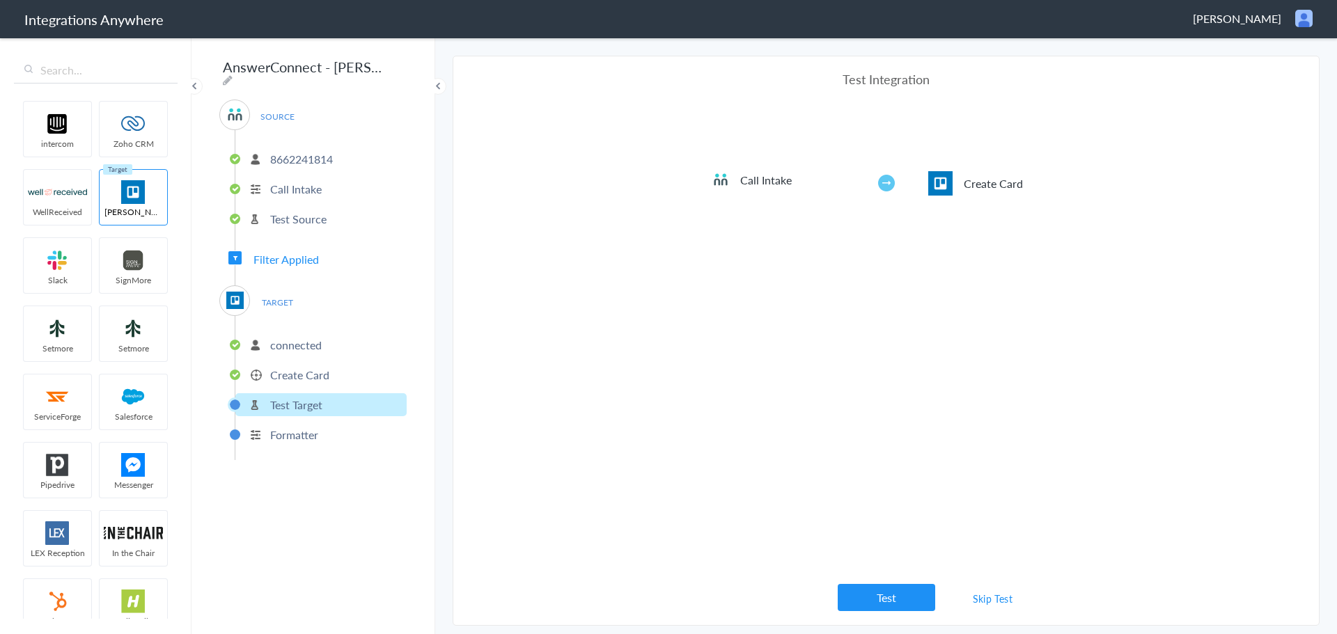
scroll to position [139, 0]
click at [921, 597] on button "Test" at bounding box center [886, 597] width 97 height 27
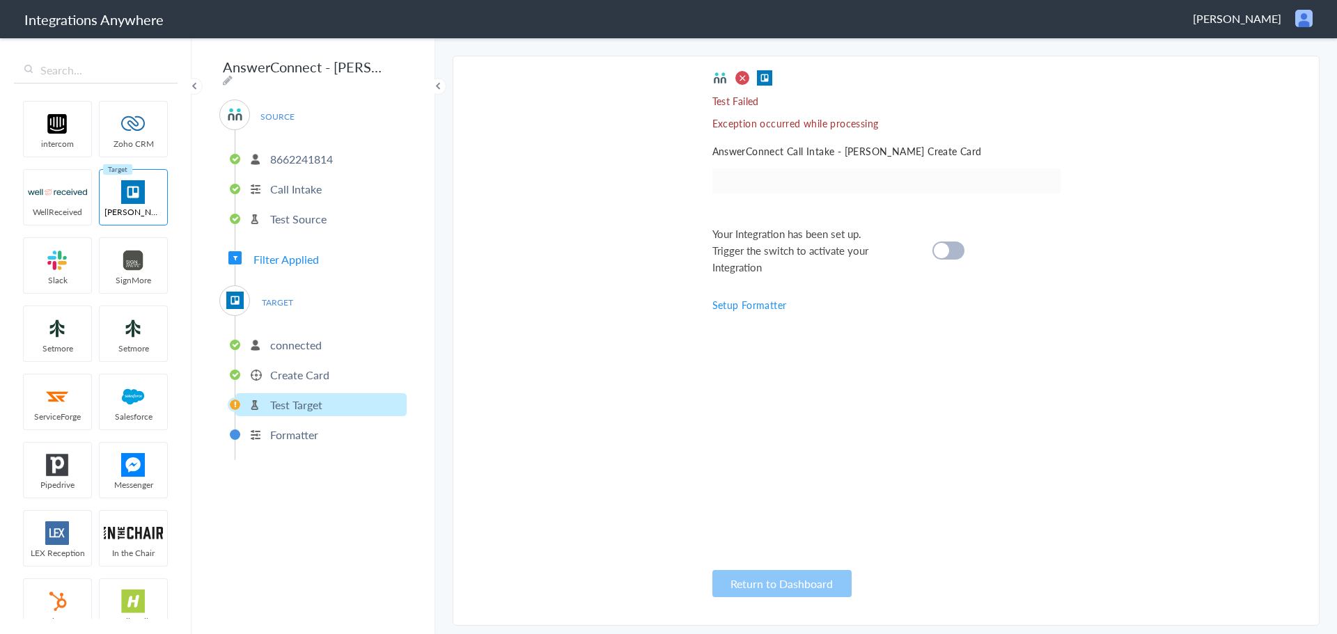
click at [334, 368] on li "Create Card" at bounding box center [320, 374] width 171 height 23
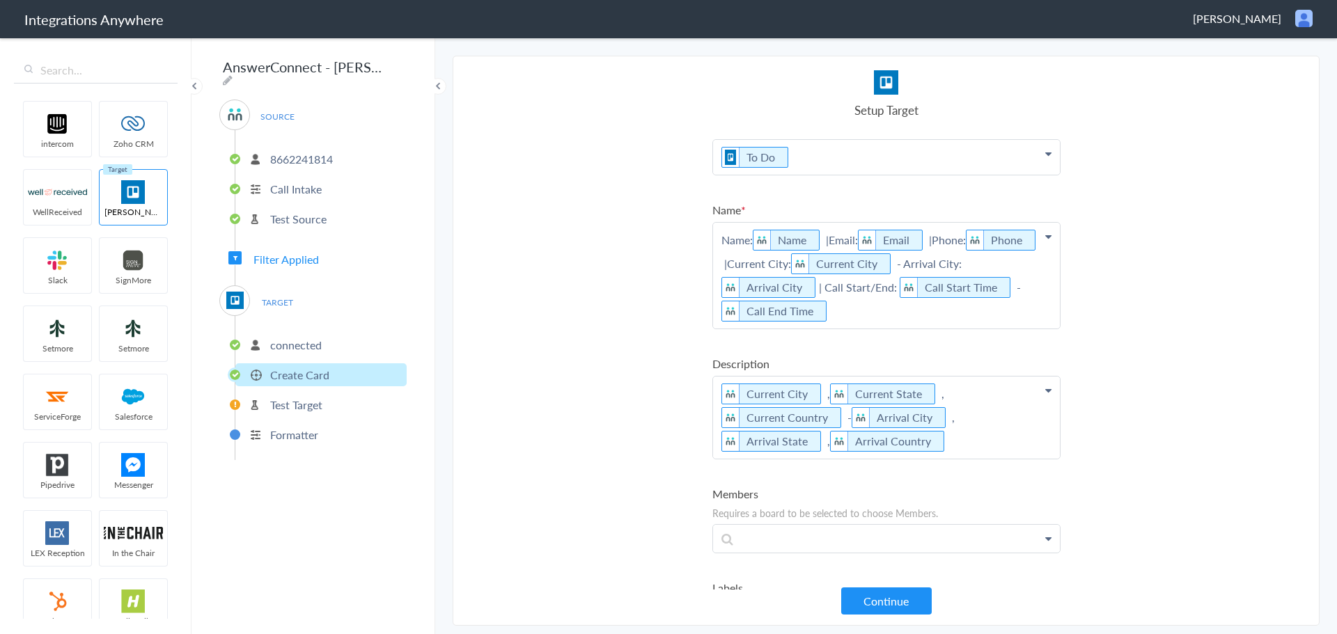
scroll to position [245, 0]
click at [341, 398] on li "Test Target" at bounding box center [320, 404] width 171 height 23
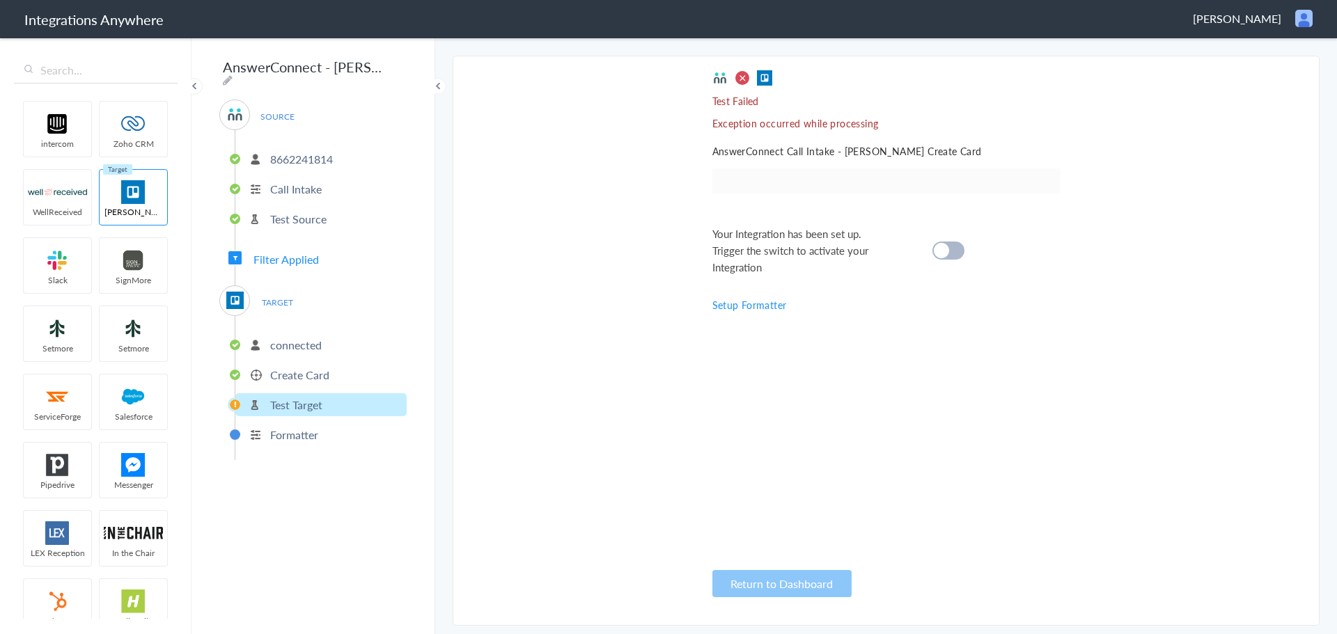
scroll to position [139, 0]
click at [950, 256] on div at bounding box center [948, 251] width 32 height 18
click at [946, 251] on cite at bounding box center [941, 250] width 15 height 15
click at [312, 375] on p "Create Card" at bounding box center [299, 375] width 59 height 16
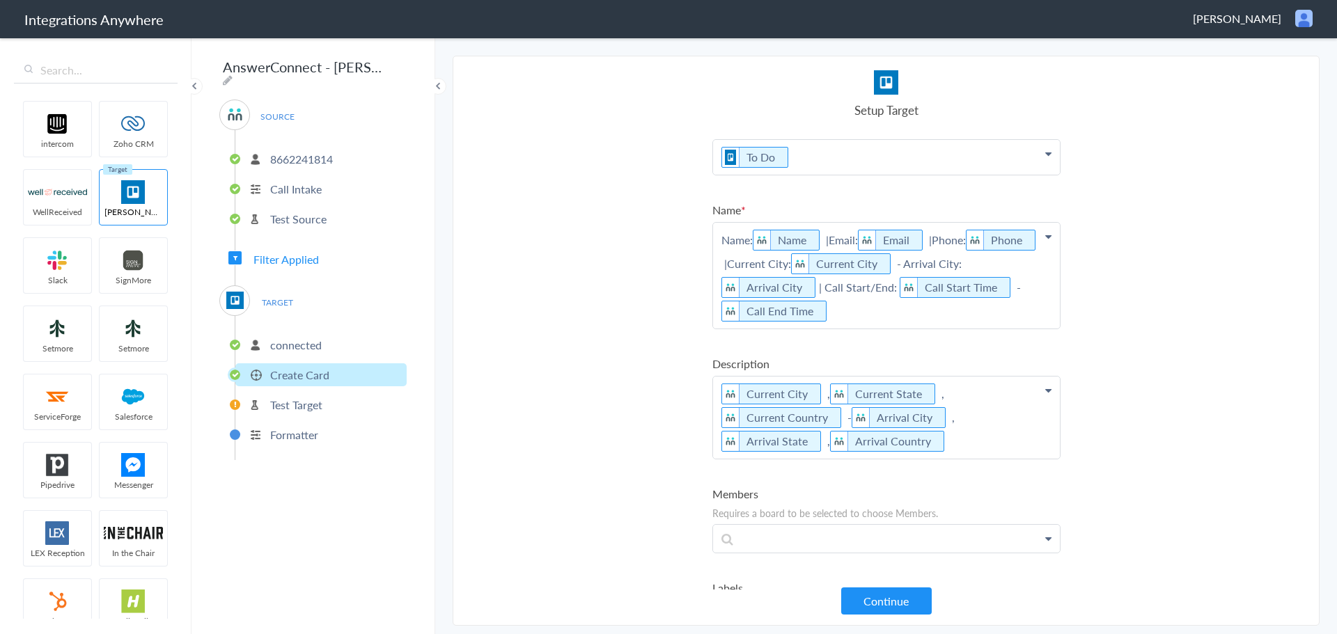
scroll to position [245, 0]
click at [887, 308] on p "Name: Name |Email: Email |Phone: Phone |Current City: Current City - Arrival Ci…" at bounding box center [886, 276] width 347 height 106
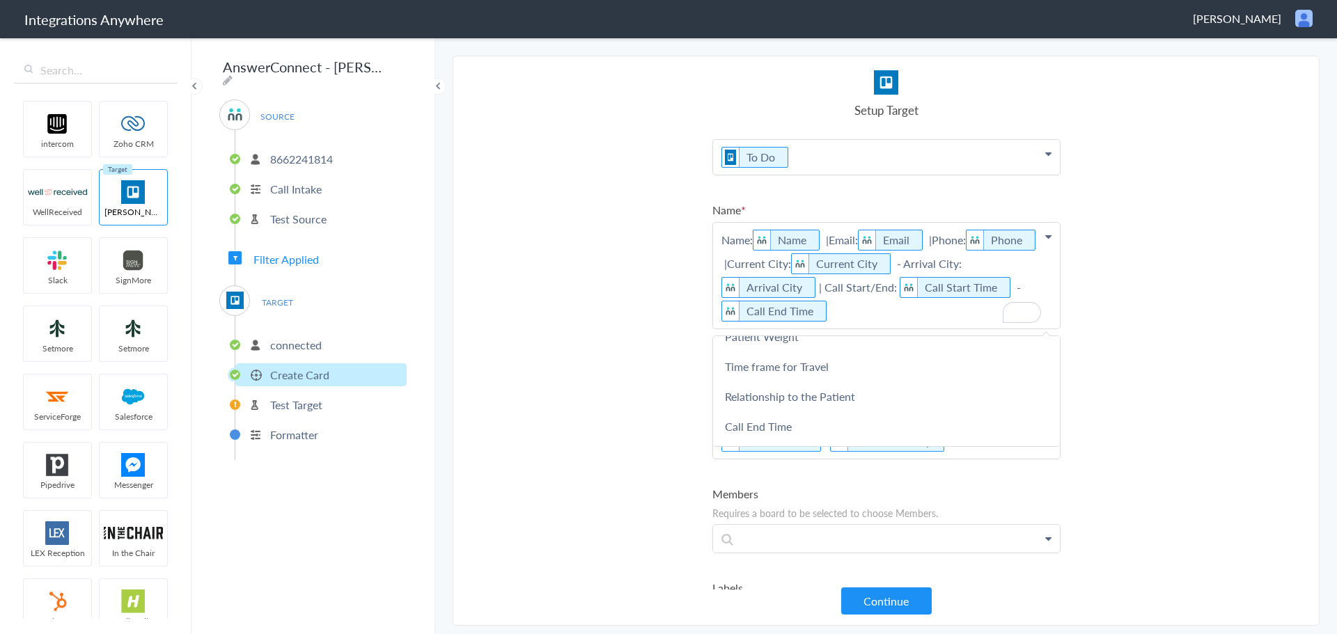
scroll to position [221, 0]
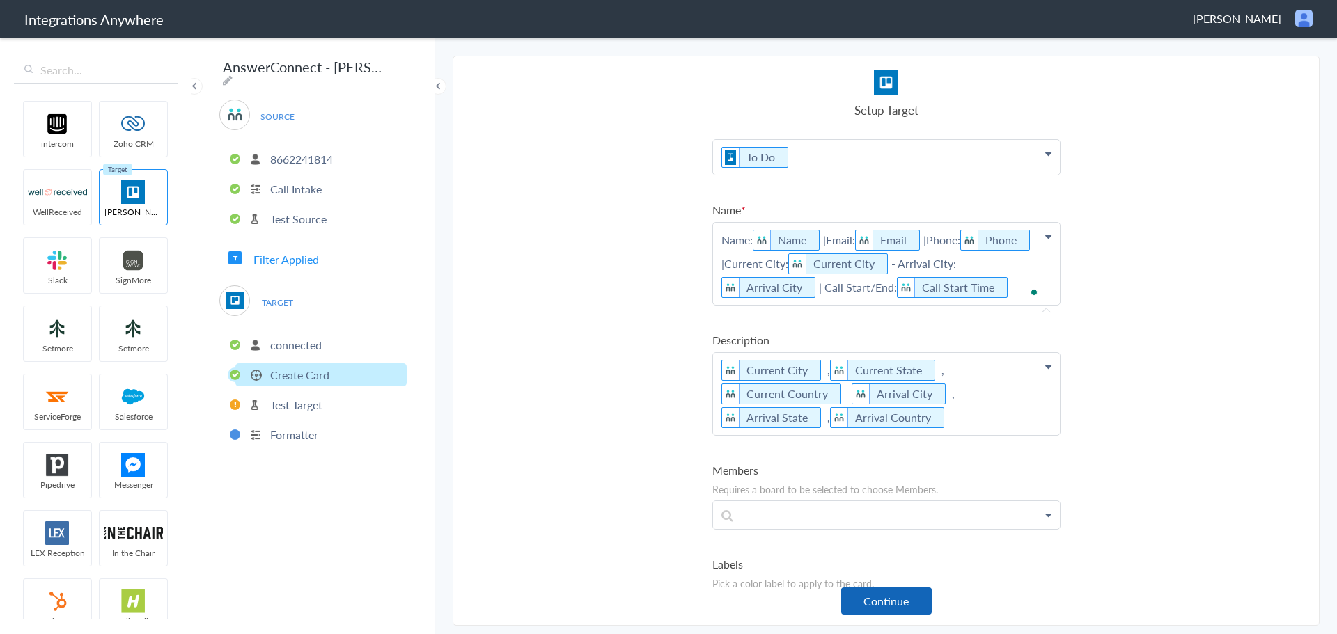
click at [892, 595] on button "Continue" at bounding box center [886, 601] width 91 height 27
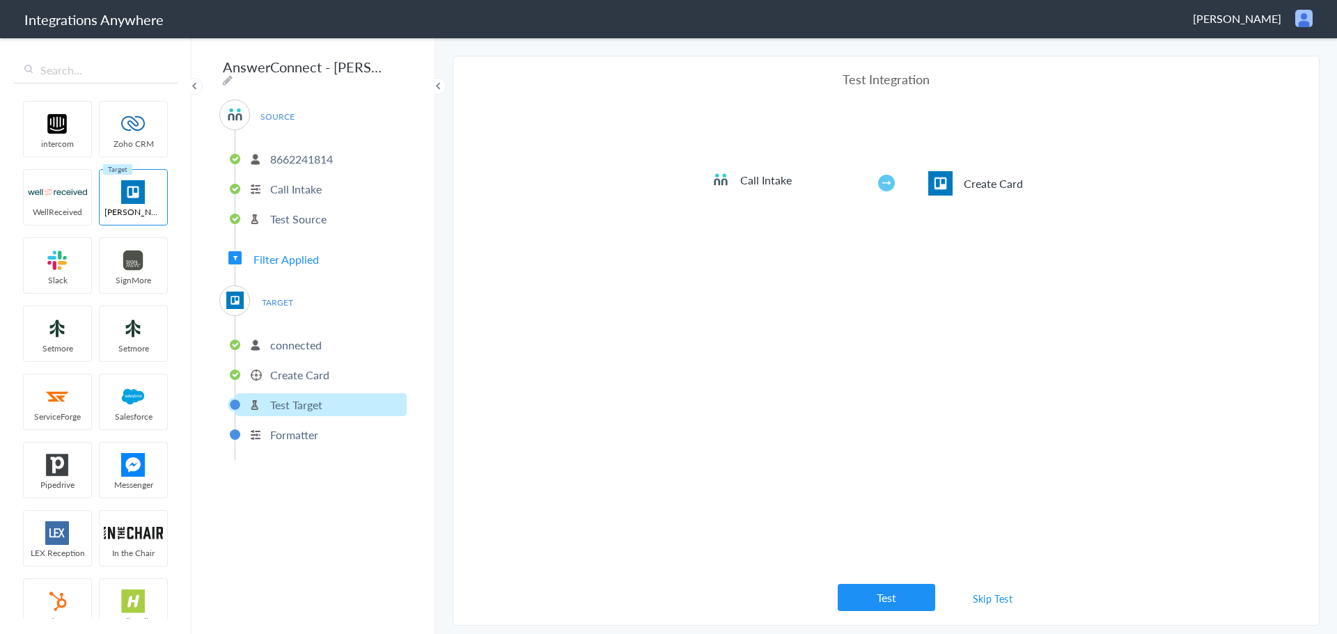
scroll to position [139, 0]
click at [295, 377] on p "Create Card" at bounding box center [299, 375] width 59 height 16
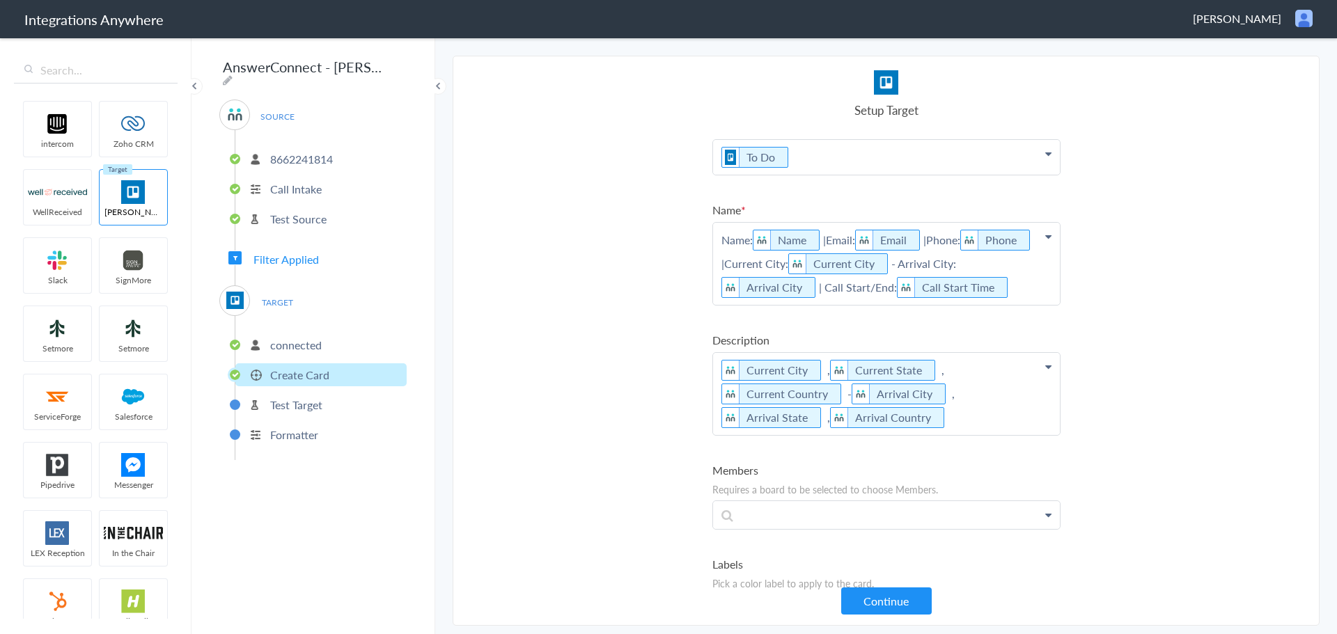
click at [876, 284] on p "Name: Name |Email: Email |Phone: Phone |Current City: Current City - Arrival Ci…" at bounding box center [886, 264] width 347 height 82
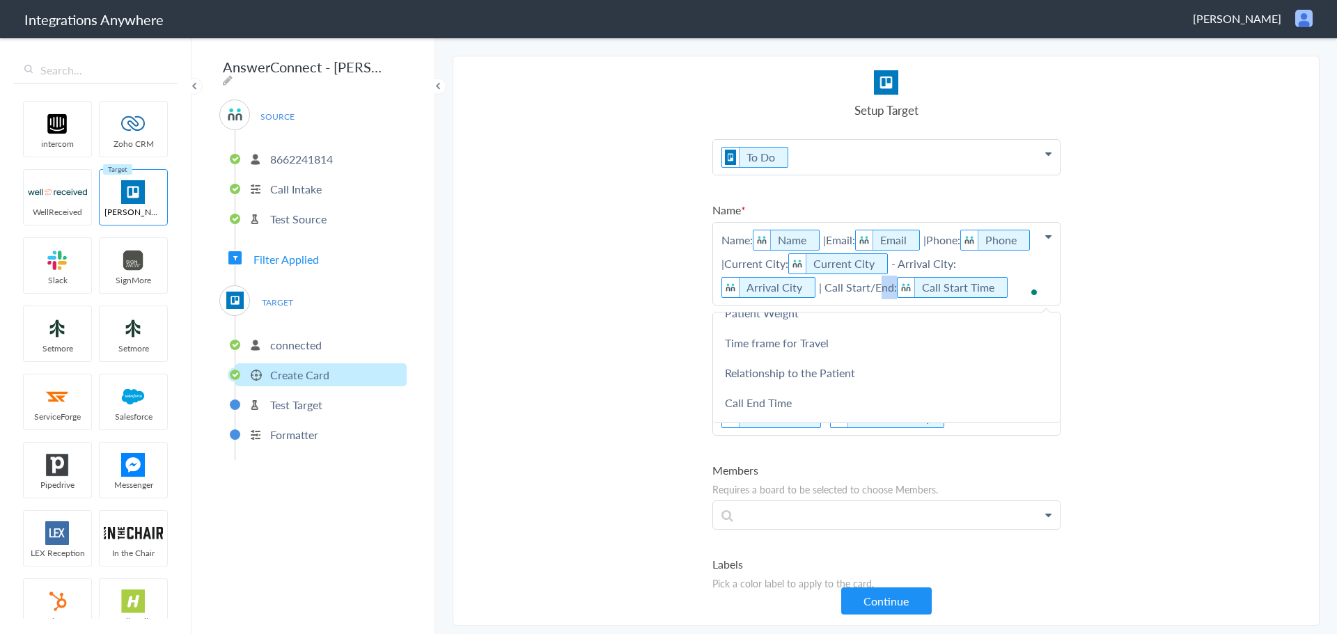
click at [876, 284] on p "Name: Name |Email: Email |Phone: Phone |Current City: Current City - Arrival Ci…" at bounding box center [886, 264] width 347 height 82
click at [914, 607] on button "Continue" at bounding box center [886, 601] width 91 height 27
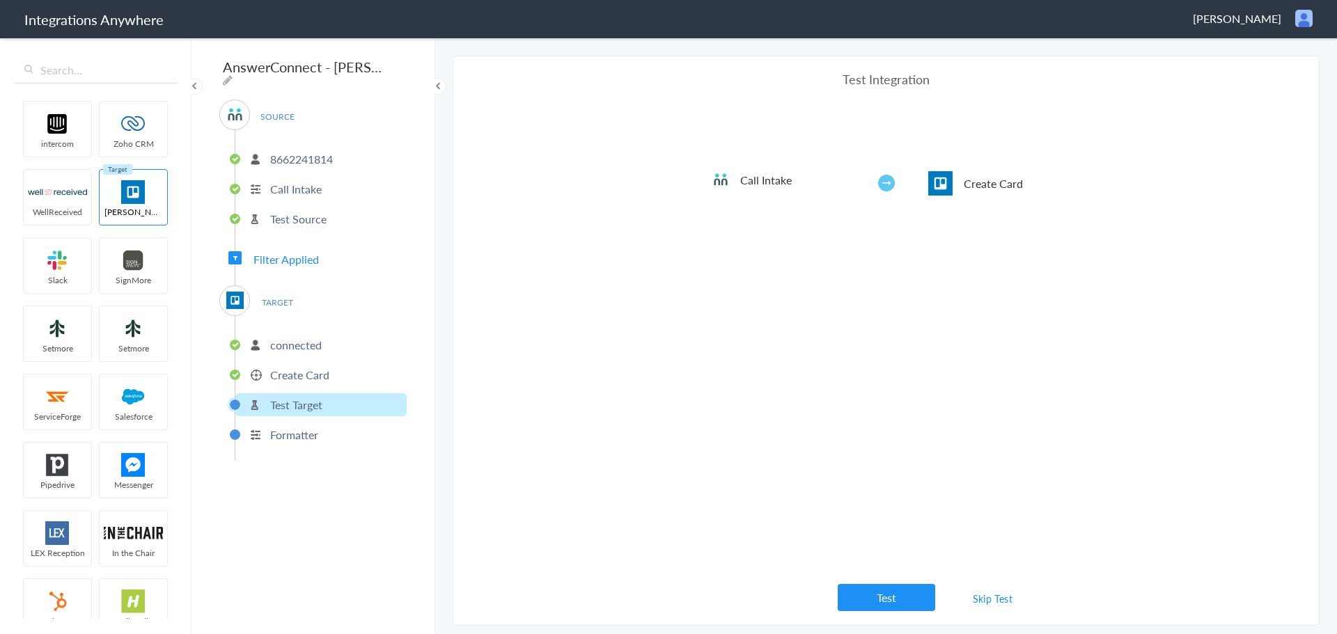
scroll to position [139, 0]
click at [906, 599] on button "Test" at bounding box center [886, 597] width 97 height 27
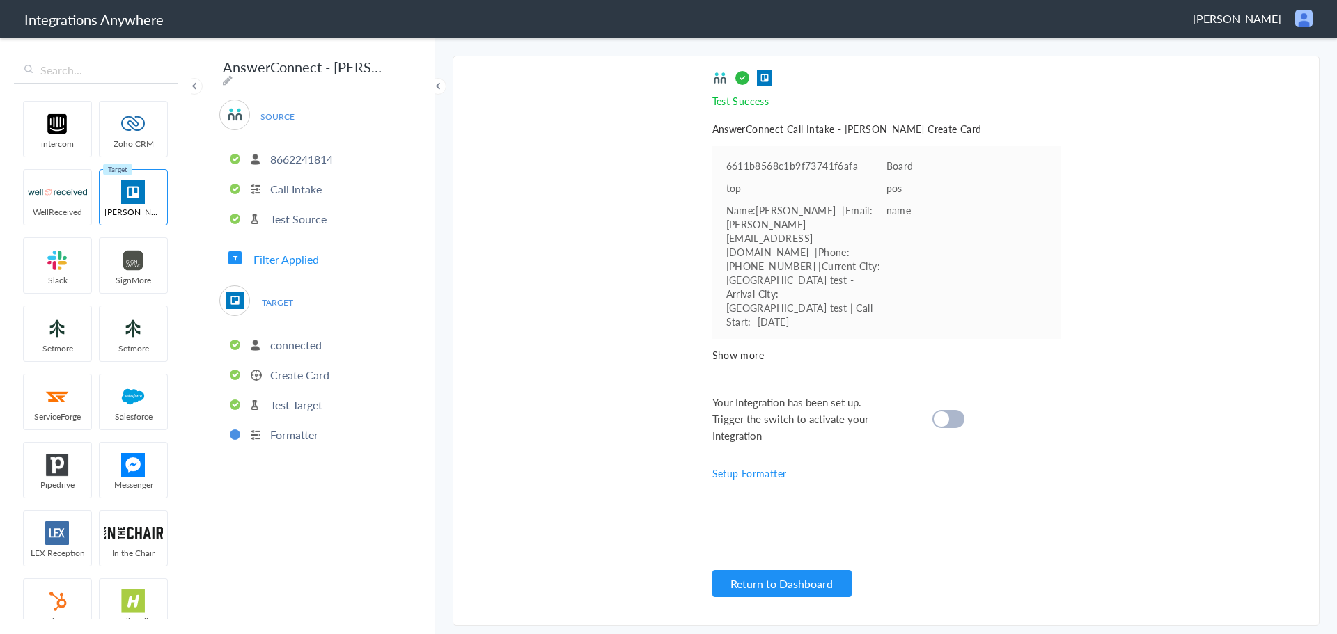
click at [937, 412] on cite at bounding box center [941, 419] width 15 height 15
click at [328, 341] on li "connected" at bounding box center [320, 345] width 171 height 23
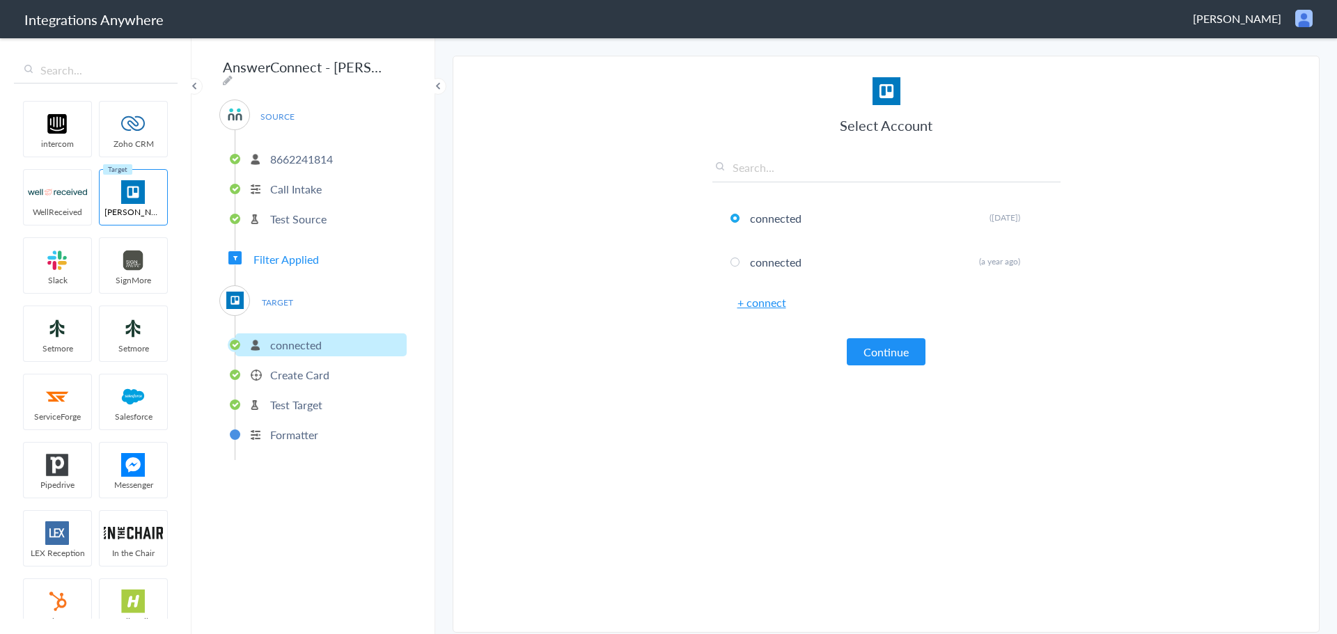
click at [325, 367] on p "Create Card" at bounding box center [299, 375] width 59 height 16
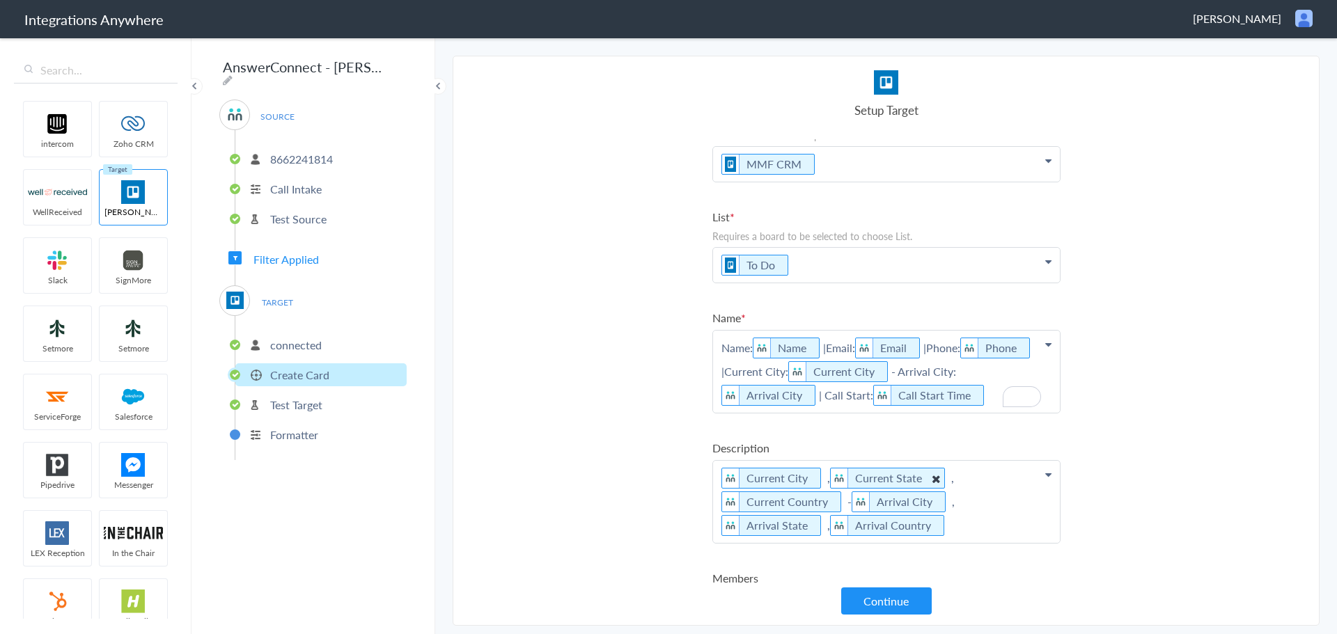
scroll to position [0, 0]
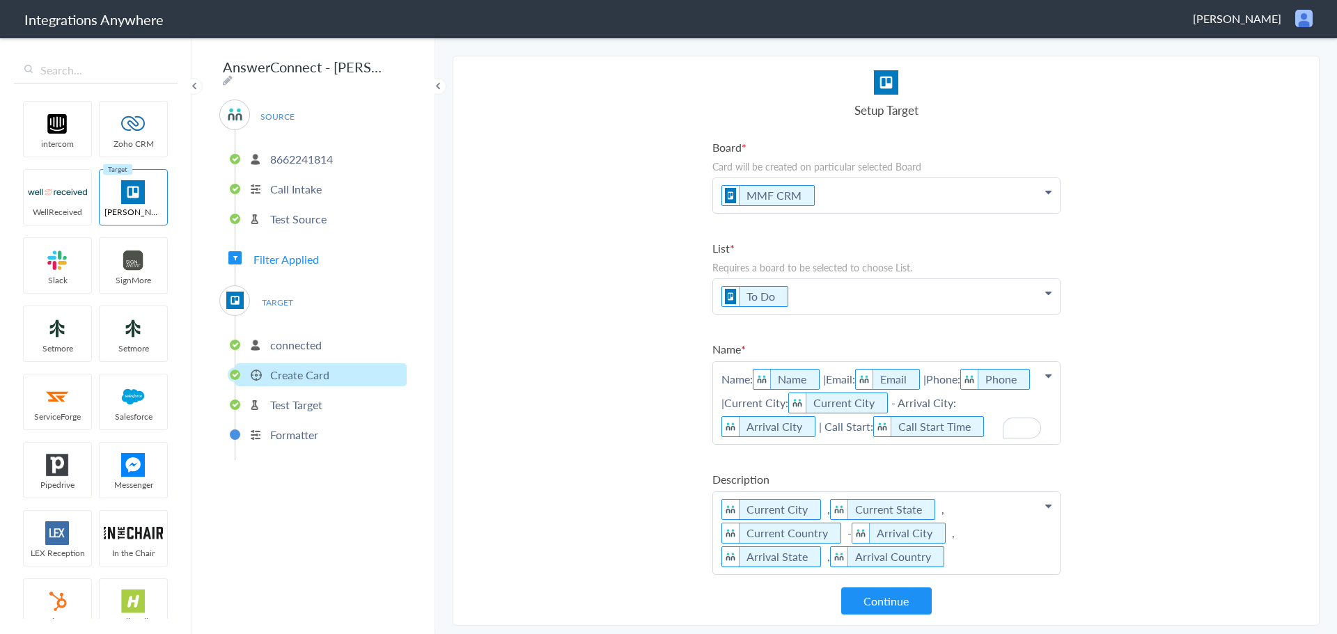
click at [821, 378] on p "Name: Name |Email: Email |Phone: Phone |Current City: Current City - Arrival Ci…" at bounding box center [886, 403] width 347 height 82
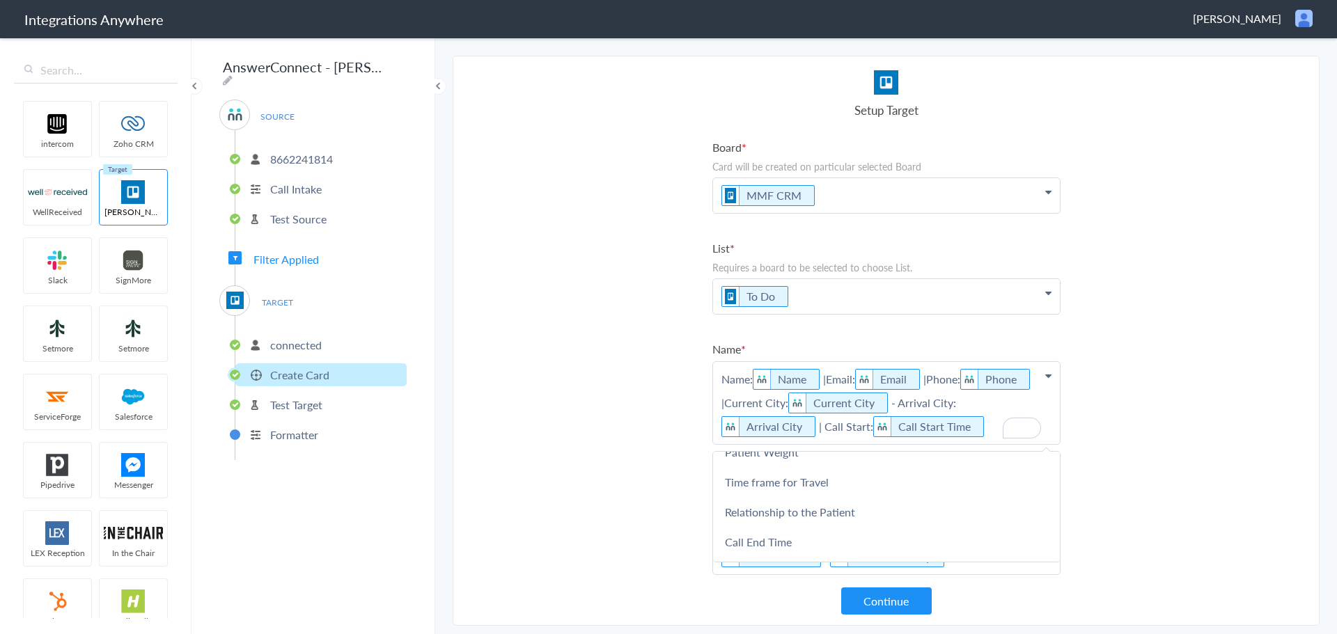
click at [824, 381] on p "Name: Name |Email: Email |Phone: Phone |Current City: Current City - Arrival Ci…" at bounding box center [886, 403] width 347 height 82
click at [751, 383] on p "Name: Name |Email: Email |Phone: Phone |Current City: Current City - Arrival Ci…" at bounding box center [886, 403] width 347 height 82
click at [827, 380] on p "Name: Name |Email: Email |Phone: Phone |Current City: Current City - Arrival Ci…" at bounding box center [886, 403] width 347 height 82
click at [932, 382] on p "Name: Name | Email: Email |Phone: Phone |Current City: Current City - Arrival C…" at bounding box center [886, 403] width 347 height 82
click at [798, 408] on p "Name: Name | Email: Email | Phone: Phone |Current City: Current City - Arrival …" at bounding box center [886, 403] width 347 height 82
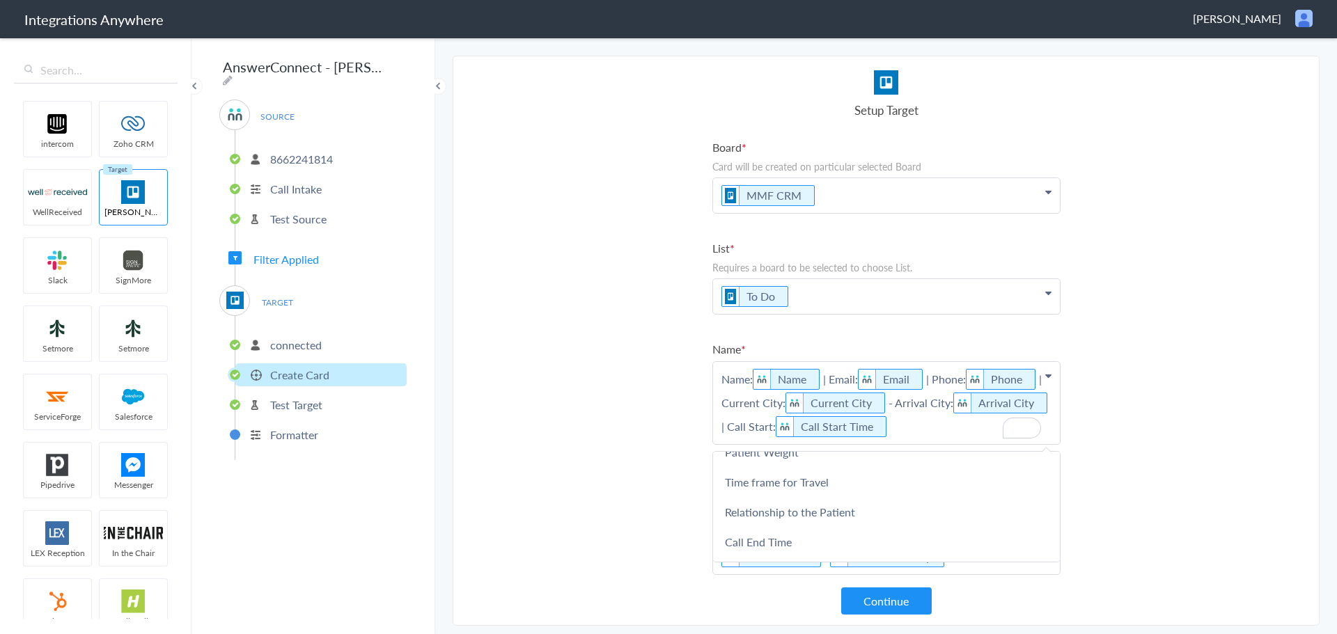
click at [822, 430] on p "Name: Name | Email: Email | Phone: Phone | Current City: Current City - Arrival…" at bounding box center [886, 403] width 347 height 82
click at [1152, 508] on section "Select Account 08081347765 Rename Delete (8 months ago) 08081347765 Rename Dele…" at bounding box center [886, 341] width 867 height 570
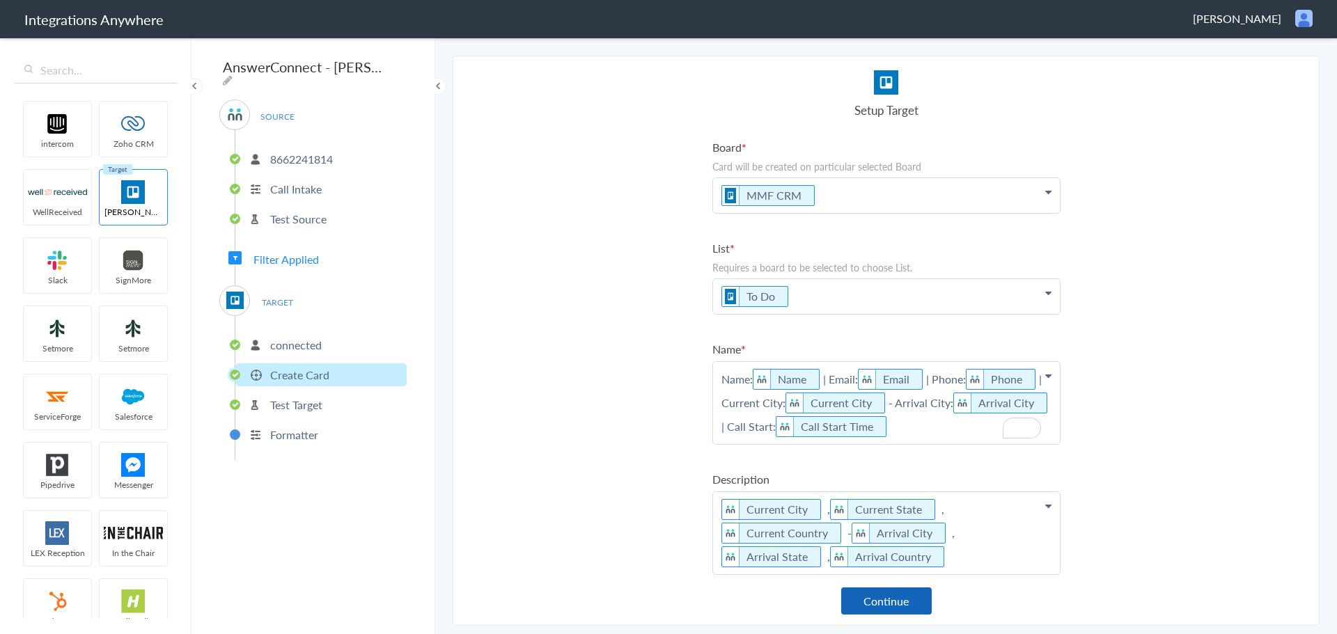
click at [916, 597] on button "Continue" at bounding box center [886, 601] width 91 height 27
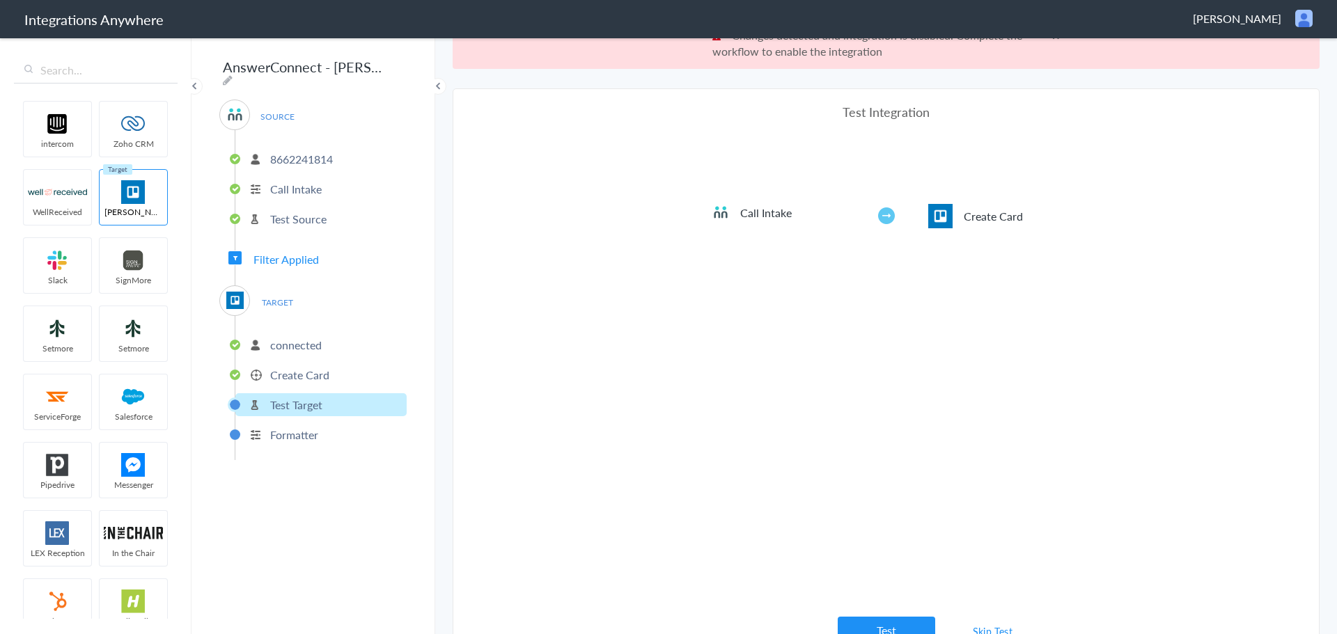
scroll to position [52, 0]
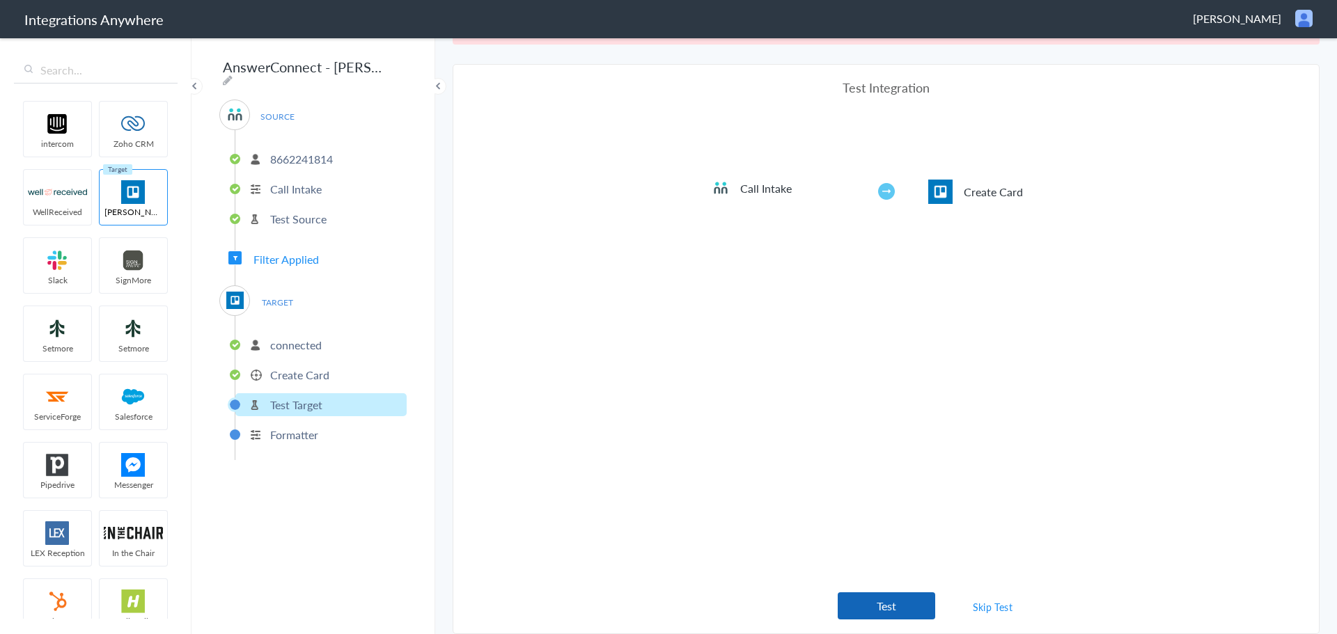
click at [887, 602] on button "Test" at bounding box center [886, 606] width 97 height 27
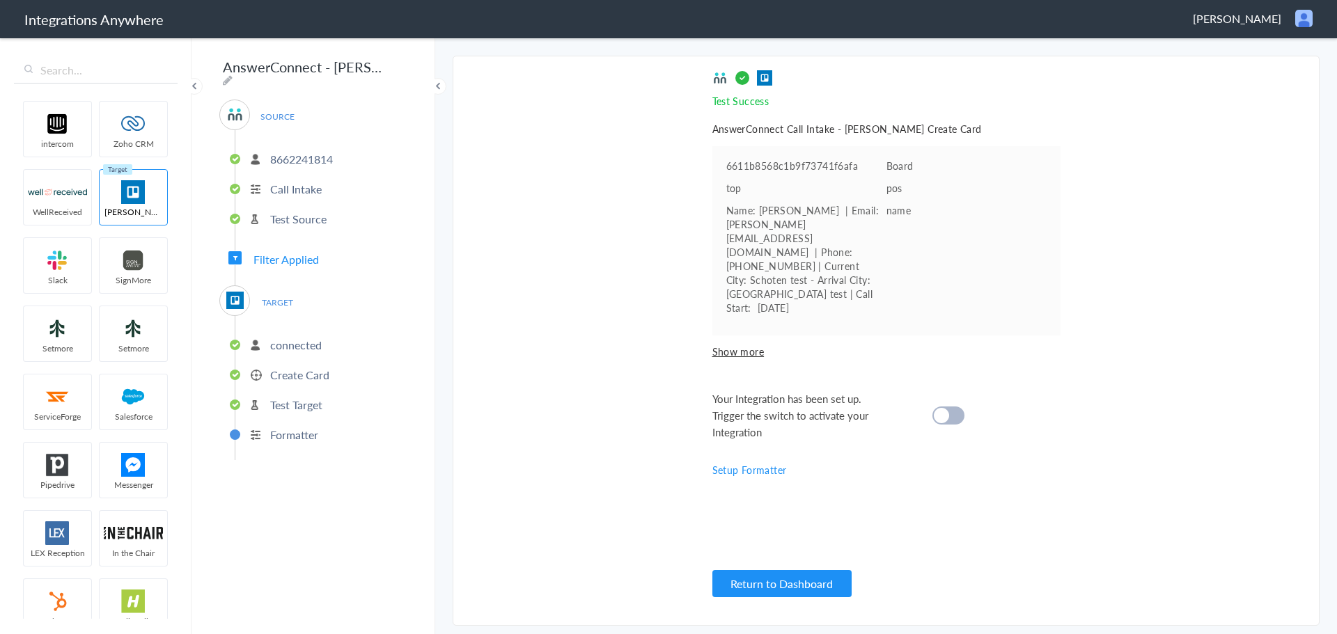
scroll to position [0, 0]
click at [944, 408] on cite at bounding box center [941, 415] width 15 height 15
